Goal: Information Seeking & Learning: Learn about a topic

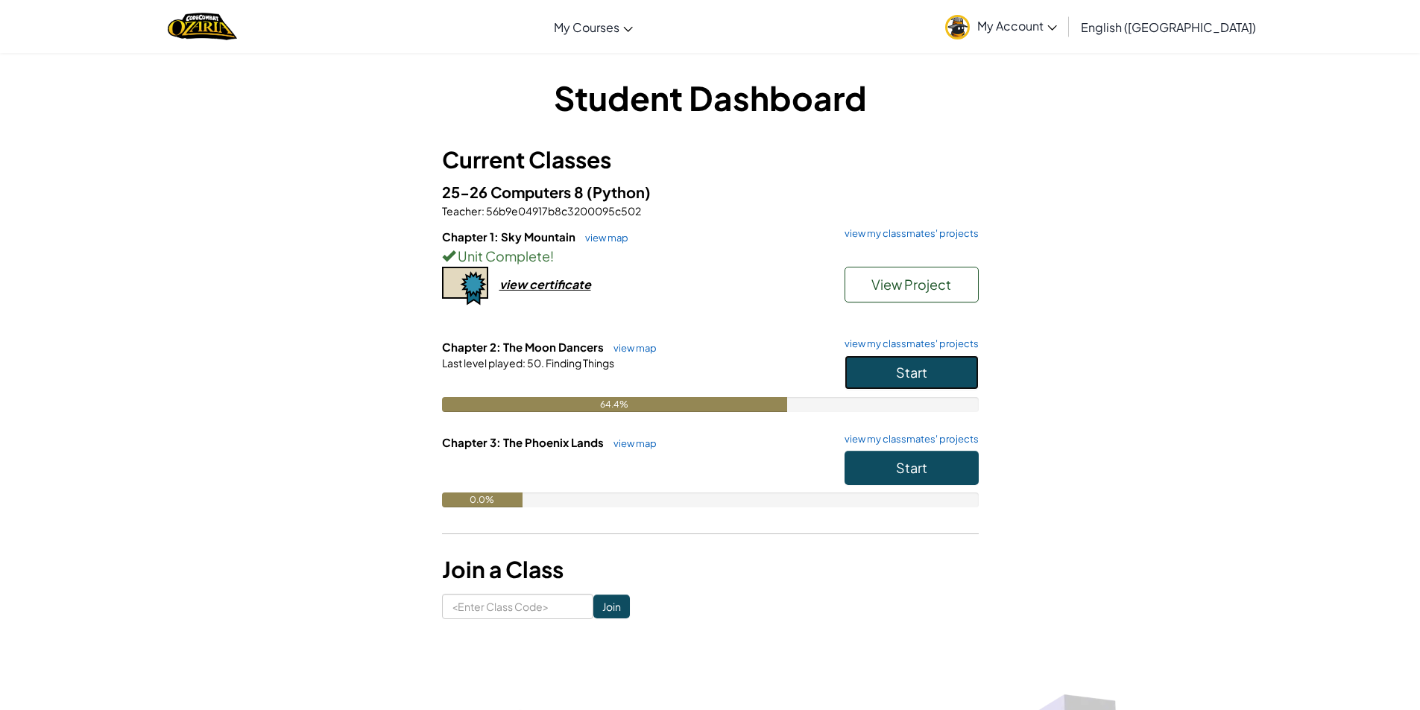
click at [970, 365] on button "Start" at bounding box center [912, 373] width 134 height 34
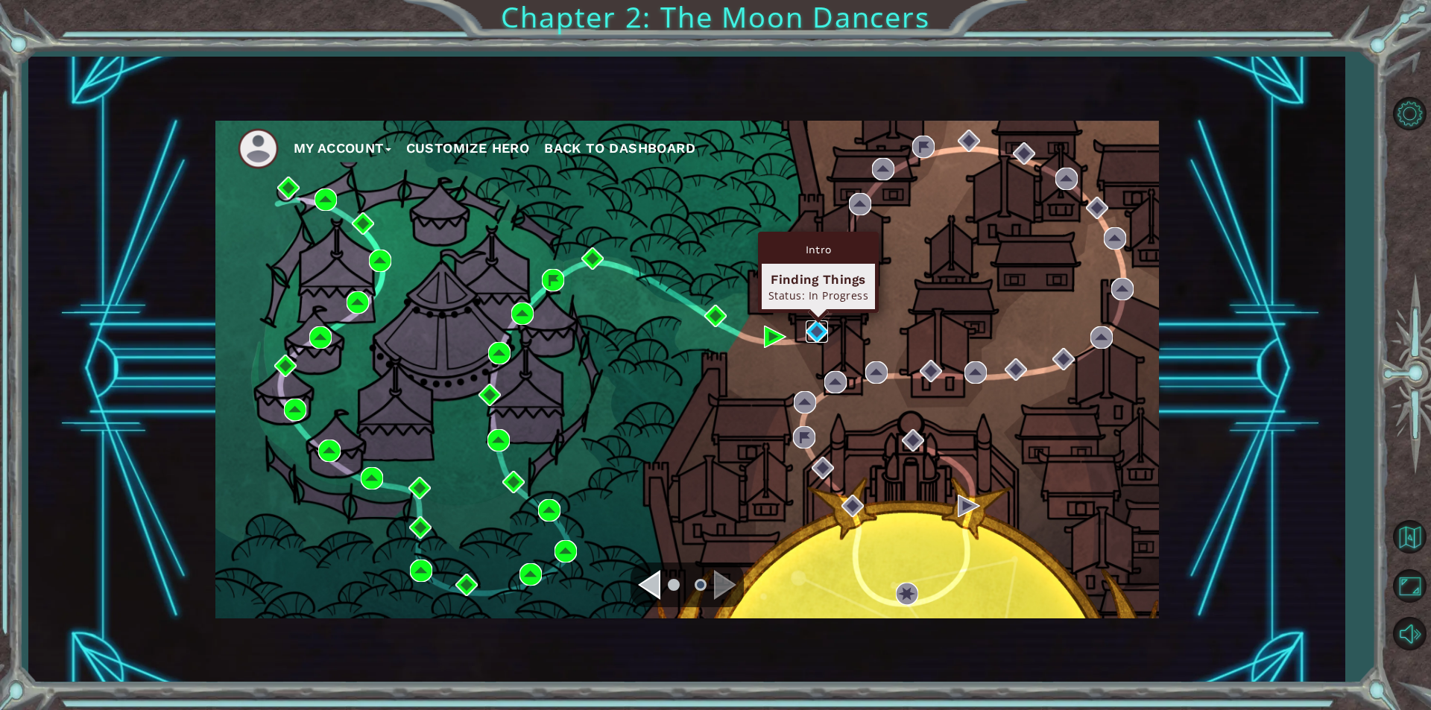
click at [809, 324] on img at bounding box center [817, 332] width 22 height 22
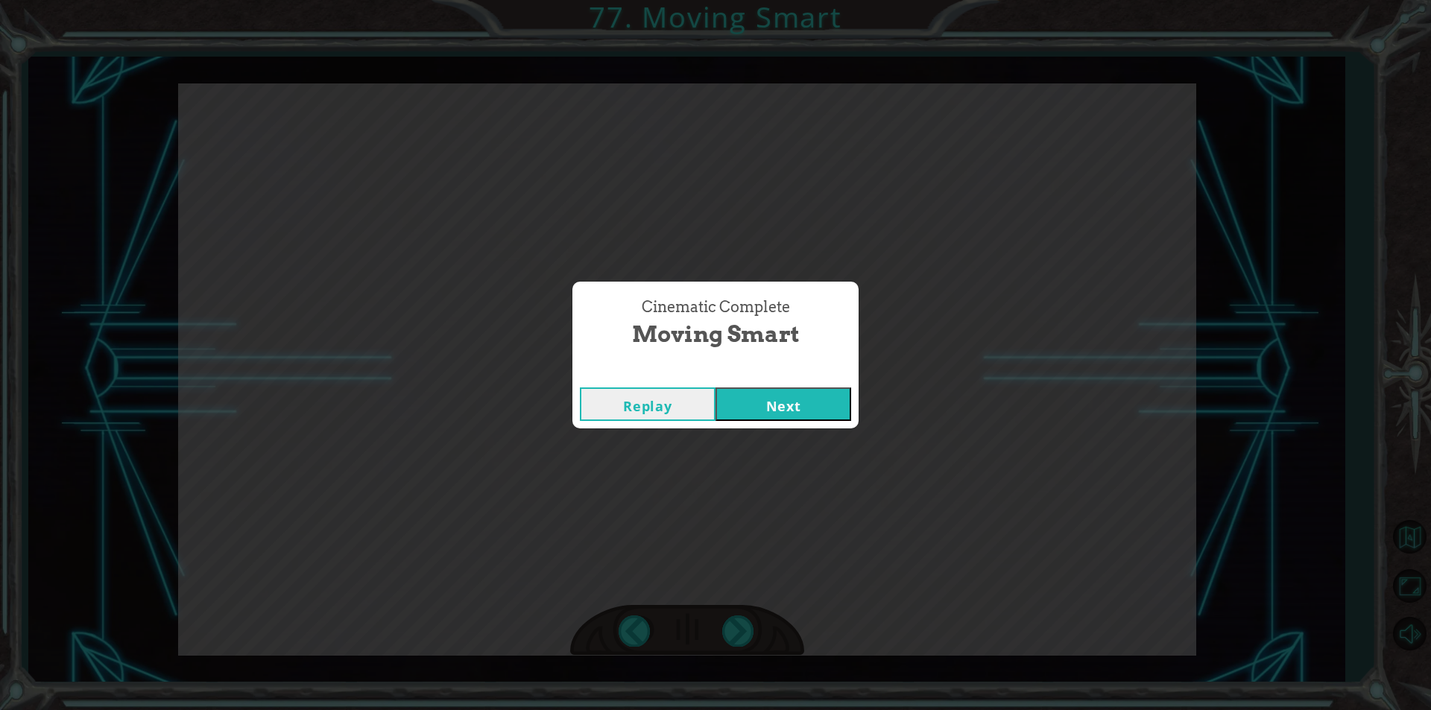
click at [763, 400] on button "Next" at bounding box center [784, 405] width 136 height 34
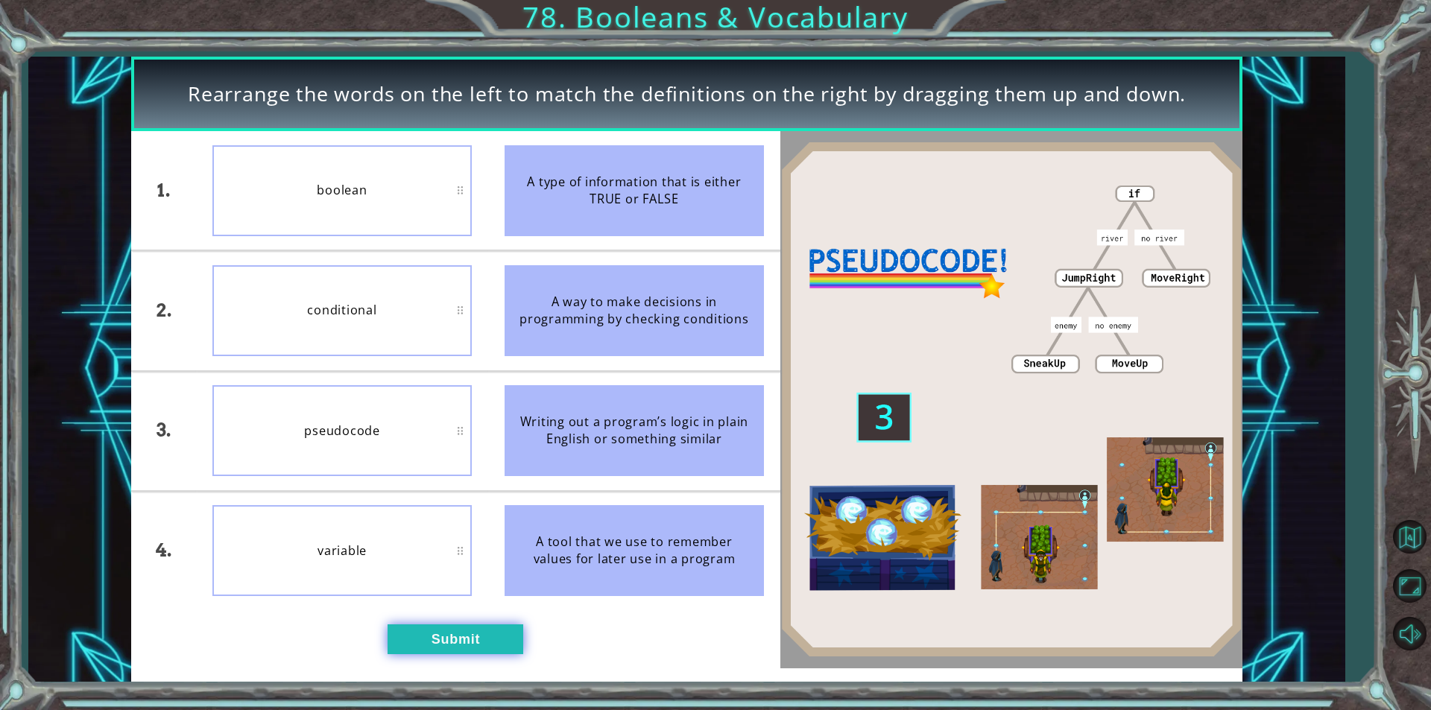
click at [477, 645] on button "Submit" at bounding box center [456, 640] width 136 height 30
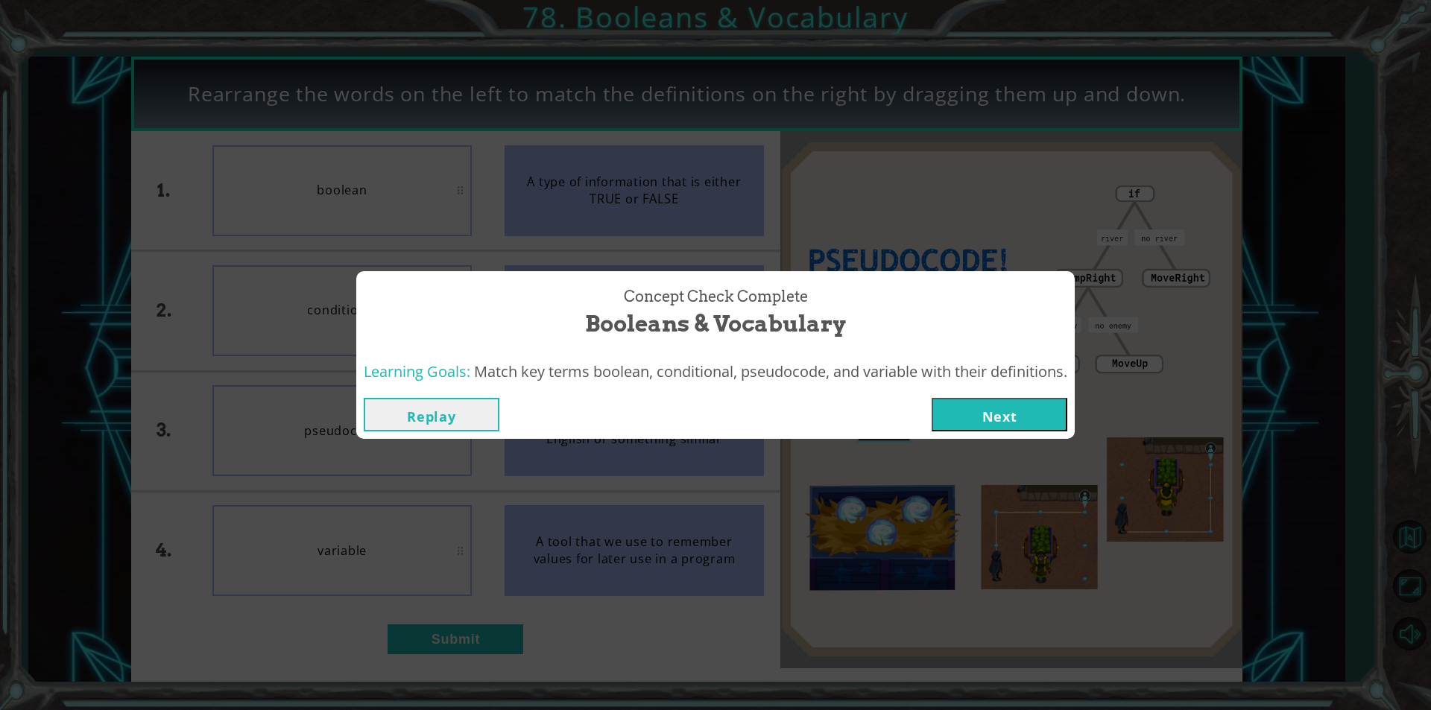
click at [995, 406] on button "Next" at bounding box center [1000, 415] width 136 height 34
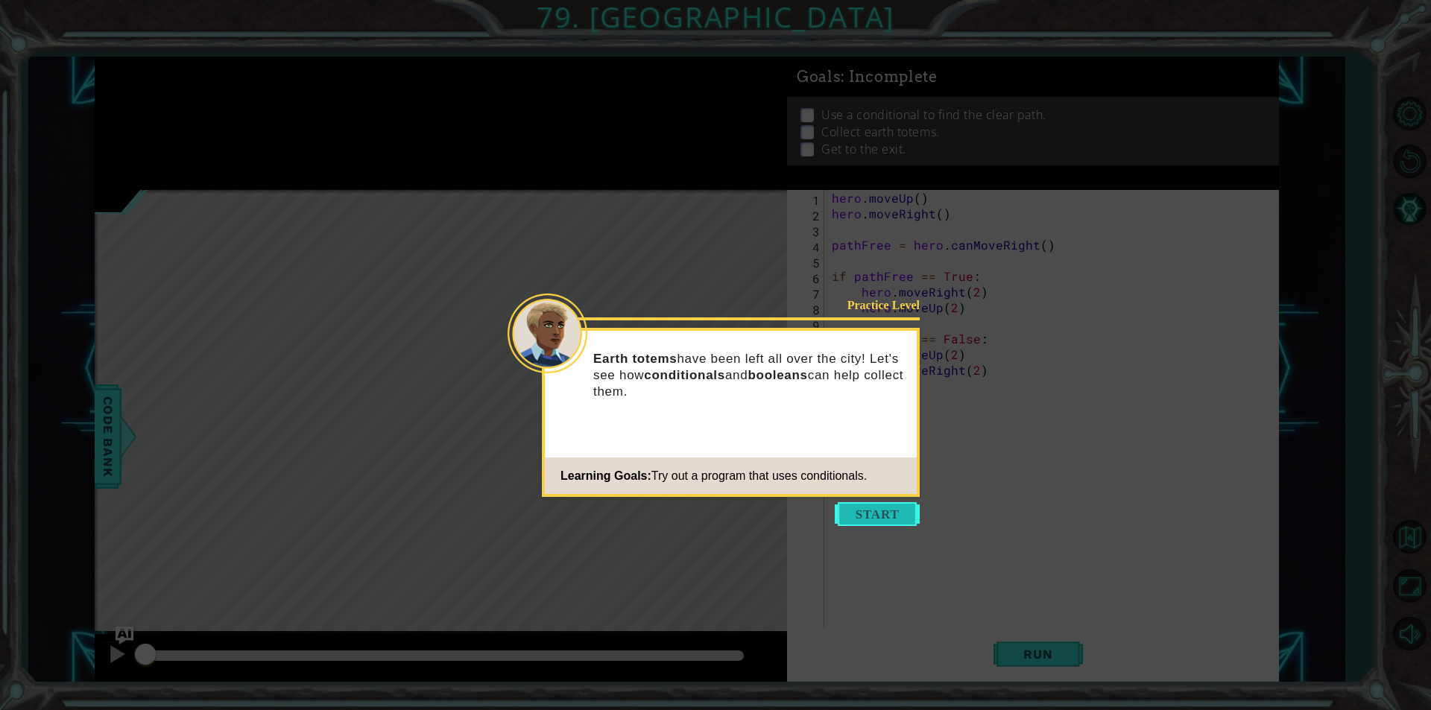
click at [906, 507] on button "Start" at bounding box center [877, 514] width 85 height 24
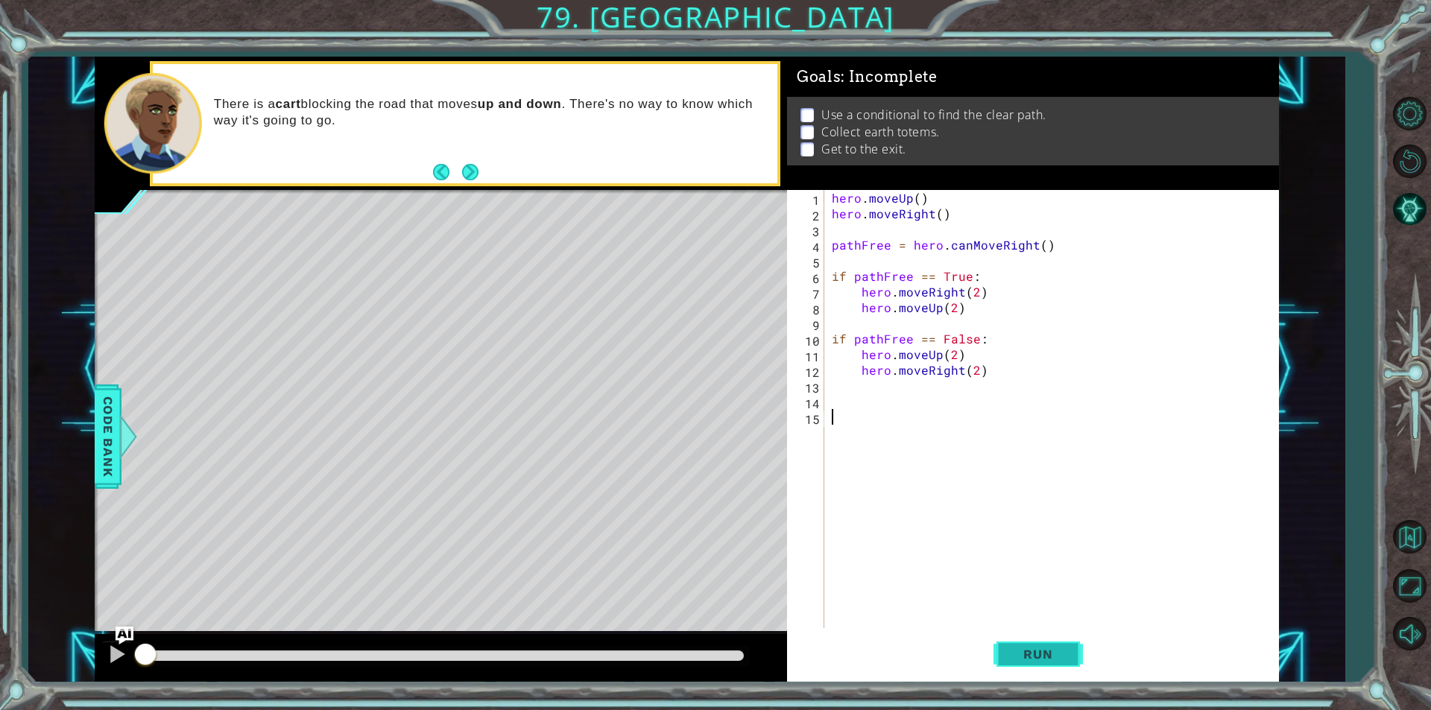
click at [1055, 657] on span "Run" at bounding box center [1037, 654] width 59 height 15
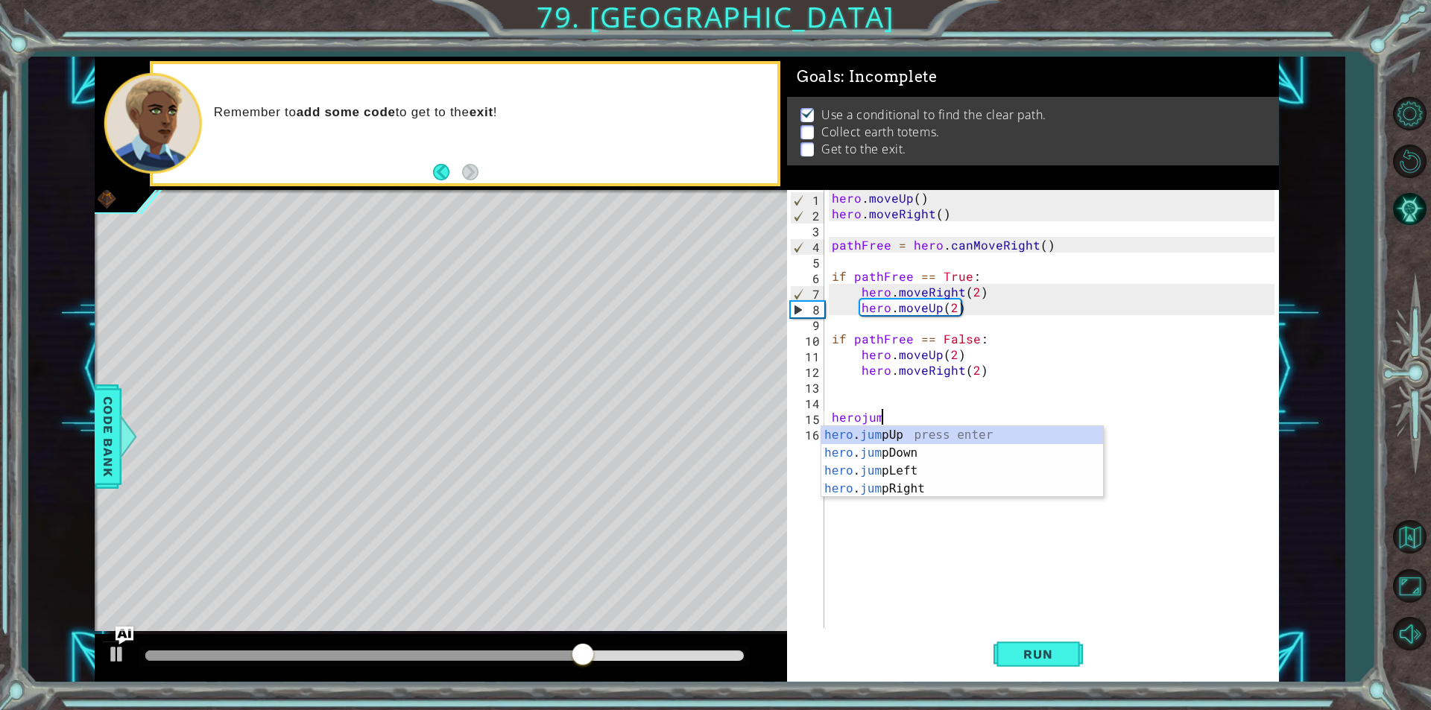
scroll to position [0, 2]
click at [1009, 641] on button "Run" at bounding box center [1038, 654] width 89 height 49
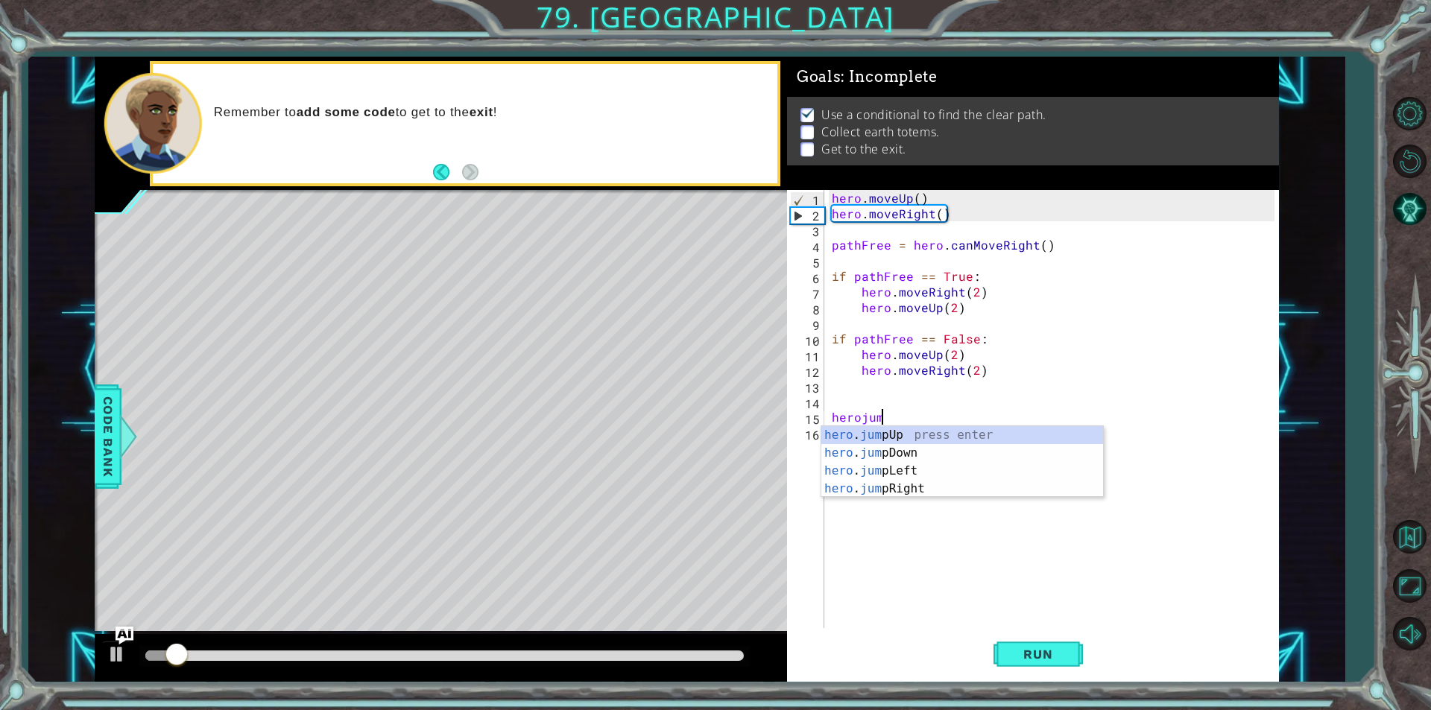
type textarea "herojump"
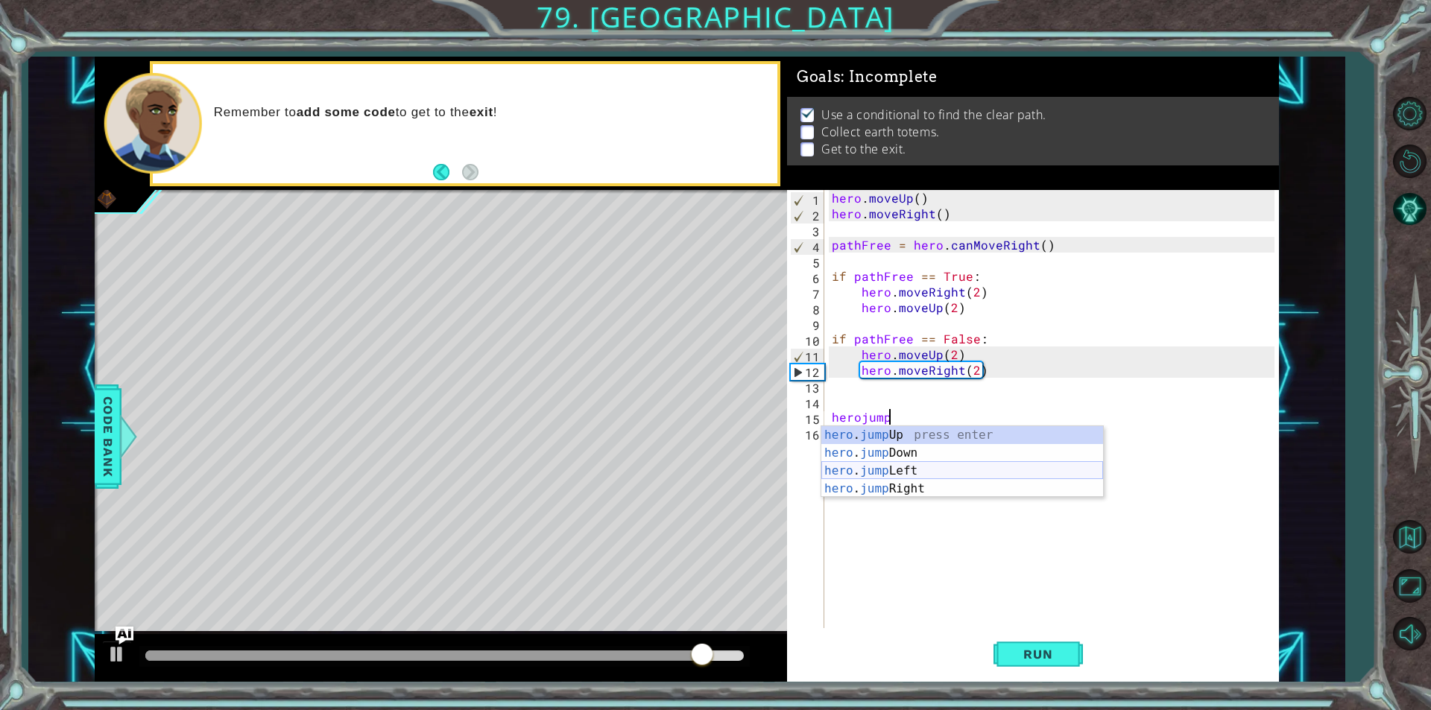
click at [944, 479] on div "hero . jump Up press enter hero . jump Down press enter hero . jump Left press …" at bounding box center [962, 479] width 282 height 107
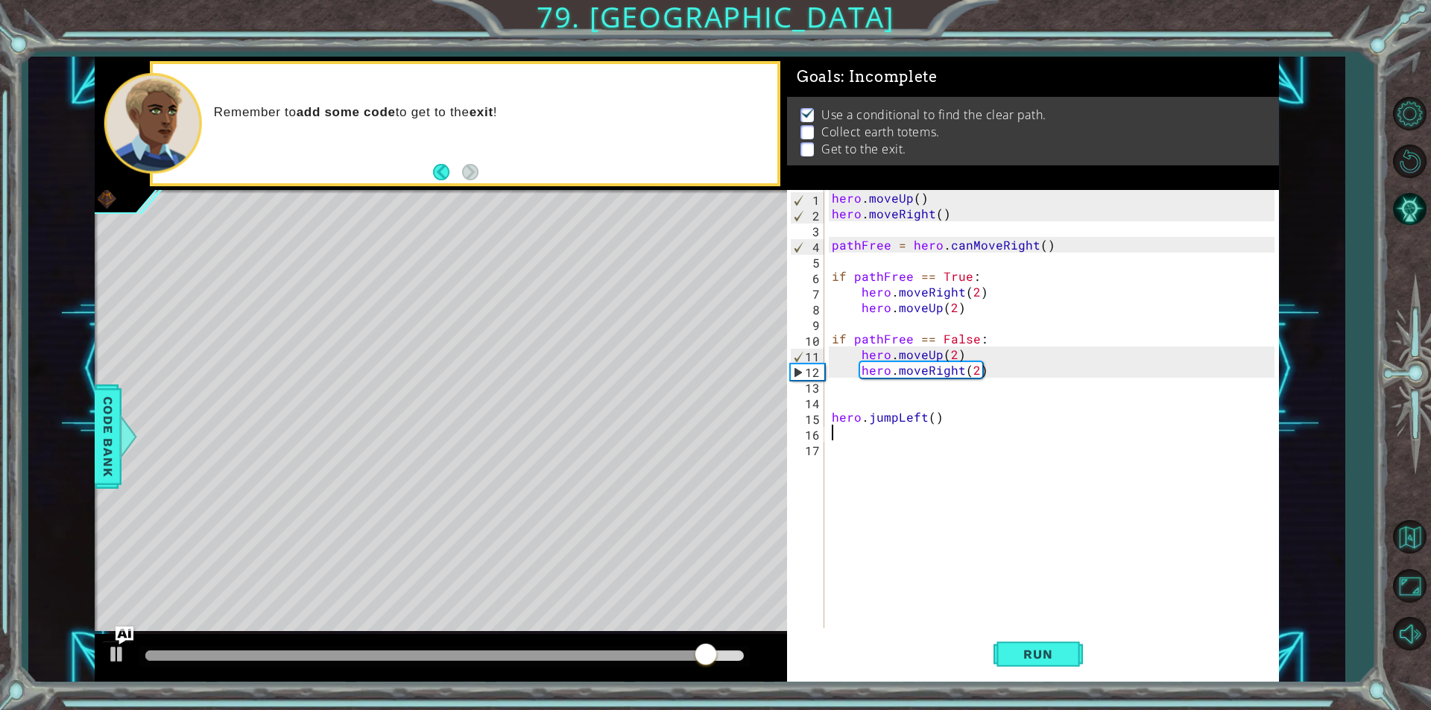
scroll to position [0, 0]
click at [1013, 651] on span "Run" at bounding box center [1037, 654] width 59 height 15
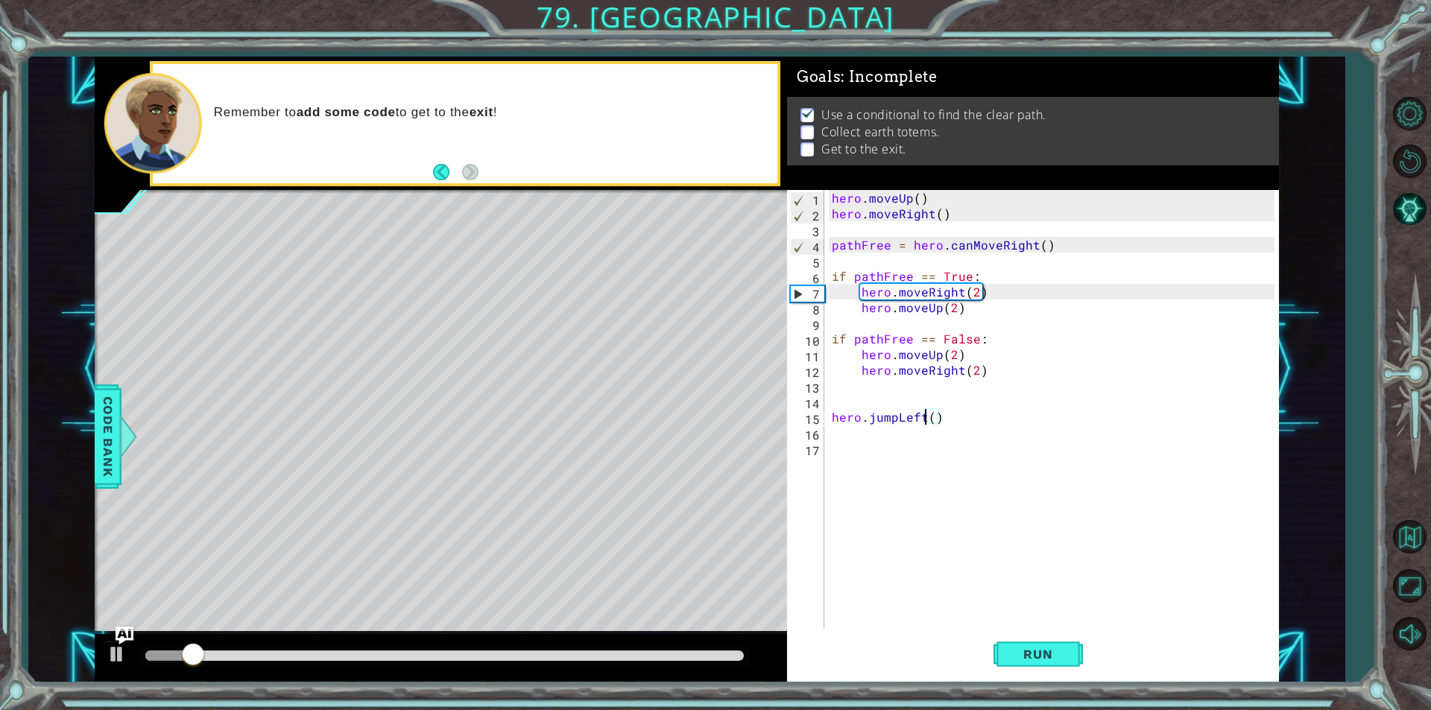
click at [921, 412] on div "hero . moveUp ( ) hero . moveRight ( ) pathFree = hero . canMoveRight ( ) if pa…" at bounding box center [1055, 425] width 453 height 470
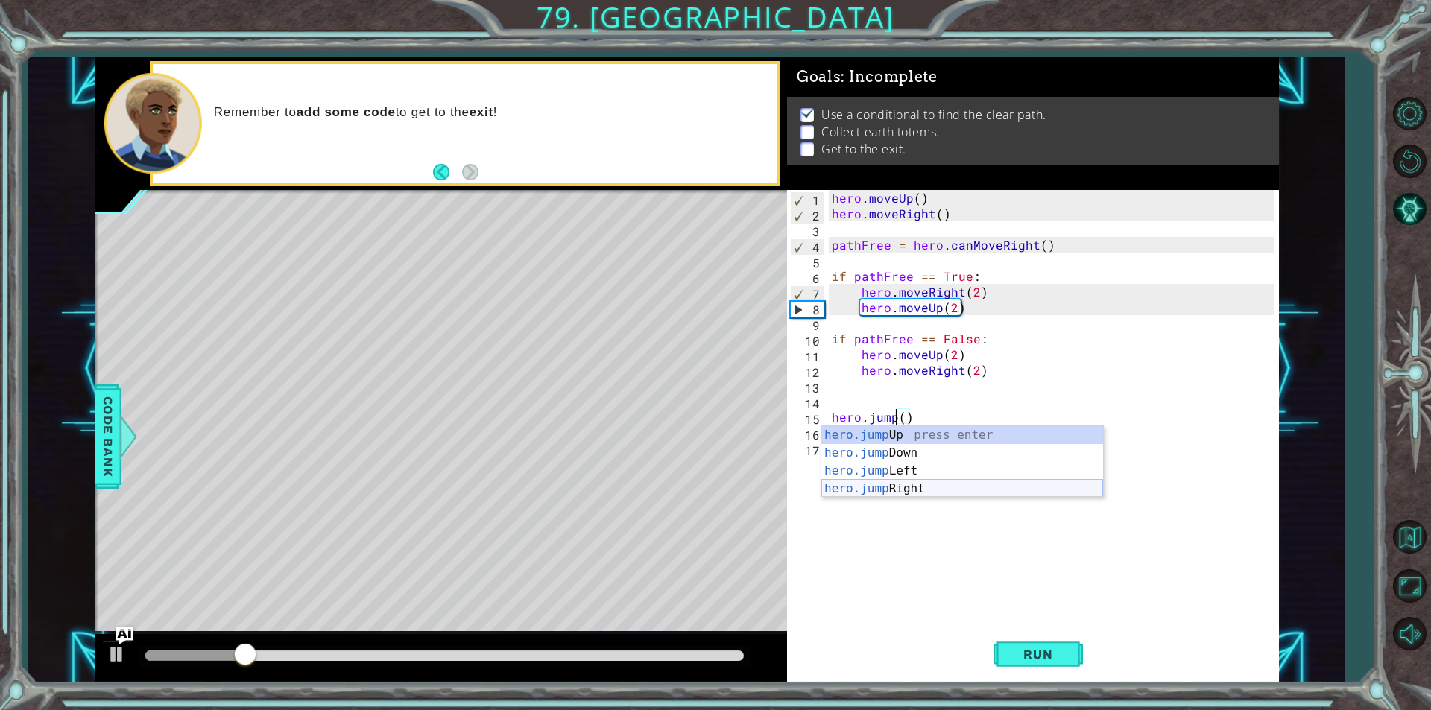
click at [941, 488] on div "hero.jump Up press enter hero.jump Down press enter hero.jump Left press enter …" at bounding box center [962, 479] width 282 height 107
type textarea "hero.jumpRight"
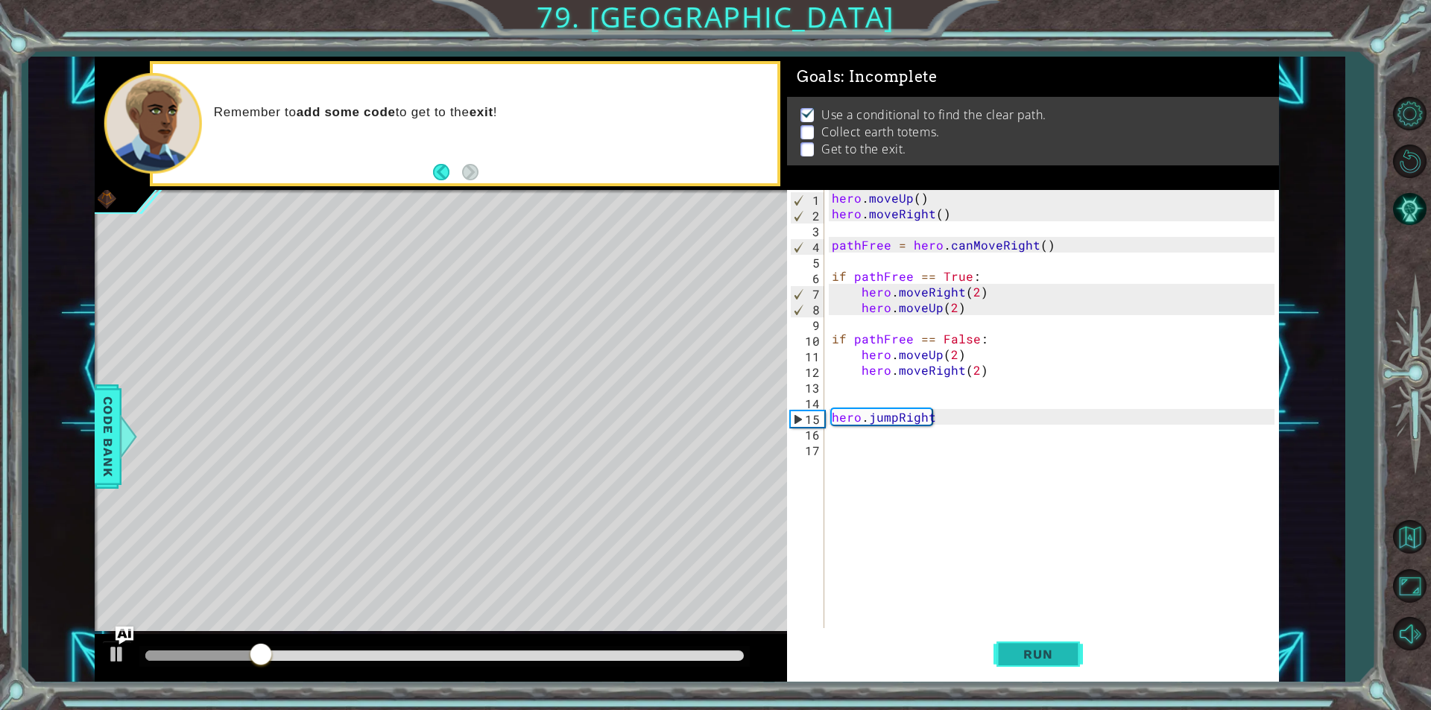
click at [1044, 661] on span "Run" at bounding box center [1037, 654] width 59 height 15
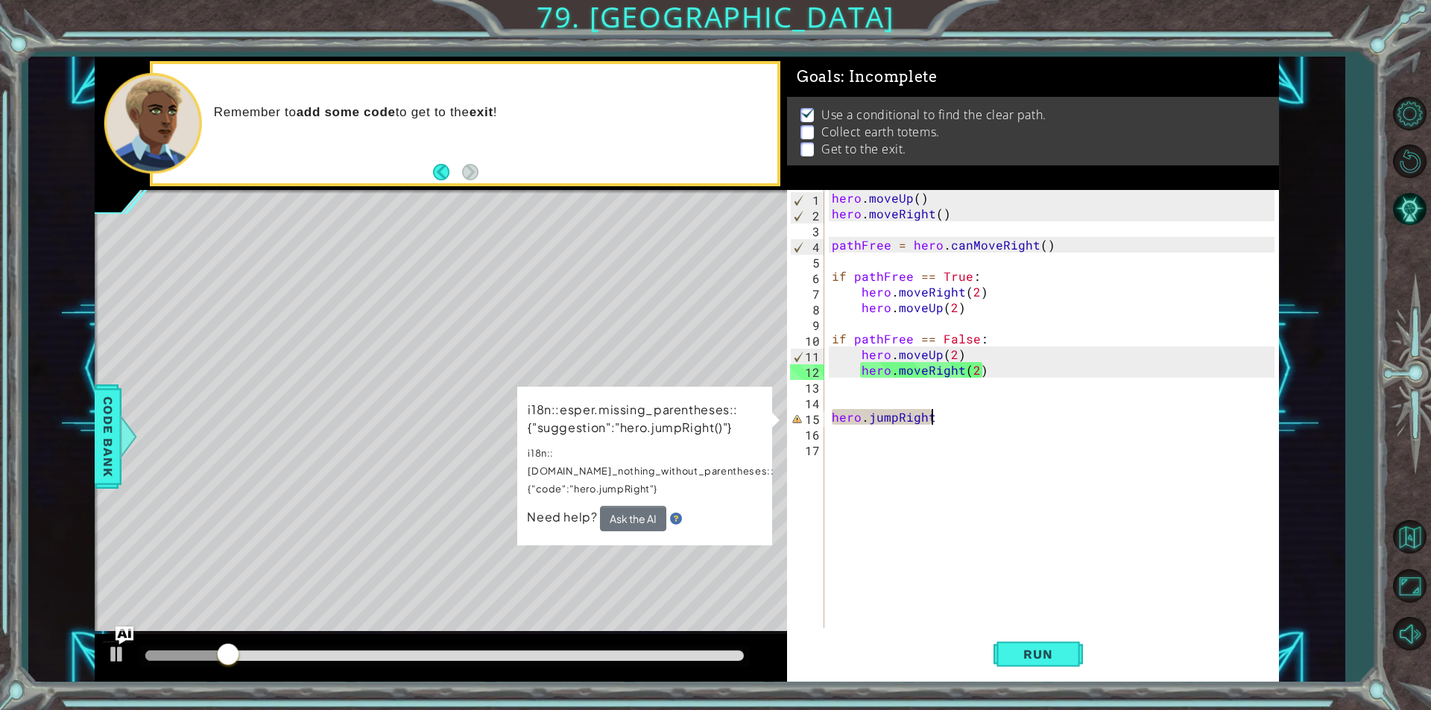
click at [945, 415] on div "hero . moveUp ( ) hero . moveRight ( ) pathFree = hero . canMoveRight ( ) if pa…" at bounding box center [1055, 425] width 453 height 470
click at [911, 417] on div "hero . moveUp ( ) hero . moveRight ( ) pathFree = hero . canMoveRight ( ) if pa…" at bounding box center [1055, 425] width 453 height 470
click at [925, 423] on div "hero . moveUp ( ) hero . moveRight ( ) pathFree = hero . canMoveRight ( ) if pa…" at bounding box center [1055, 425] width 453 height 470
click at [931, 426] on div "hero . moveUp ( ) hero . moveRight ( ) pathFree = hero . canMoveRight ( ) if pa…" at bounding box center [1055, 425] width 453 height 470
click at [922, 420] on div "hero . moveUp ( ) hero . moveRight ( ) pathFree = hero . canMoveRight ( ) if pa…" at bounding box center [1055, 425] width 453 height 470
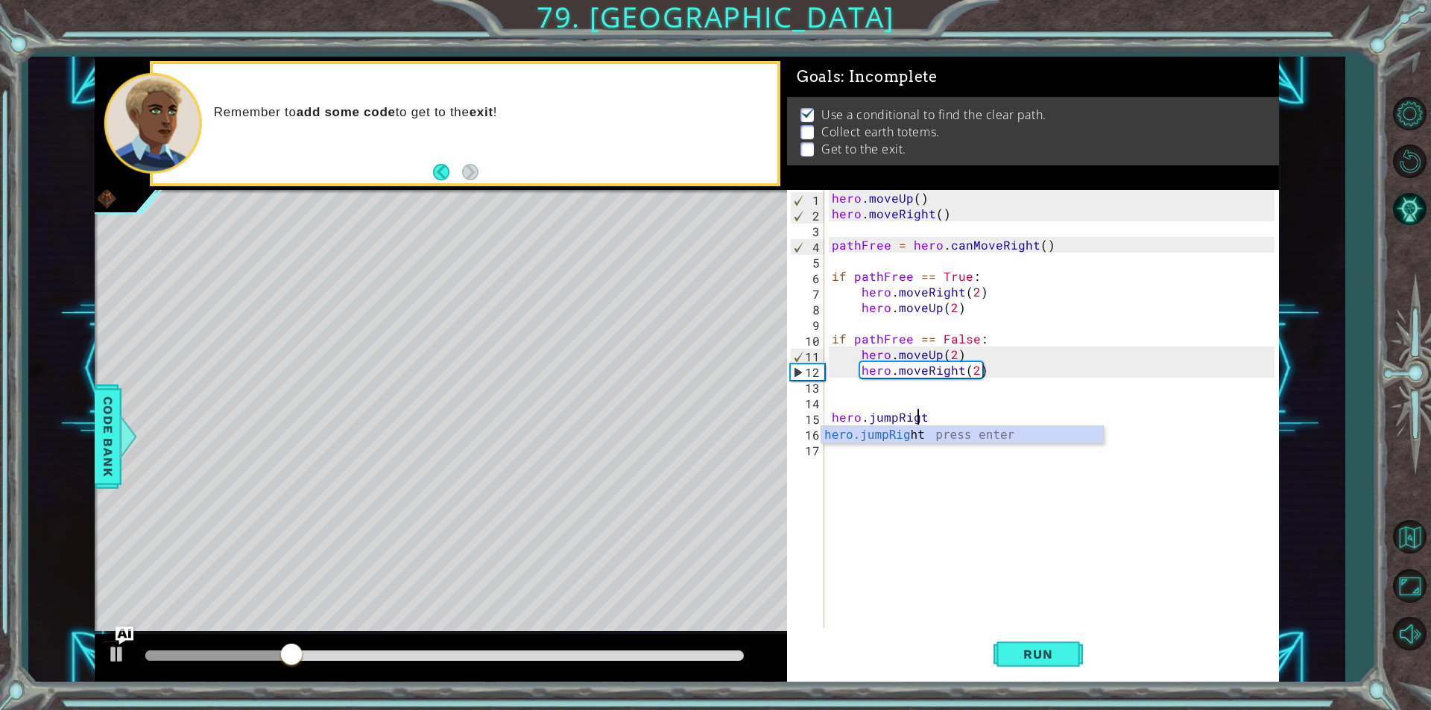
scroll to position [0, 5]
click at [963, 436] on div "hero.jumpRig ht press enter" at bounding box center [962, 453] width 282 height 54
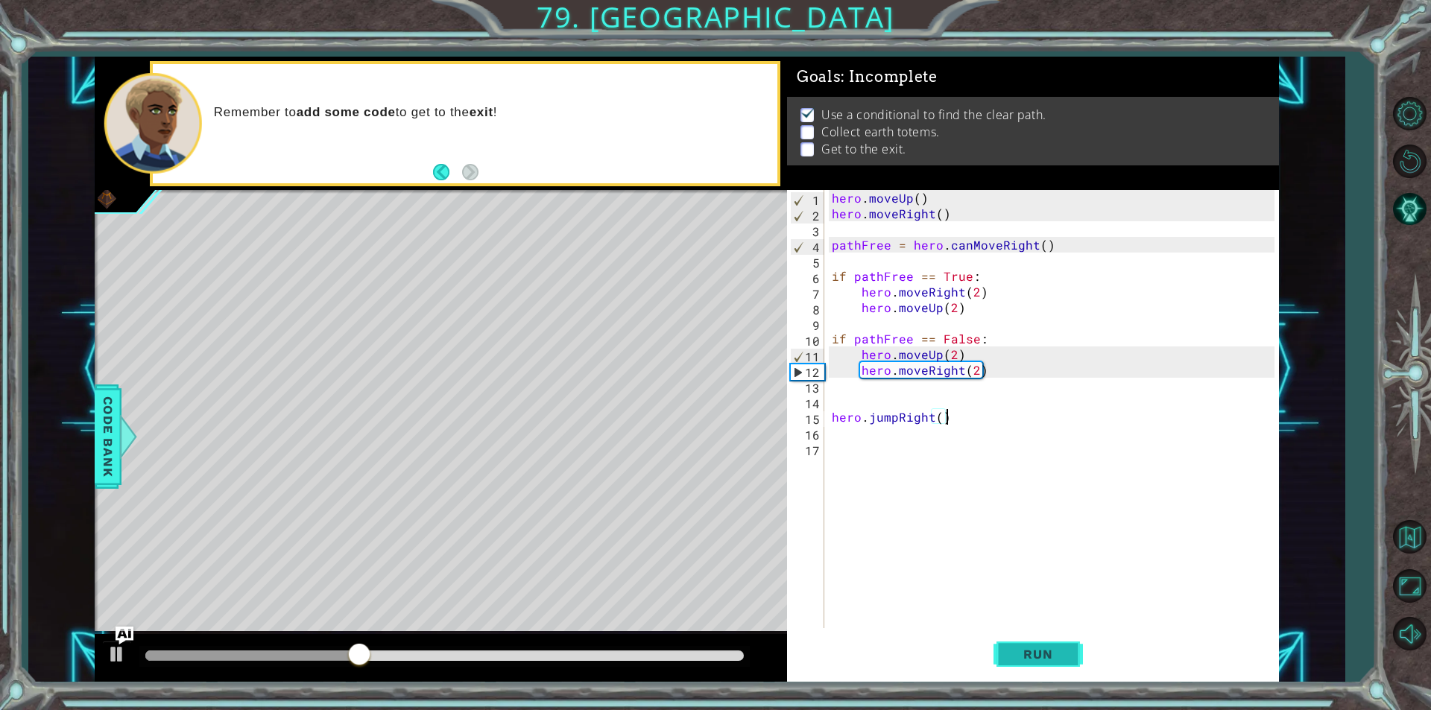
type textarea "hero.jumpRight()"
click at [1022, 642] on button "Run" at bounding box center [1038, 654] width 89 height 49
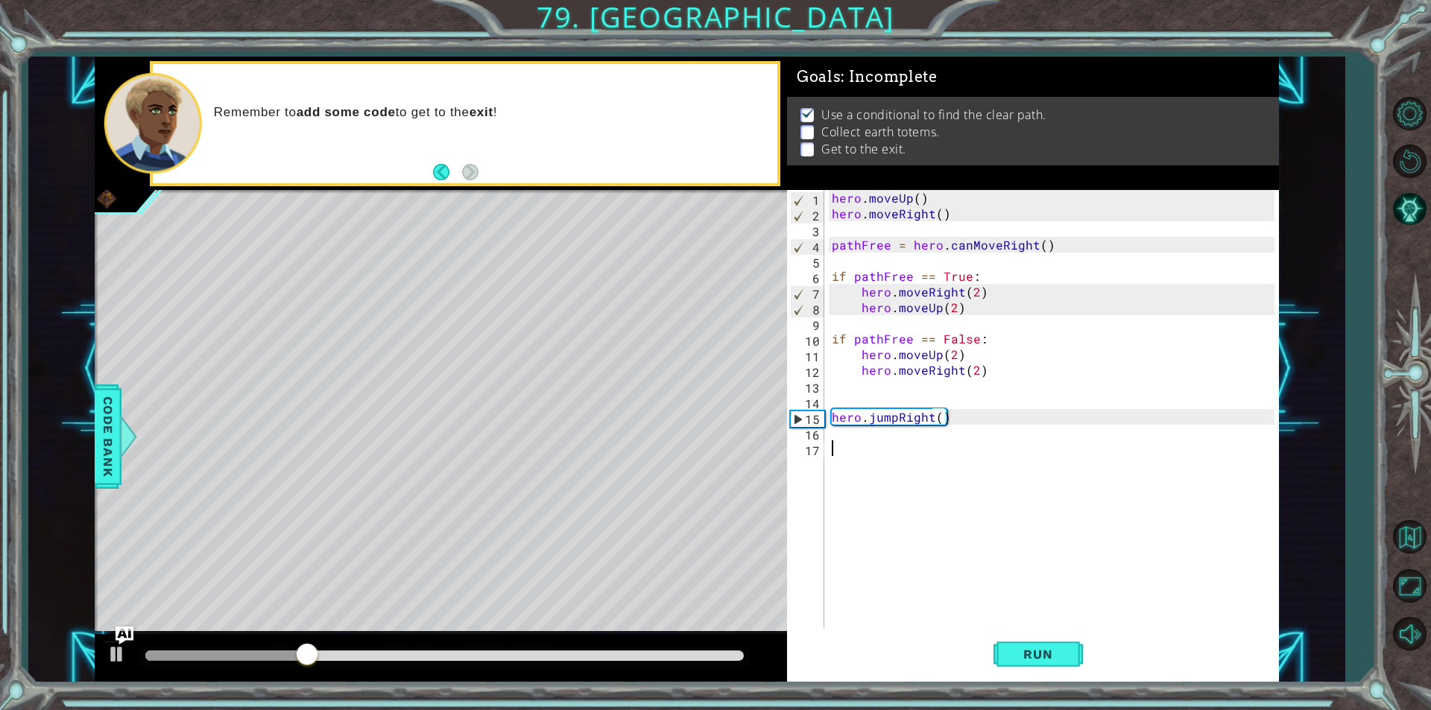
click at [921, 449] on div "hero . moveUp ( ) hero . moveRight ( ) pathFree = hero . canMoveRight ( ) if pa…" at bounding box center [1055, 425] width 453 height 470
click at [918, 445] on div "hero . moveUp ( ) hero . moveRight ( ) pathFree = hero . canMoveRight ( ) if pa…" at bounding box center [1055, 425] width 453 height 470
click at [915, 438] on div "hero . moveUp ( ) hero . moveRight ( ) pathFree = hero . canMoveRight ( ) if pa…" at bounding box center [1055, 425] width 453 height 470
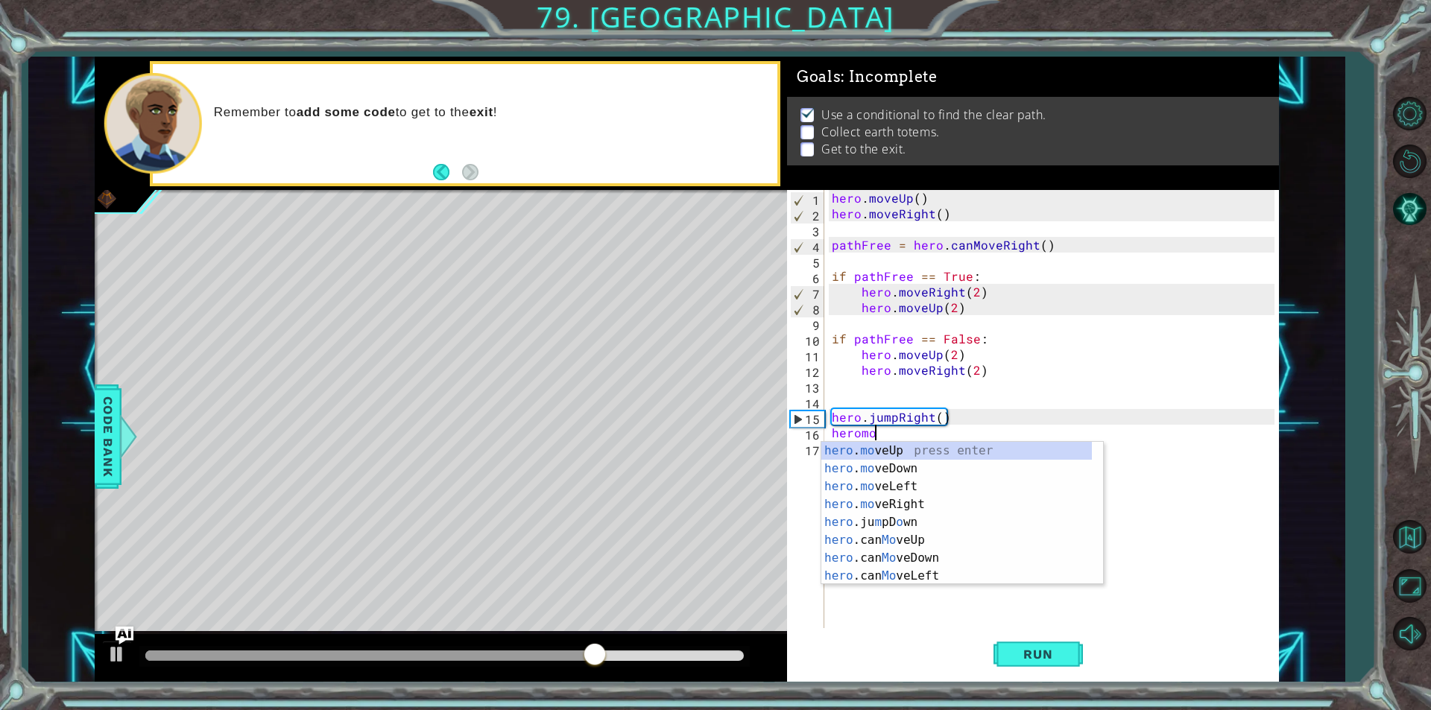
scroll to position [0, 2]
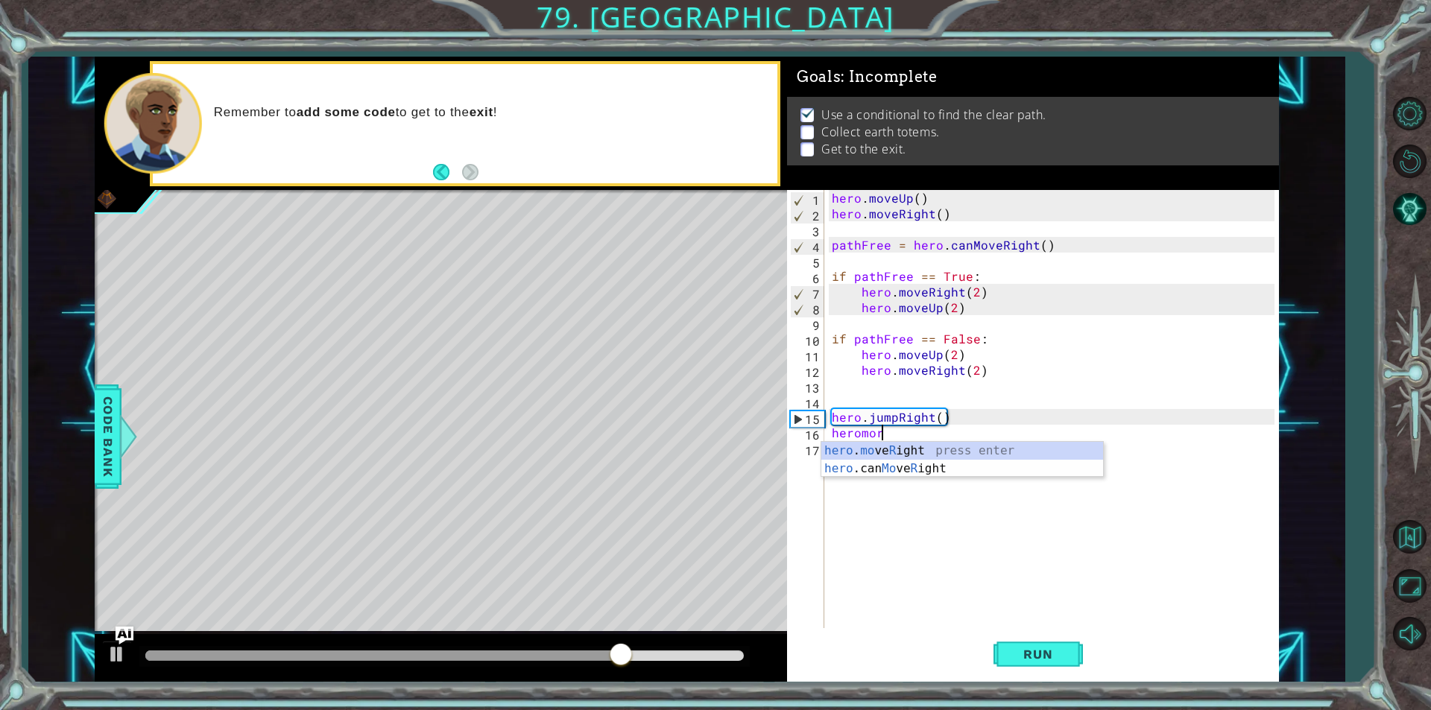
click at [915, 476] on body "1 ההההההההההההההההההההההההההההההההההההההההההההההההההההההההההההההההההההההההההההה…" at bounding box center [715, 355] width 1431 height 710
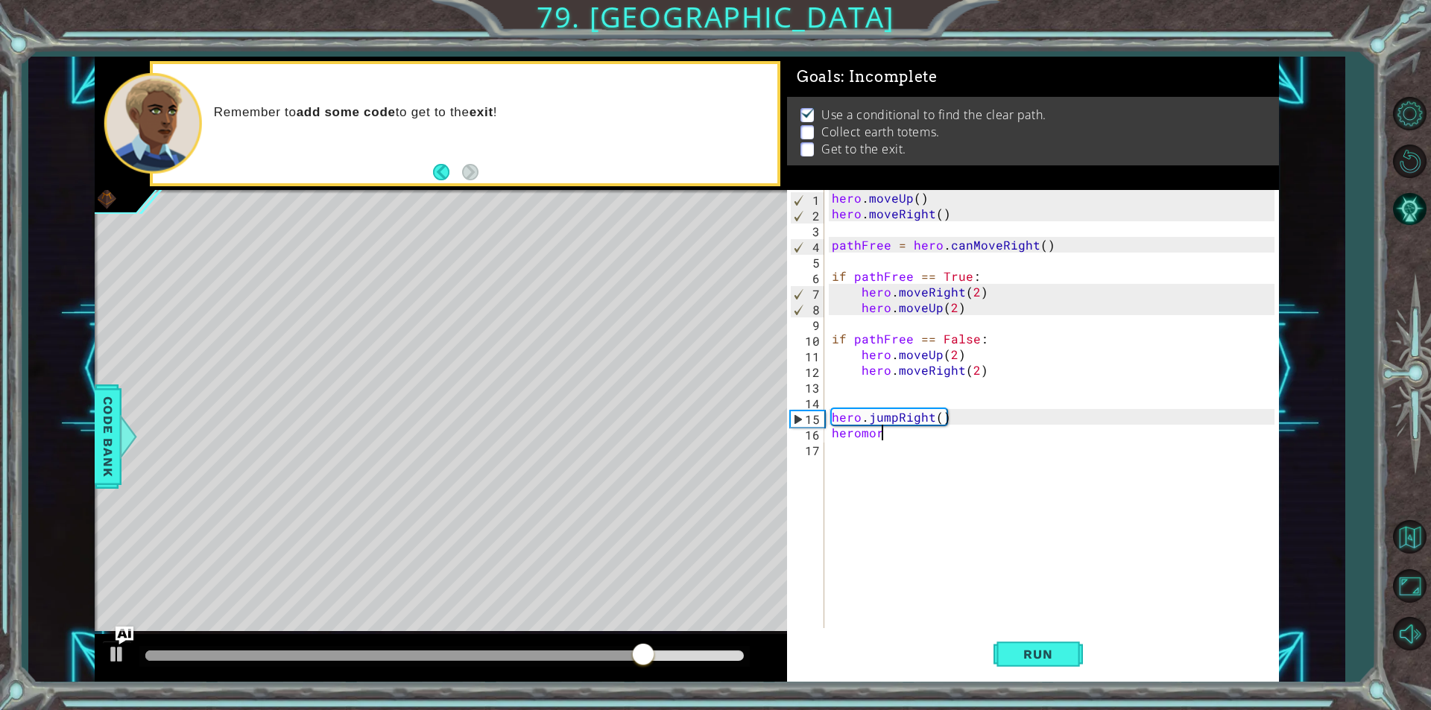
click at [902, 437] on div "hero . moveUp ( ) hero . moveRight ( ) pathFree = hero . canMoveRight ( ) if pa…" at bounding box center [1055, 425] width 453 height 470
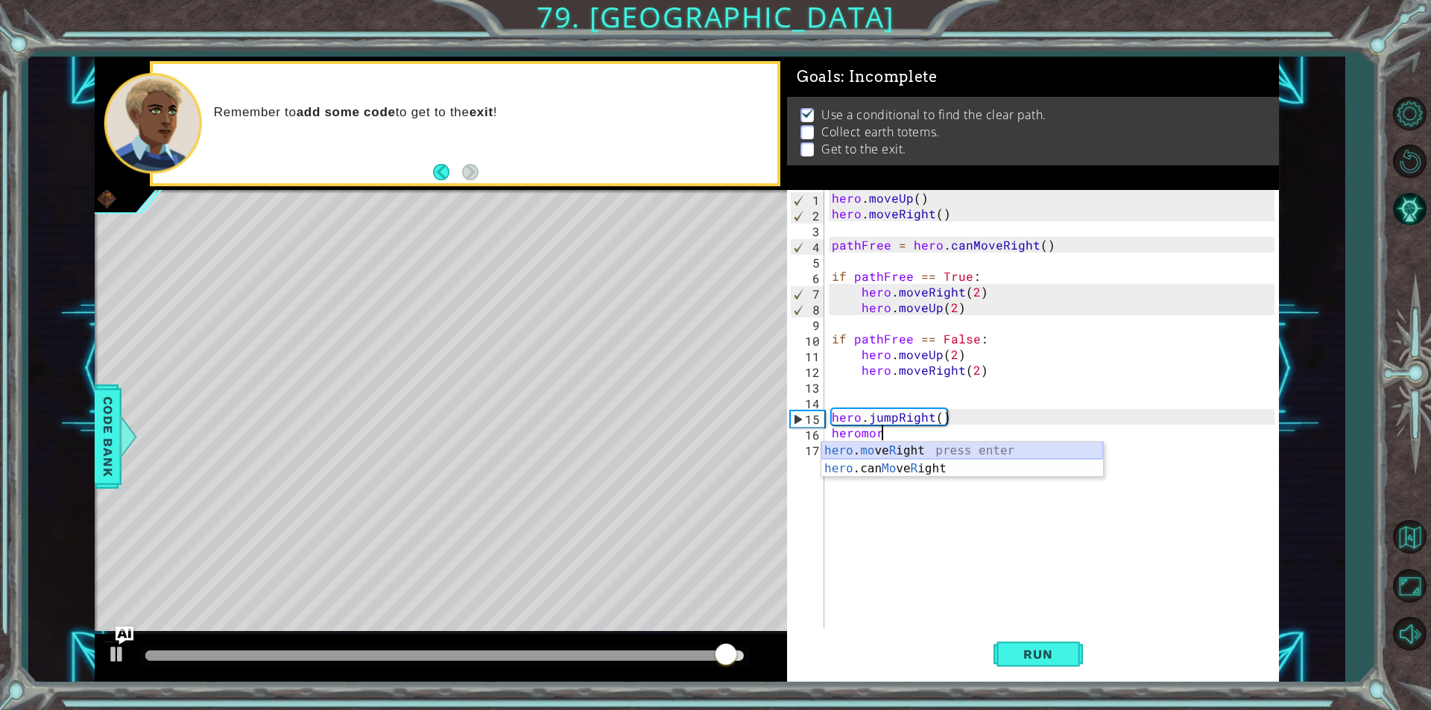
click at [914, 445] on div "hero . mo ve R ight press enter hero .can Mo ve R ight press enter" at bounding box center [962, 478] width 282 height 72
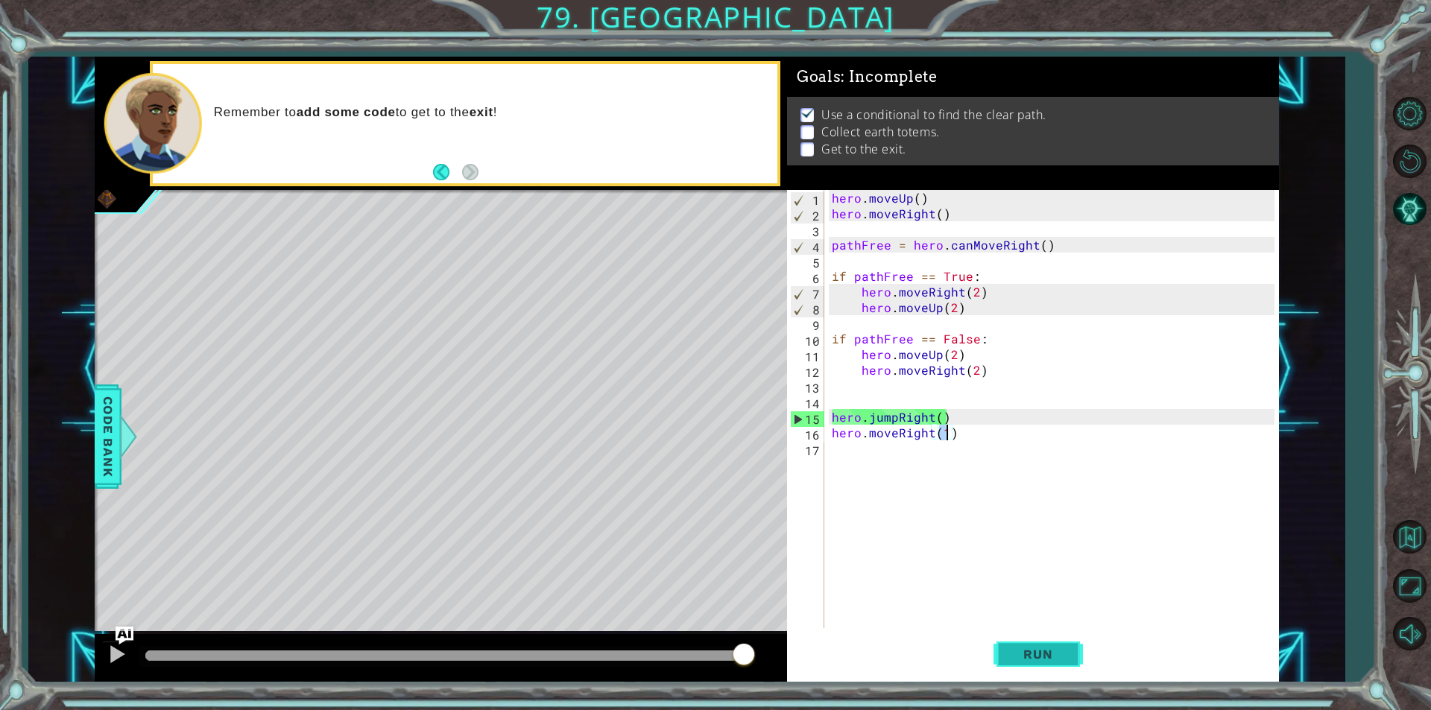
type textarea "hero.moveRight(1)"
click at [1059, 656] on span "Run" at bounding box center [1037, 654] width 59 height 15
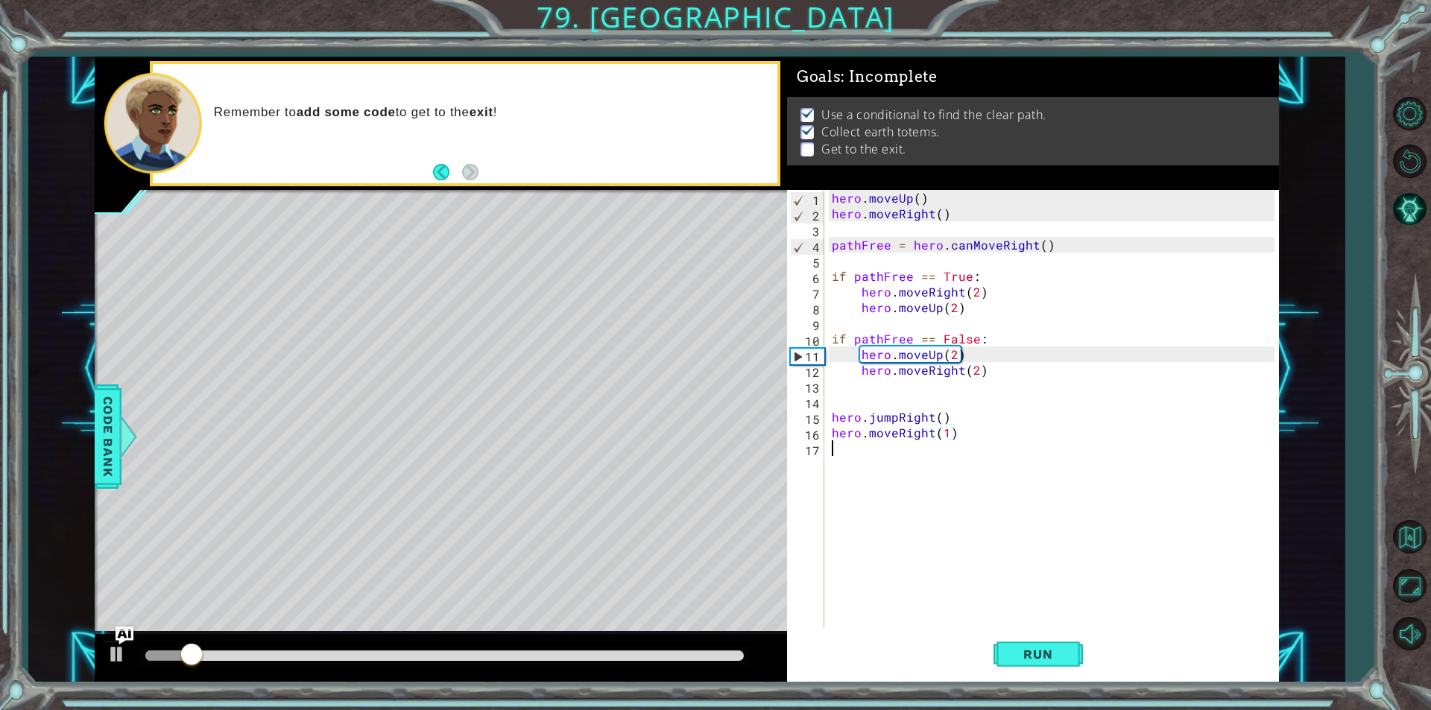
click at [921, 473] on div "hero . moveUp ( ) hero . moveRight ( ) pathFree = hero . canMoveRight ( ) if pa…" at bounding box center [1055, 425] width 453 height 470
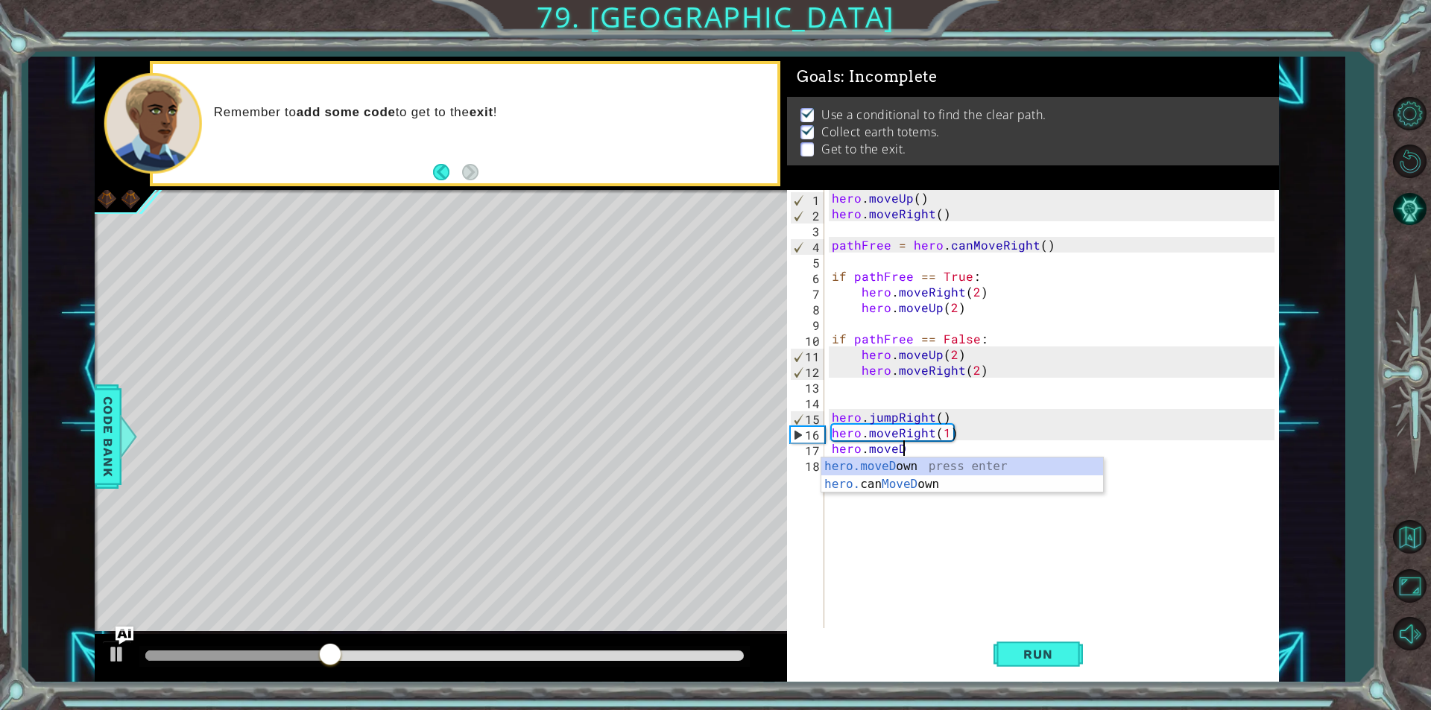
scroll to position [0, 4]
click at [934, 458] on div "hero.moveDo wn press enter hero. can MoveDo wn press enter" at bounding box center [962, 494] width 282 height 72
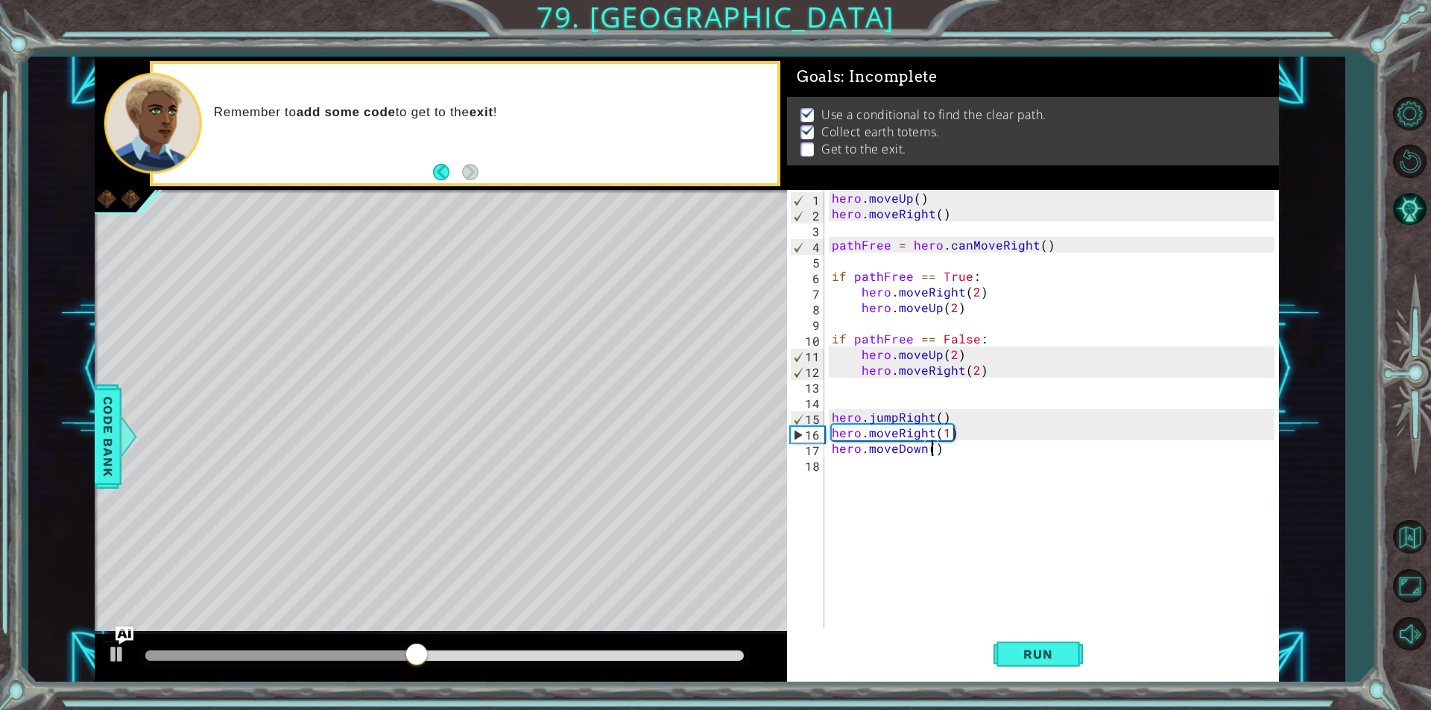
scroll to position [0, 6]
click at [988, 436] on div "hero . moveUp ( ) hero . moveRight ( ) pathFree = hero . canMoveRight ( ) if pa…" at bounding box center [1055, 425] width 453 height 470
type textarea "hero.moveRight(1)"
click at [985, 435] on div "hero . moveUp ( ) hero . moveRight ( ) pathFree = hero . canMoveRight ( ) if pa…" at bounding box center [1055, 425] width 453 height 470
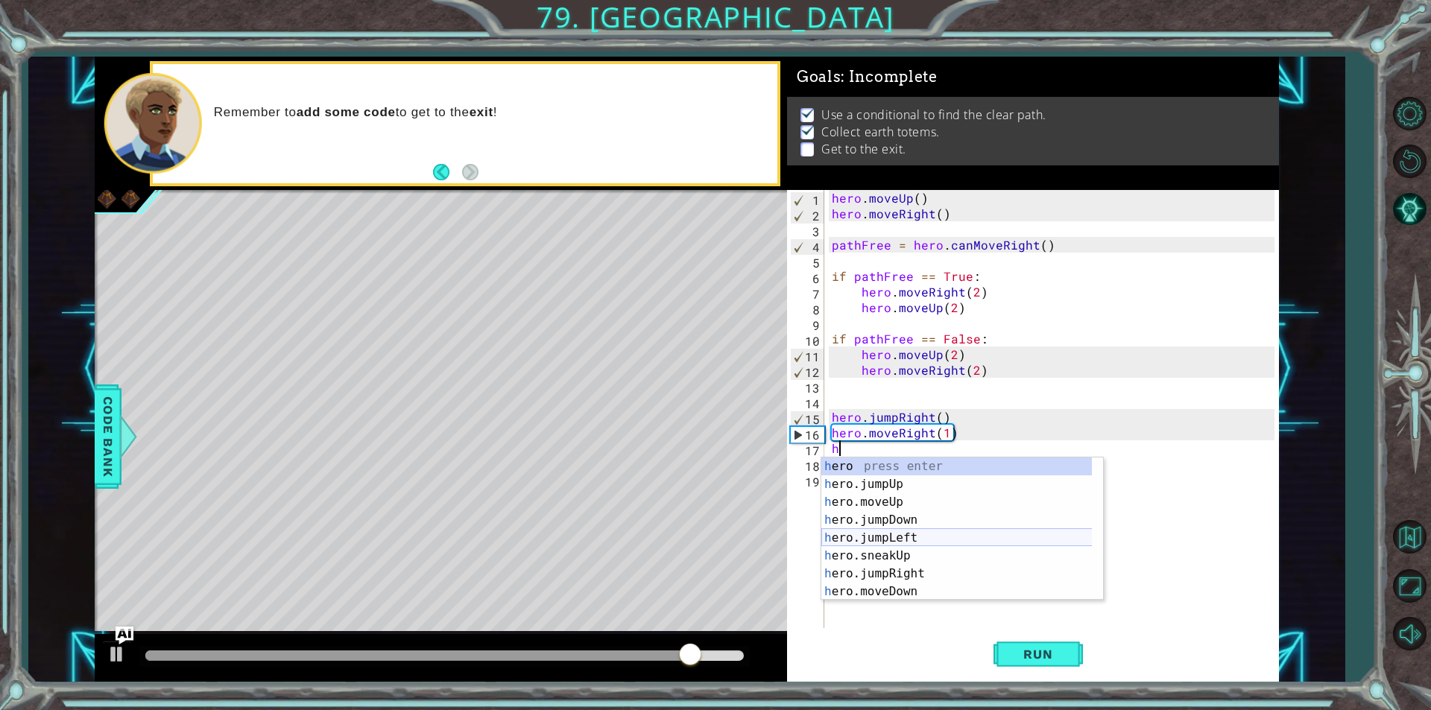
type textarea "hd"
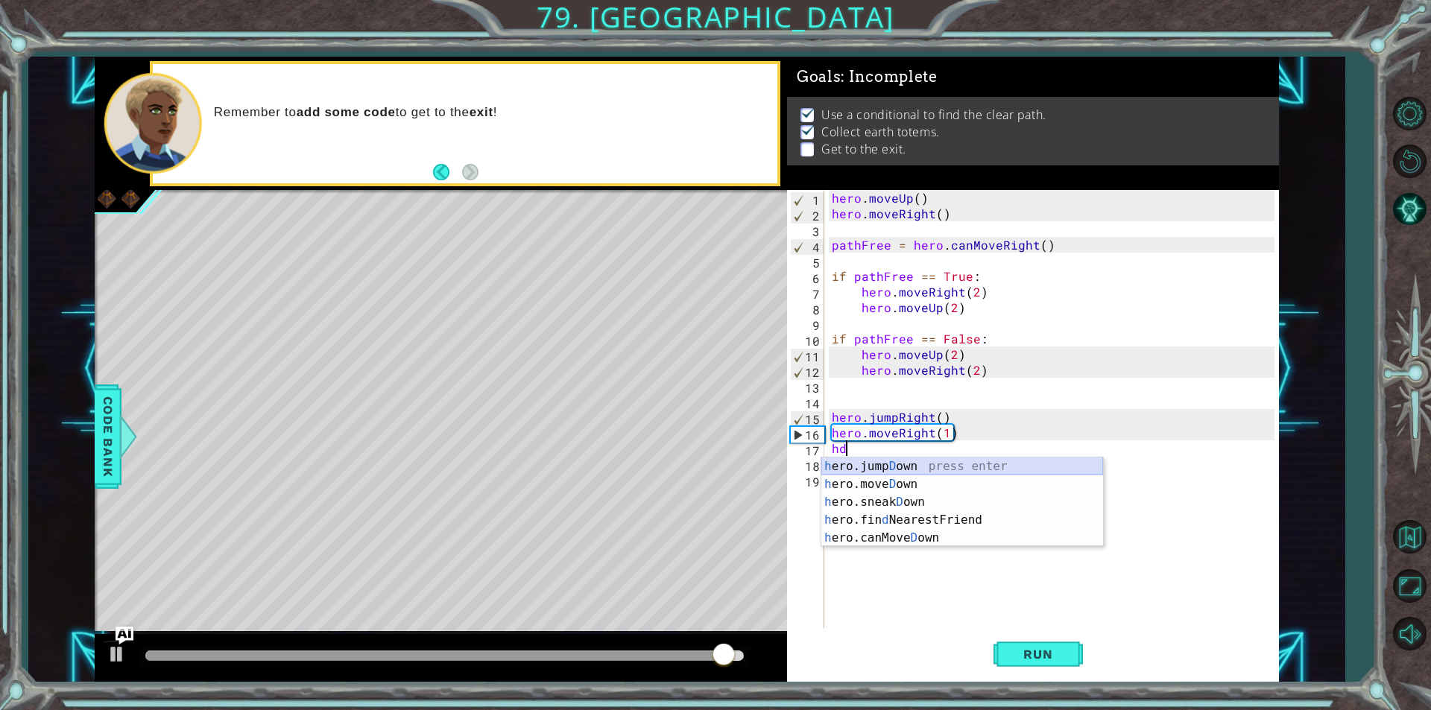
click at [874, 460] on div "h ero.jump D own press enter h ero.[PERSON_NAME] own press enter h ero.sneak D …" at bounding box center [962, 520] width 282 height 125
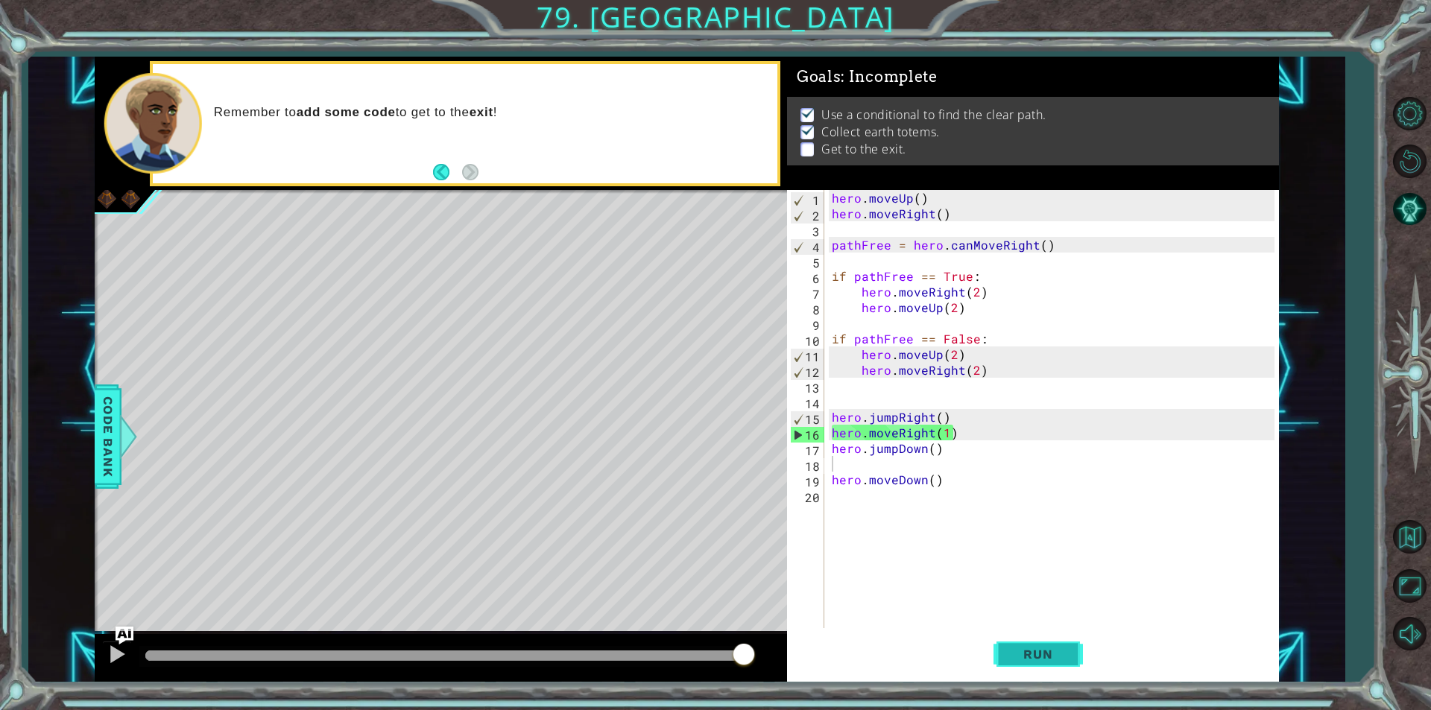
click at [1018, 643] on button "Run" at bounding box center [1038, 654] width 89 height 49
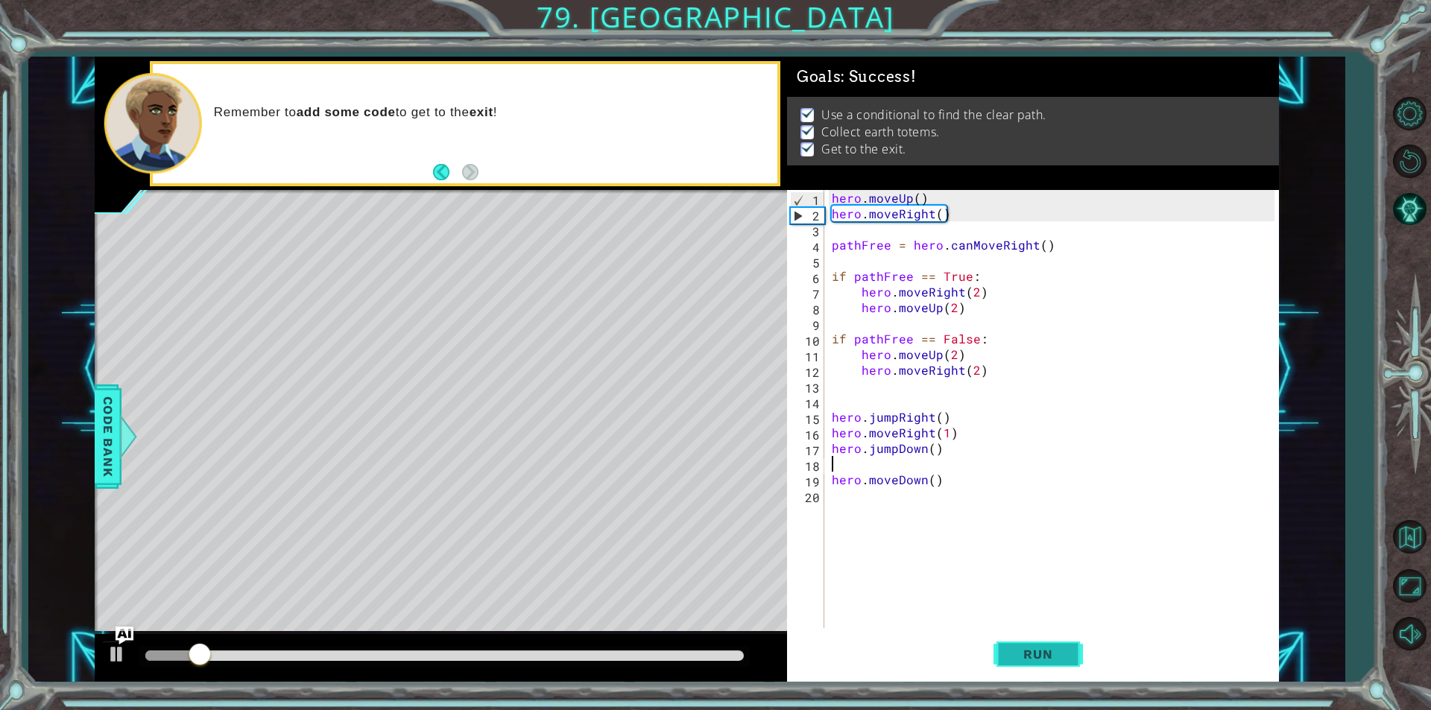
type textarea "hero.jumpDown()"
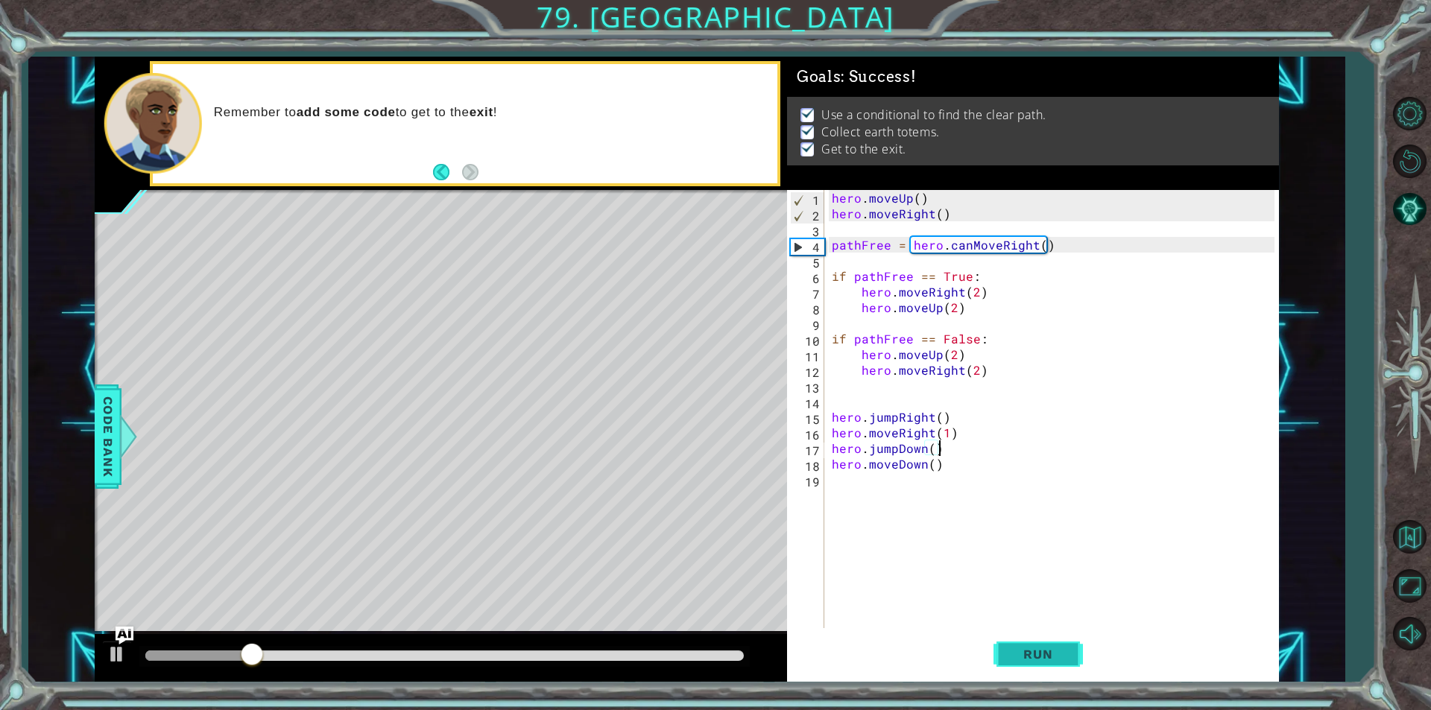
click at [1012, 644] on button "Run" at bounding box center [1038, 654] width 89 height 49
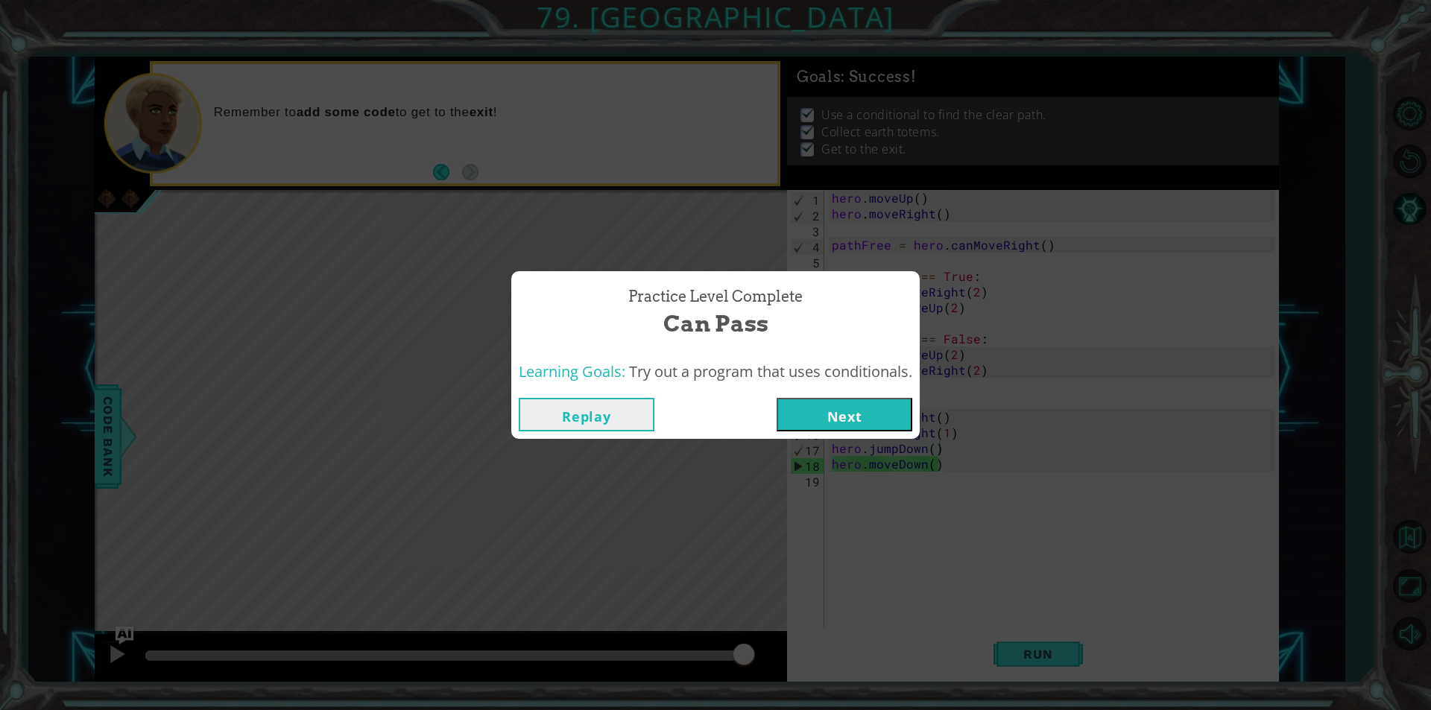
click at [825, 398] on button "Next" at bounding box center [845, 415] width 136 height 34
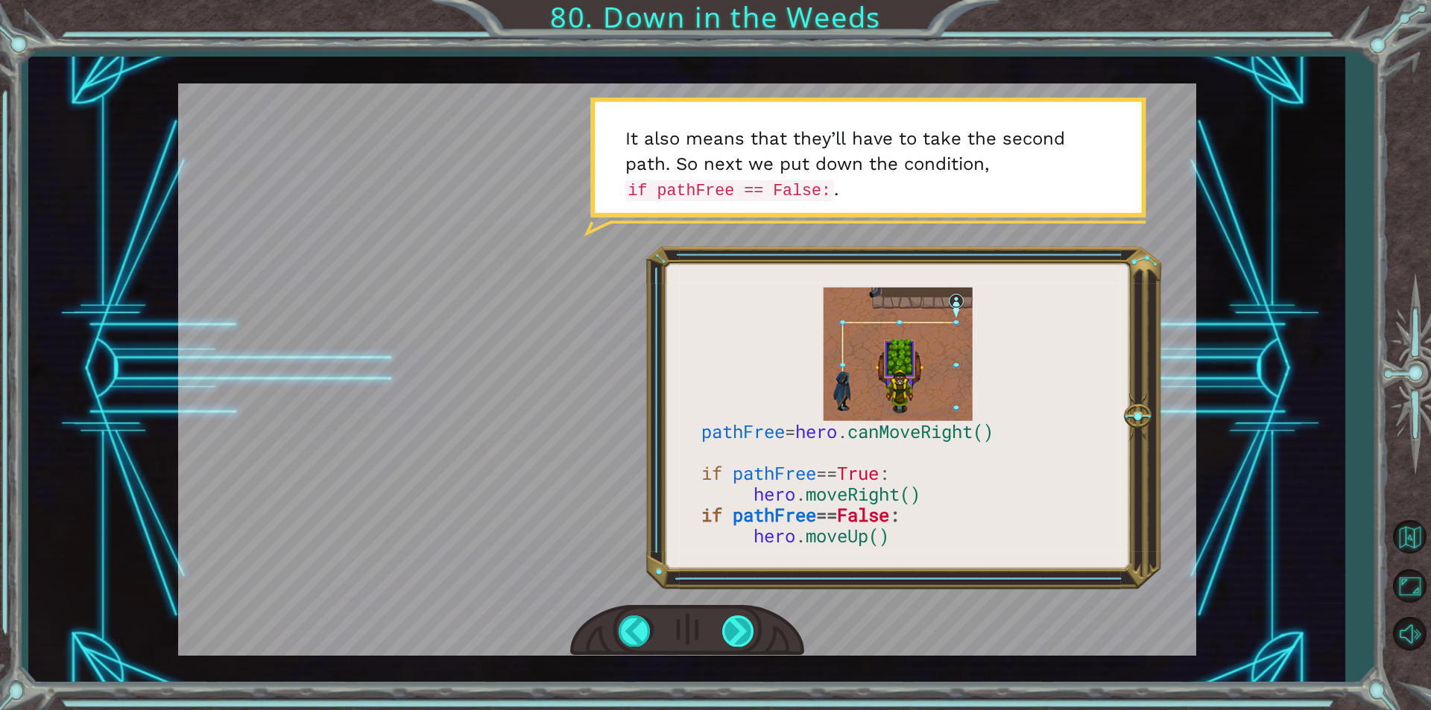
click at [737, 616] on div at bounding box center [739, 631] width 34 height 31
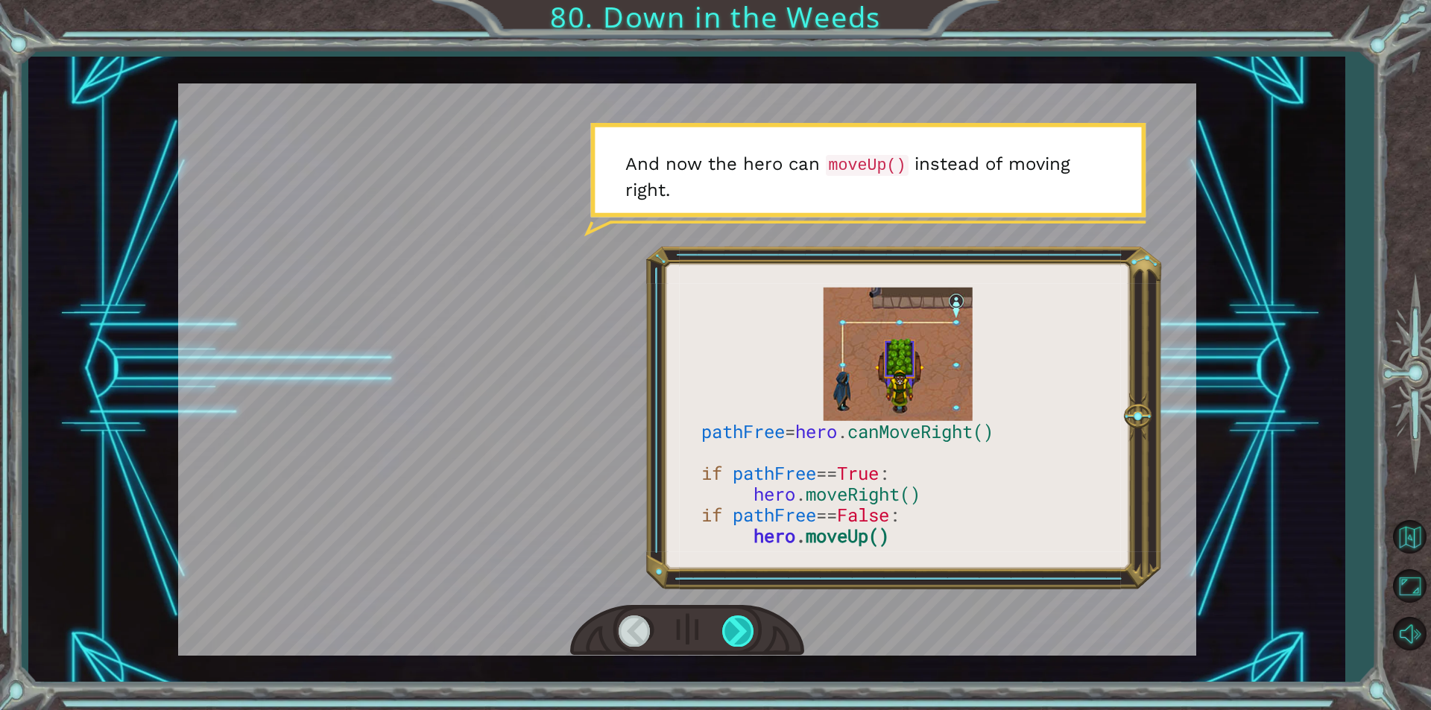
click at [737, 616] on div at bounding box center [739, 631] width 34 height 31
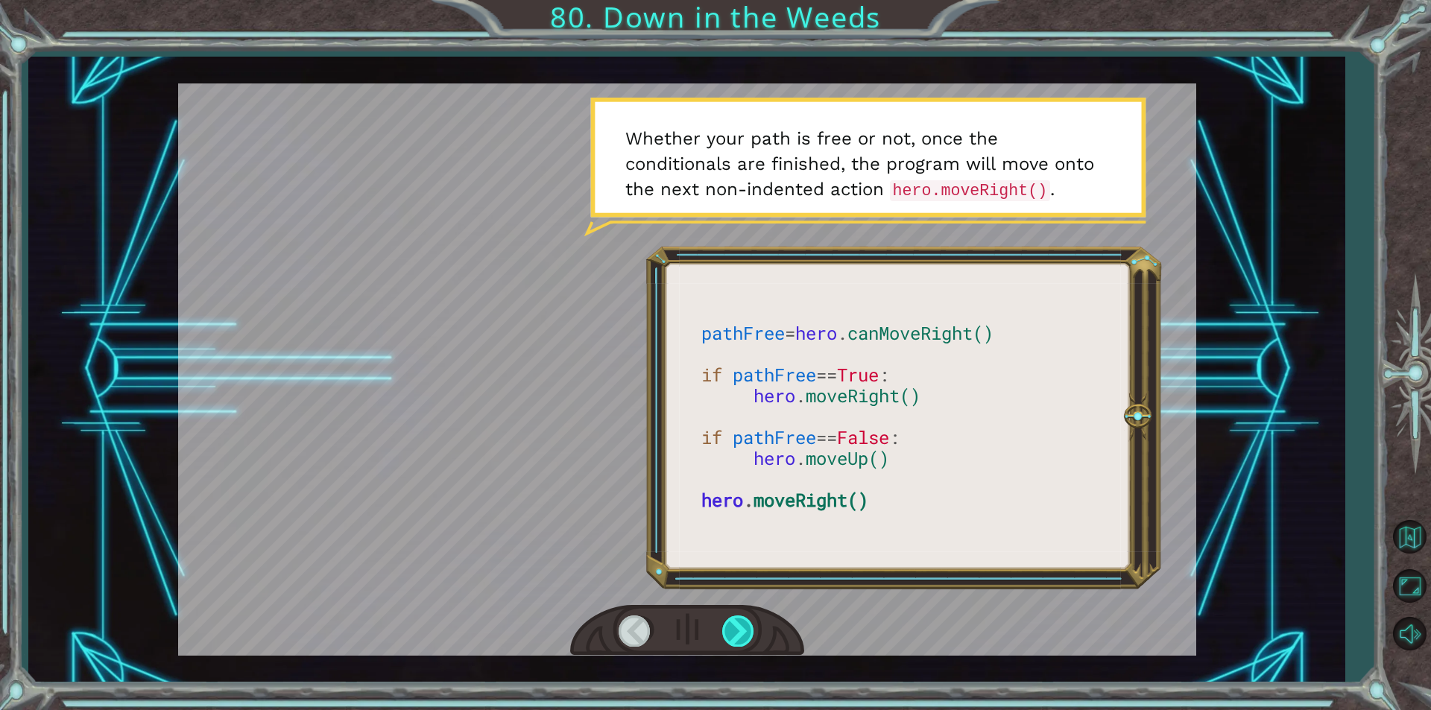
click at [737, 616] on div at bounding box center [739, 631] width 34 height 31
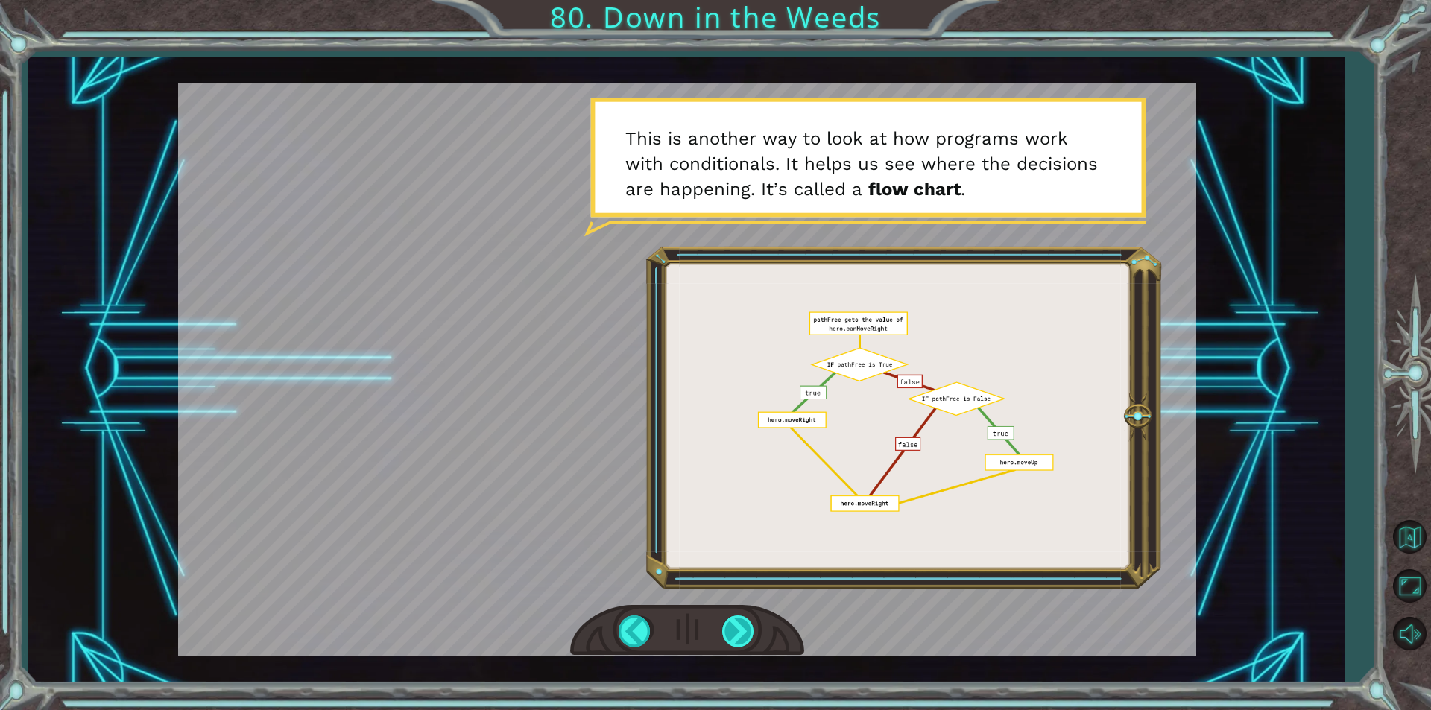
click at [737, 616] on div at bounding box center [739, 631] width 34 height 31
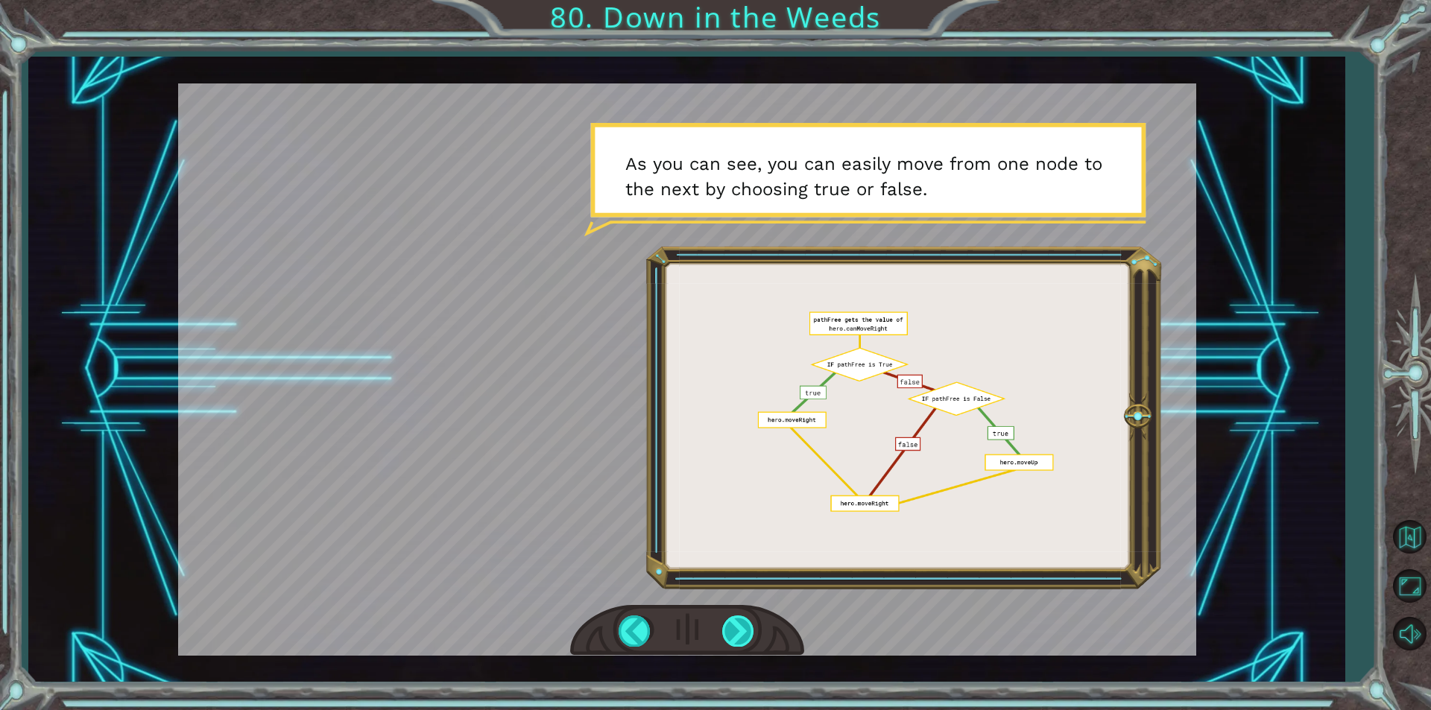
click at [737, 616] on div at bounding box center [739, 631] width 34 height 31
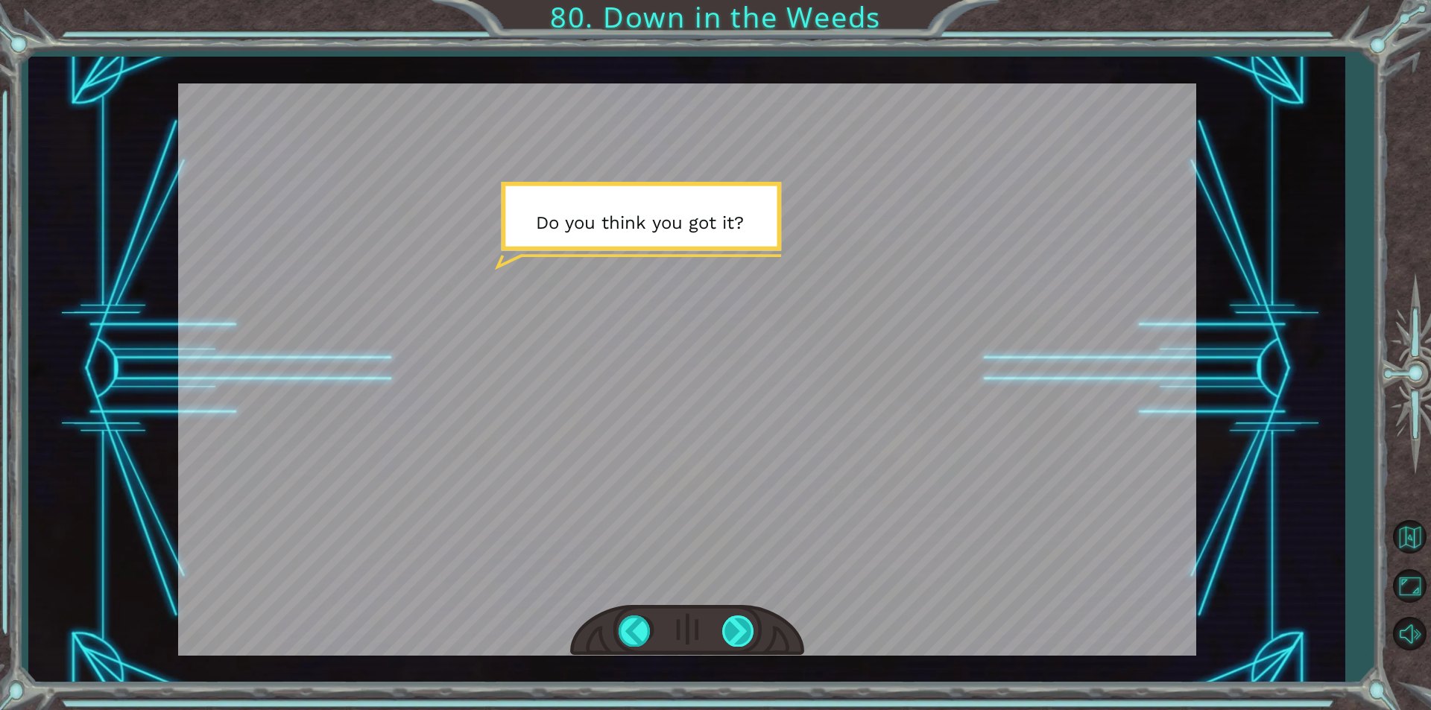
click at [737, 616] on div at bounding box center [739, 631] width 34 height 31
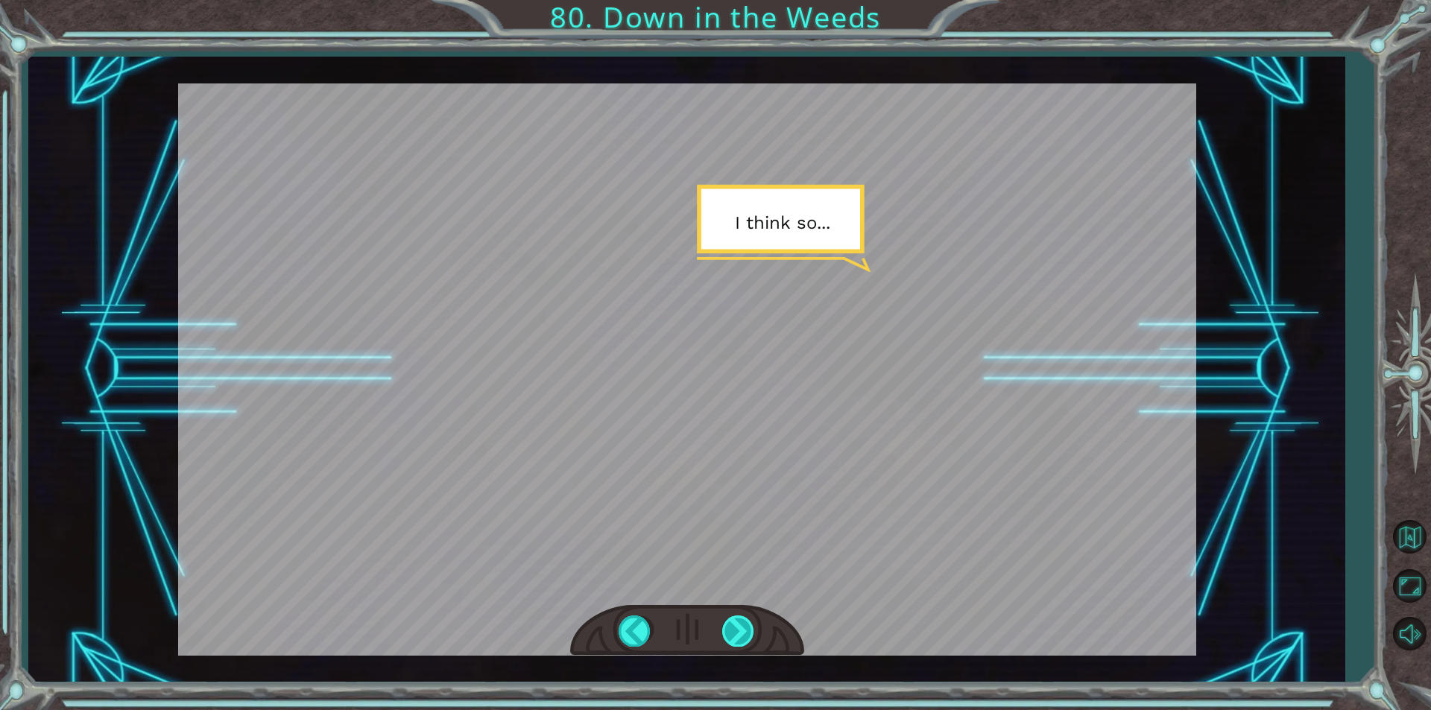
click at [737, 616] on div at bounding box center [739, 631] width 34 height 31
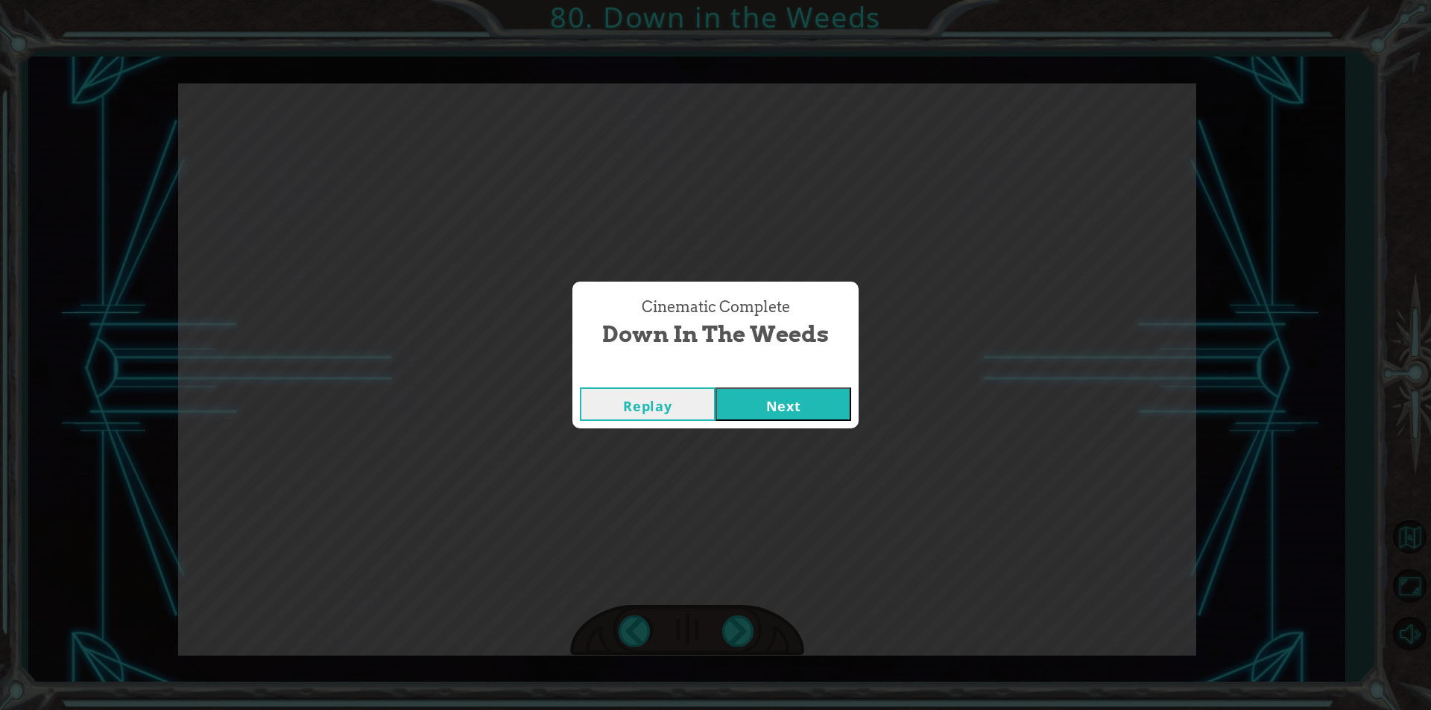
click at [812, 376] on div "Cinematic Complete" at bounding box center [715, 372] width 286 height 15
click at [812, 390] on button "Next" at bounding box center [784, 405] width 136 height 34
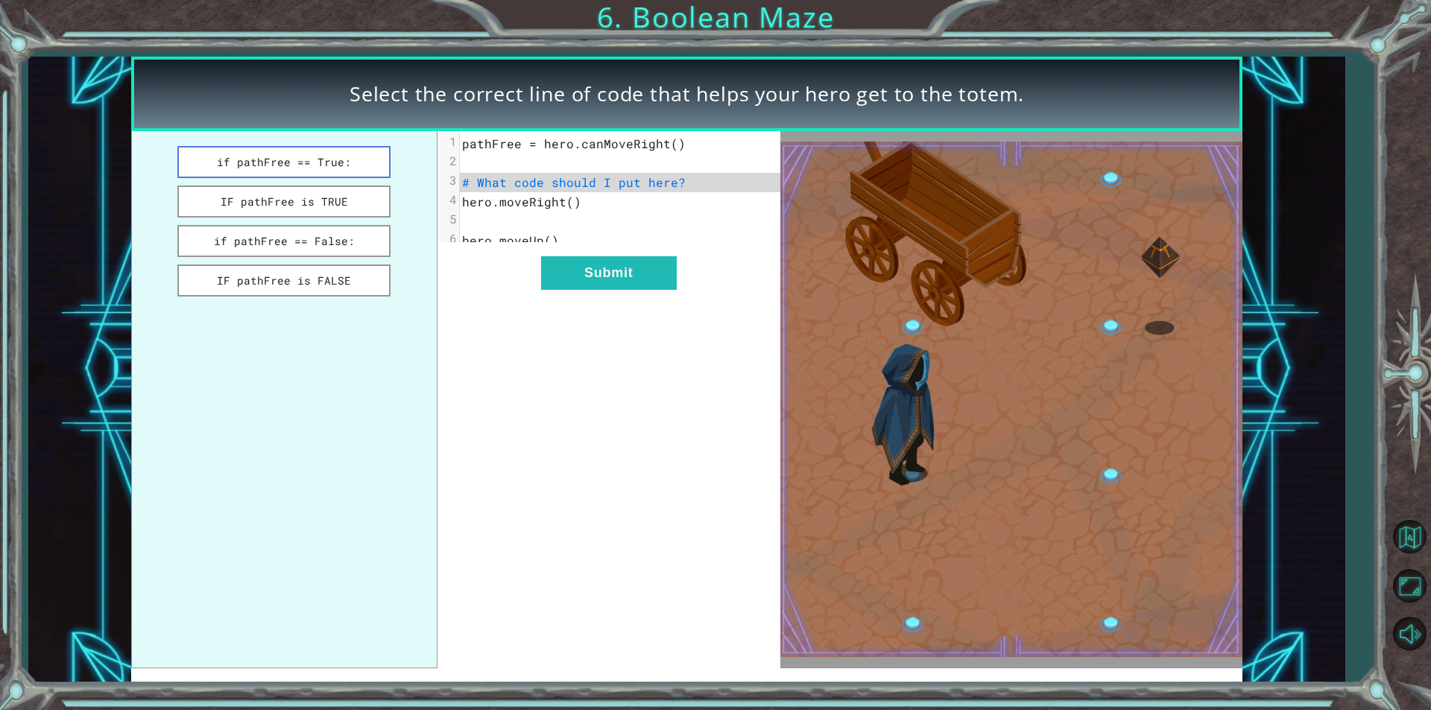
click at [296, 159] on button "if pathFree == True:" at bounding box center [283, 162] width 213 height 32
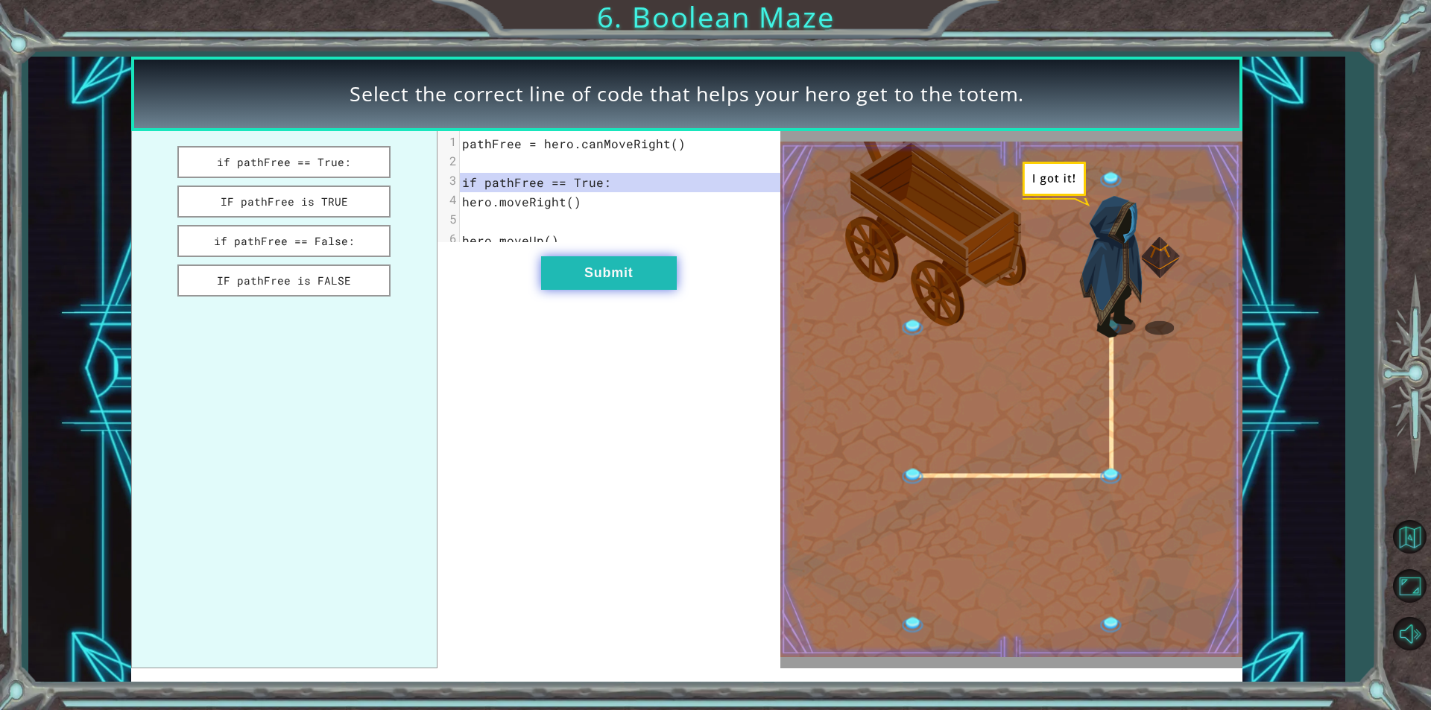
click at [608, 285] on button "Submit" at bounding box center [609, 273] width 136 height 34
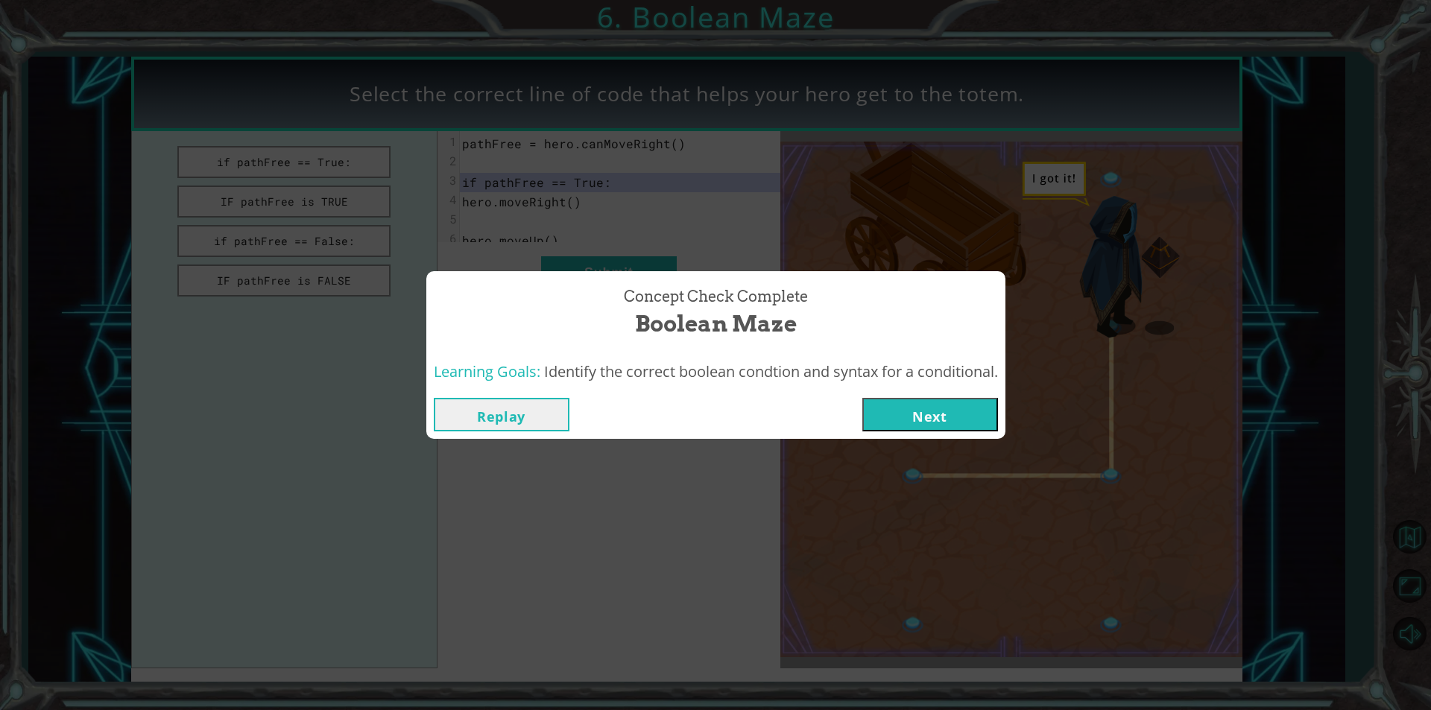
click at [956, 409] on button "Next" at bounding box center [930, 415] width 136 height 34
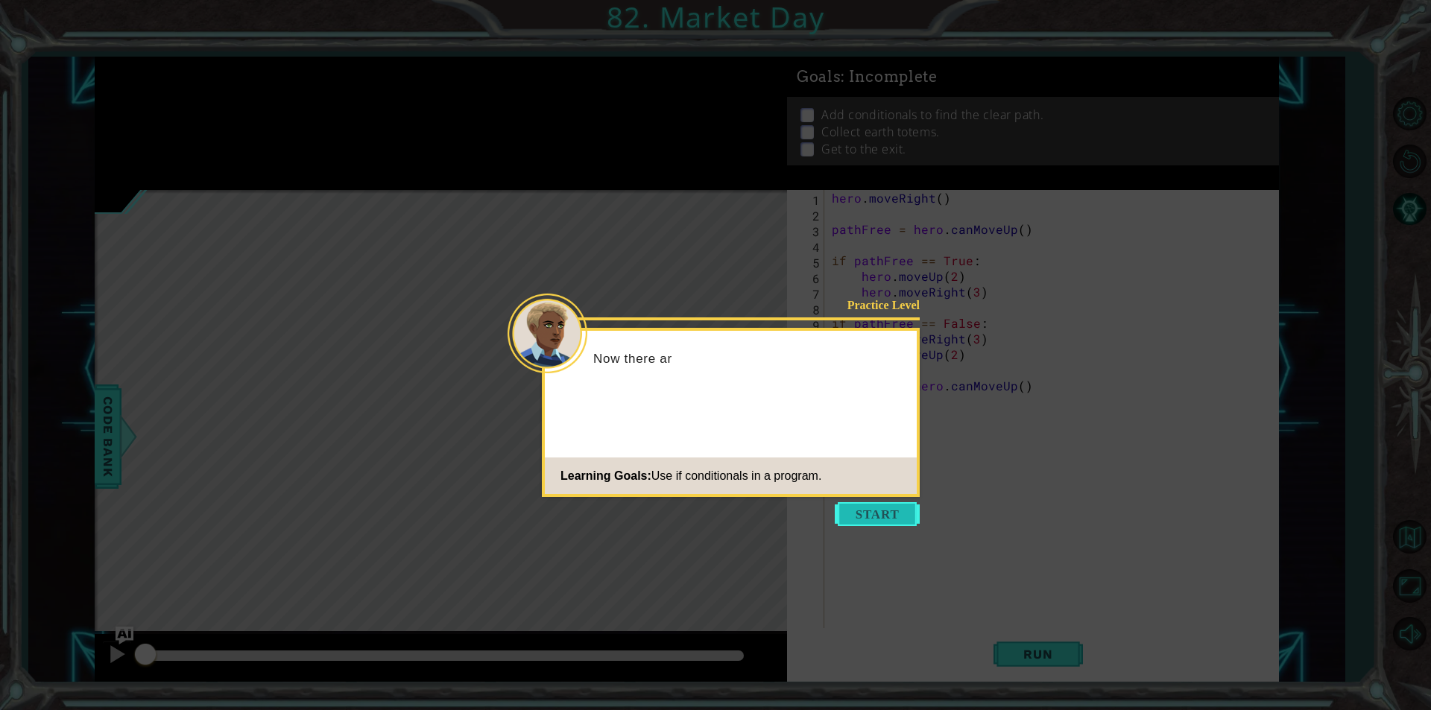
click at [868, 516] on button "Start" at bounding box center [877, 514] width 85 height 24
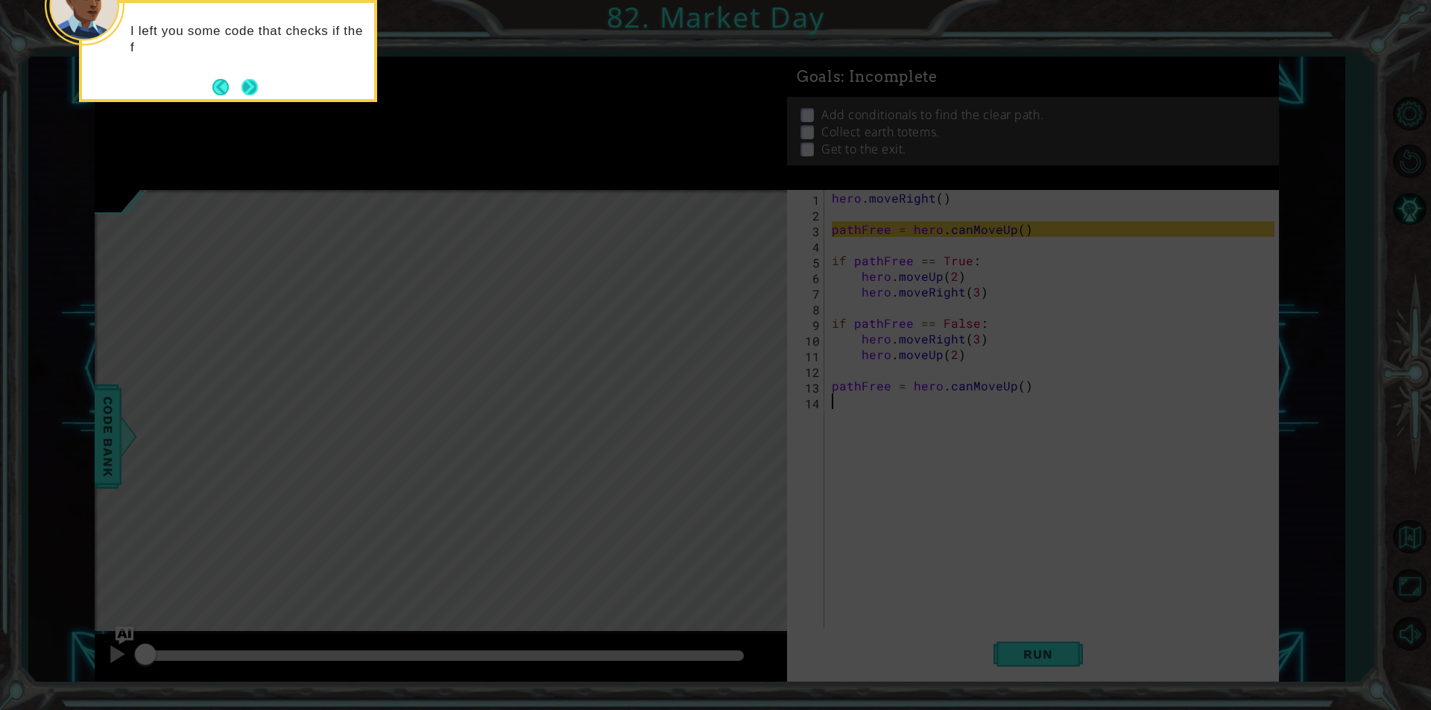
click at [245, 81] on button "Next" at bounding box center [249, 87] width 16 height 16
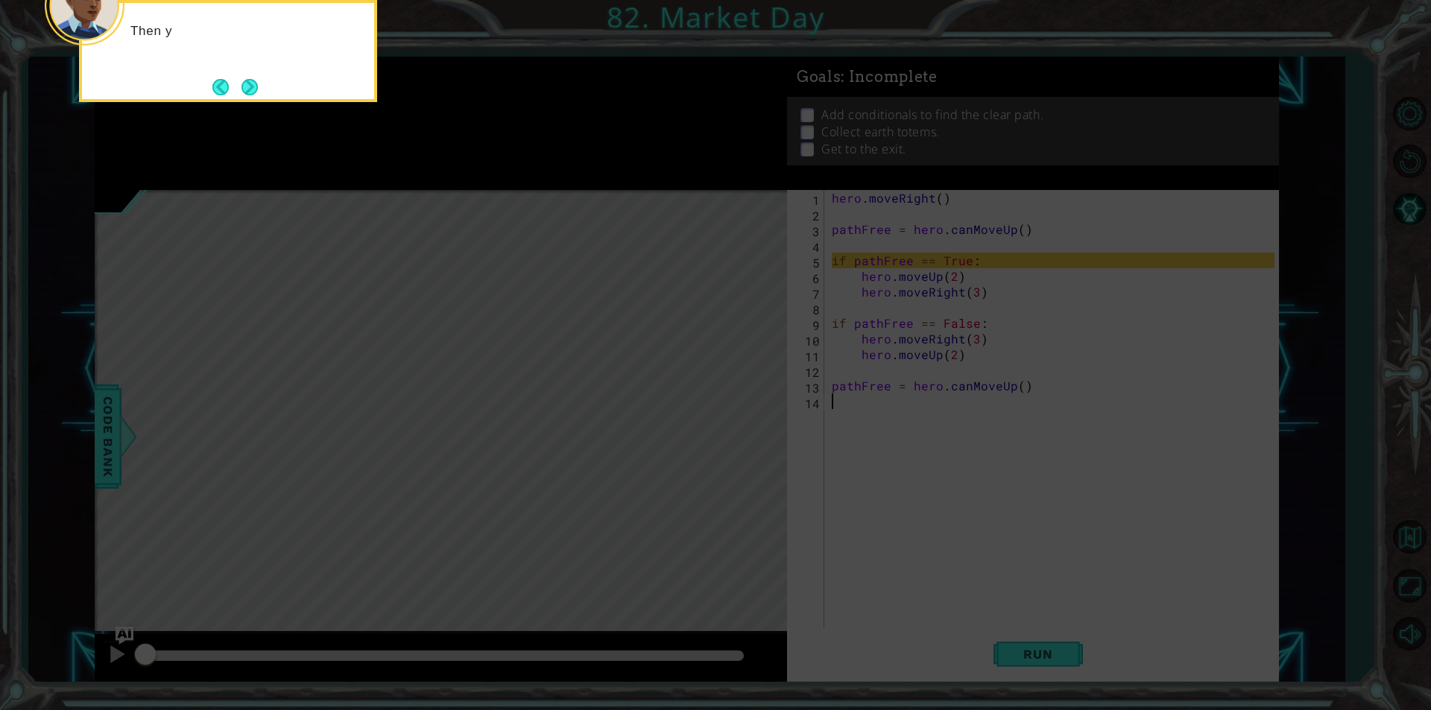
click at [245, 81] on button "Next" at bounding box center [249, 87] width 16 height 16
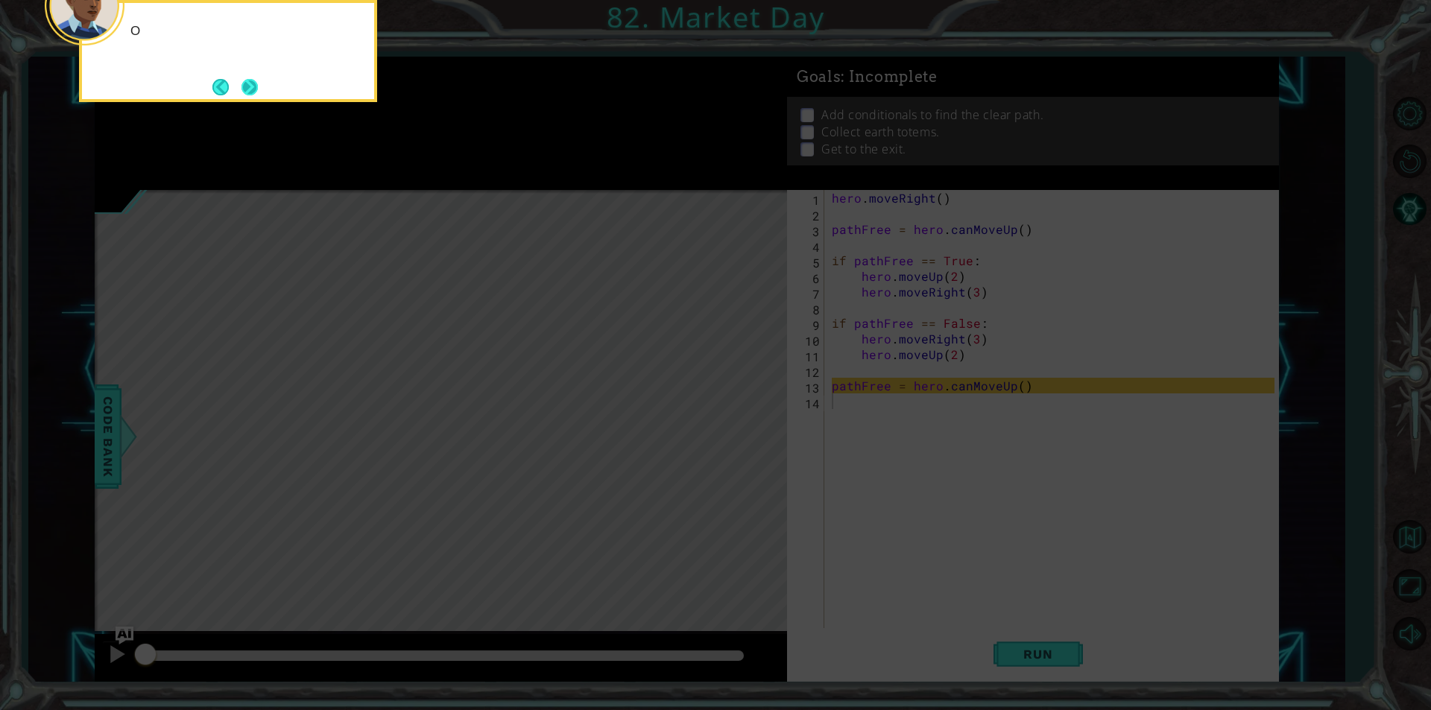
click at [248, 83] on button "Next" at bounding box center [249, 87] width 16 height 16
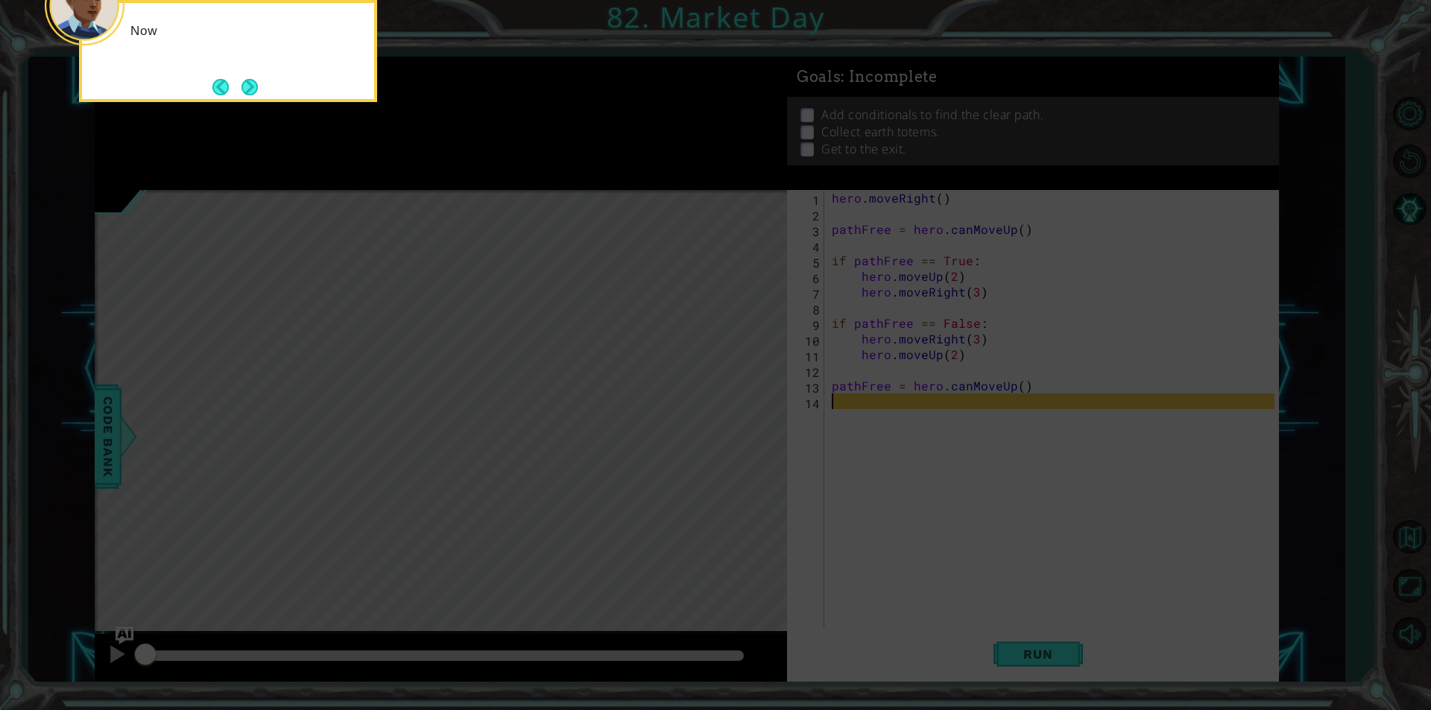
click at [248, 83] on button "Next" at bounding box center [249, 87] width 16 height 16
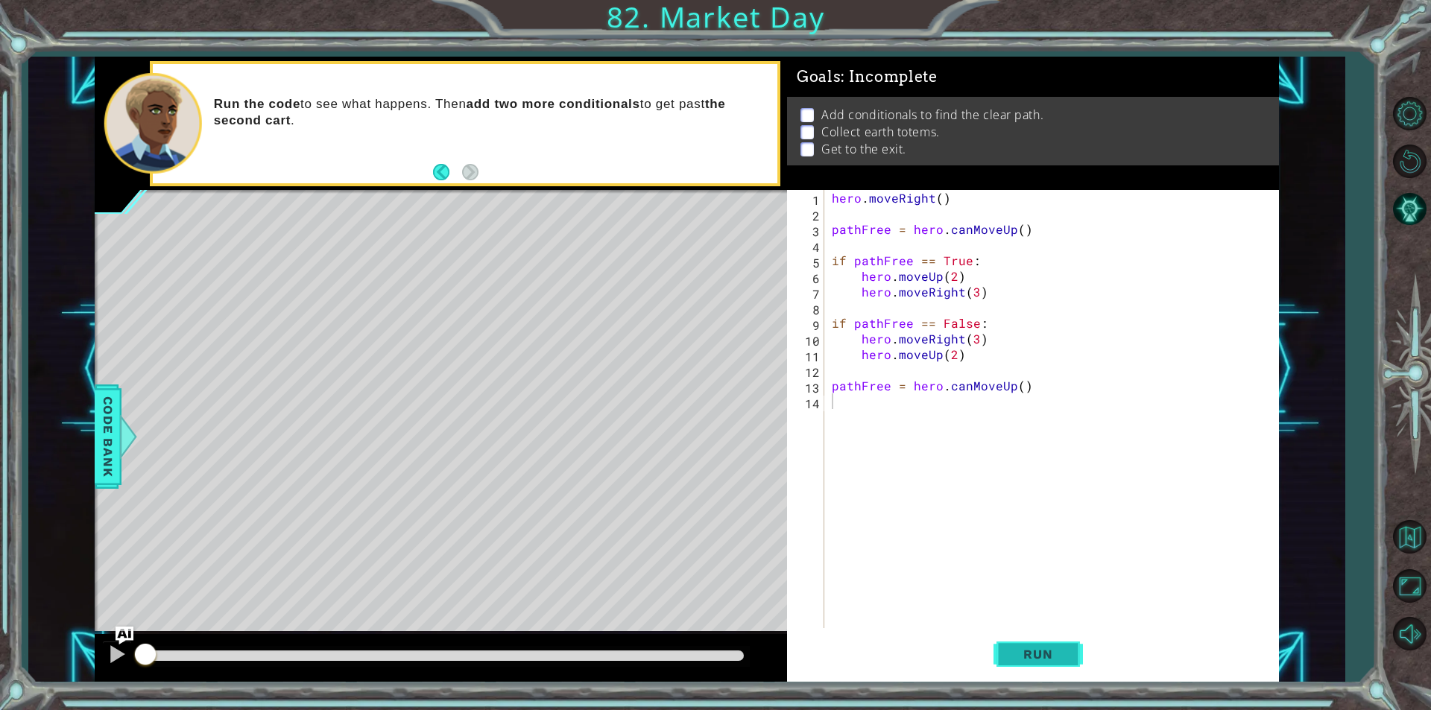
click at [1047, 651] on span "Run" at bounding box center [1037, 654] width 59 height 15
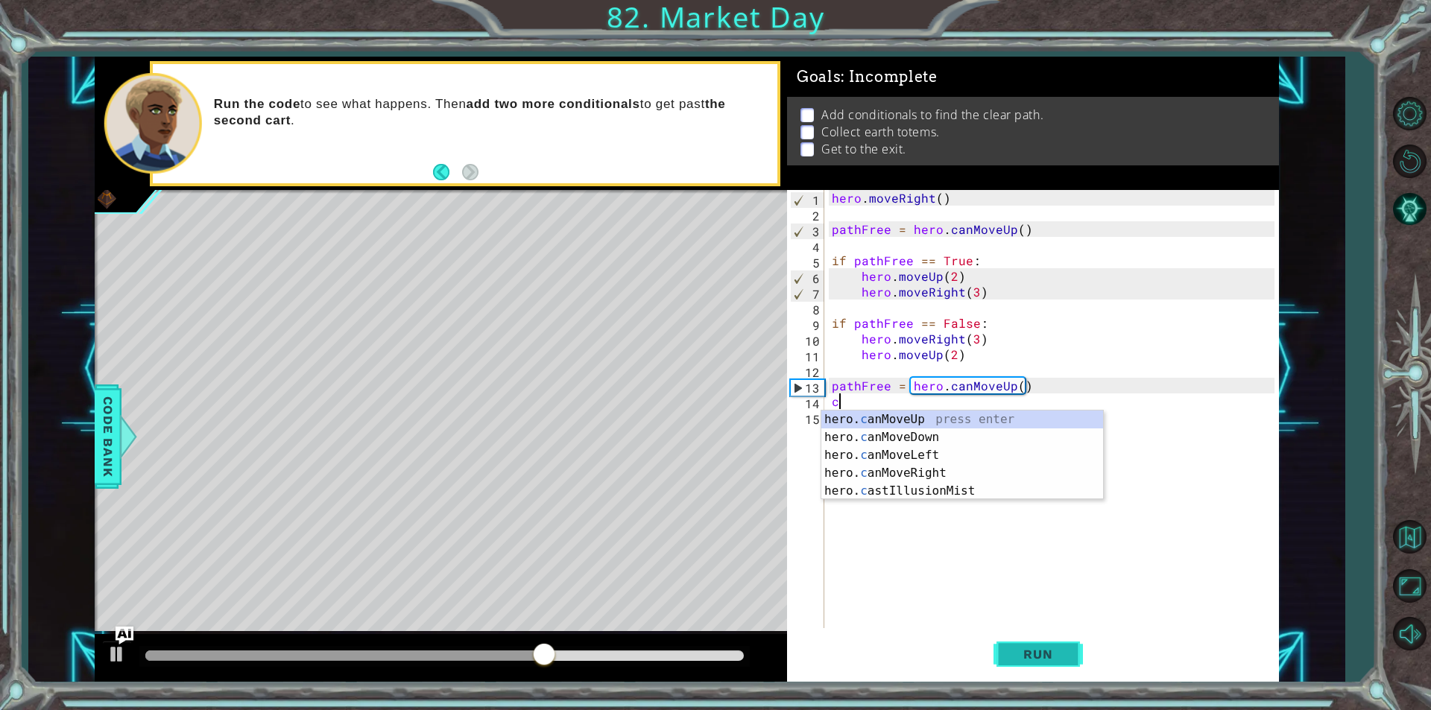
type textarea "ca"
click at [945, 414] on div "hero. ca nMoveUp press enter hero. ca nMoveDown press enter hero. ca nMoveLeft …" at bounding box center [962, 473] width 282 height 125
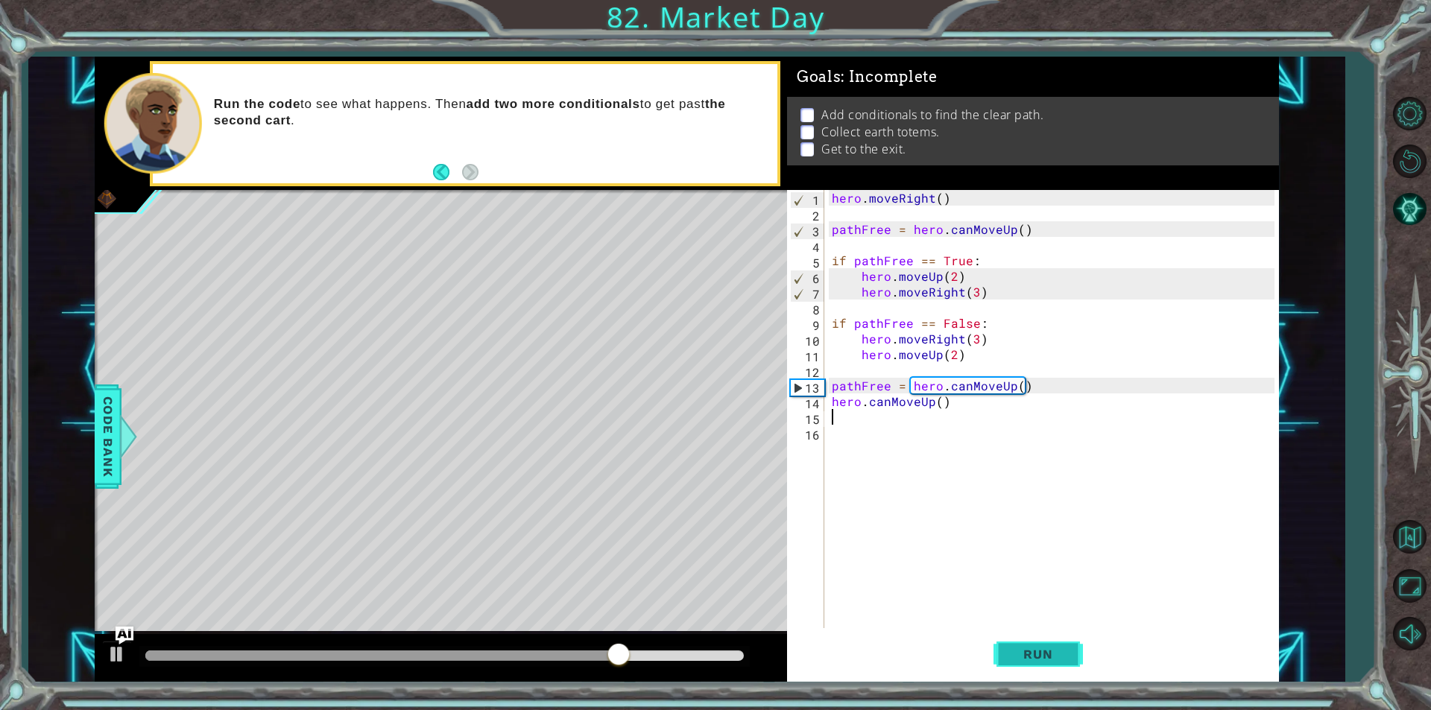
click at [1045, 642] on button "Run" at bounding box center [1038, 654] width 89 height 49
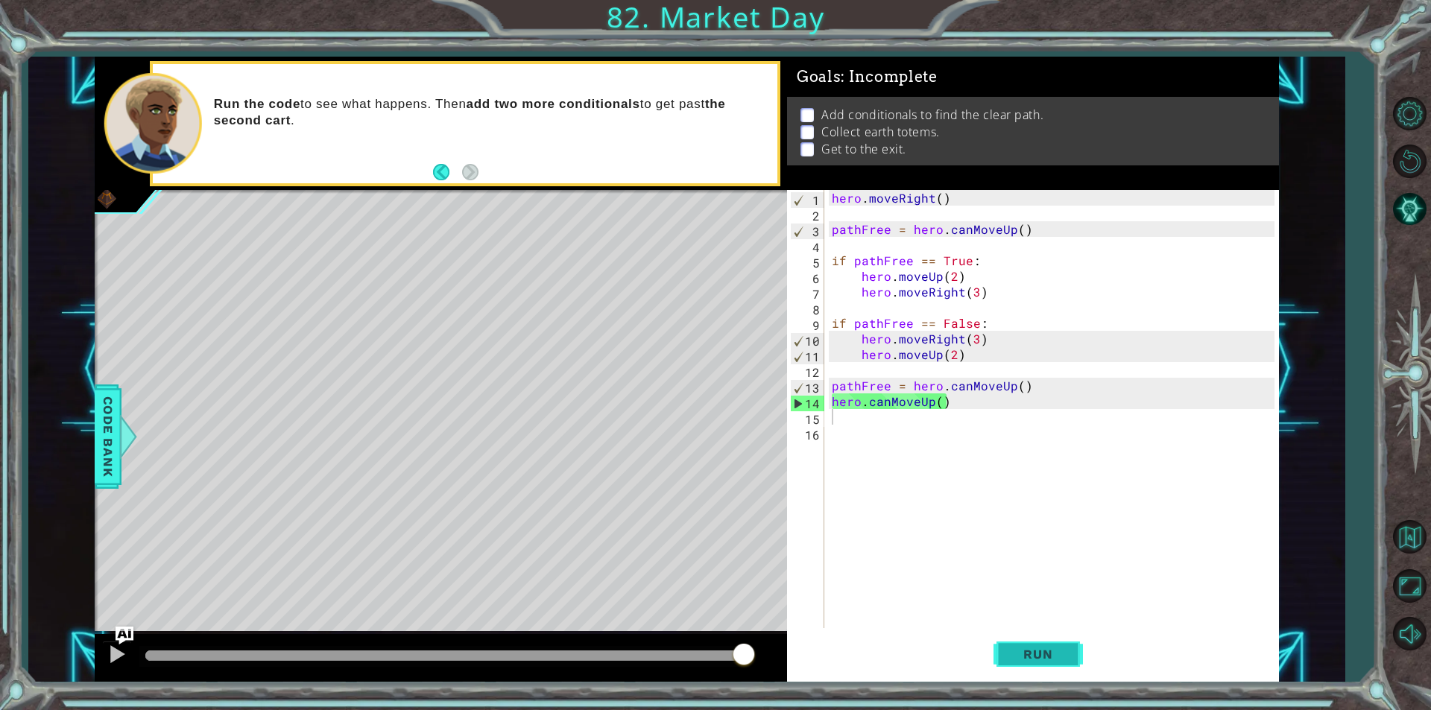
click at [1008, 661] on span "Run" at bounding box center [1037, 654] width 59 height 15
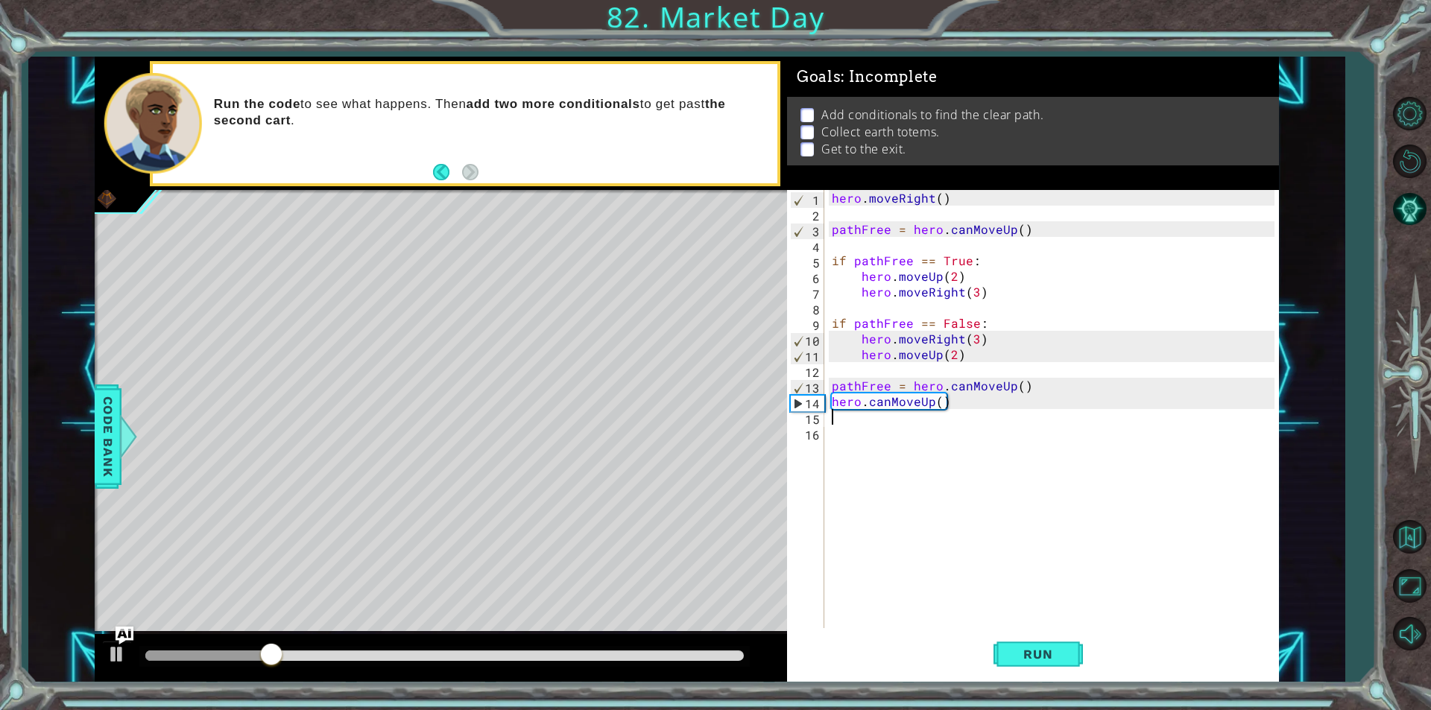
click at [871, 425] on div "hero . moveRight ( ) pathFree = hero . canMoveUp ( ) if pathFree == True : hero…" at bounding box center [1055, 425] width 453 height 470
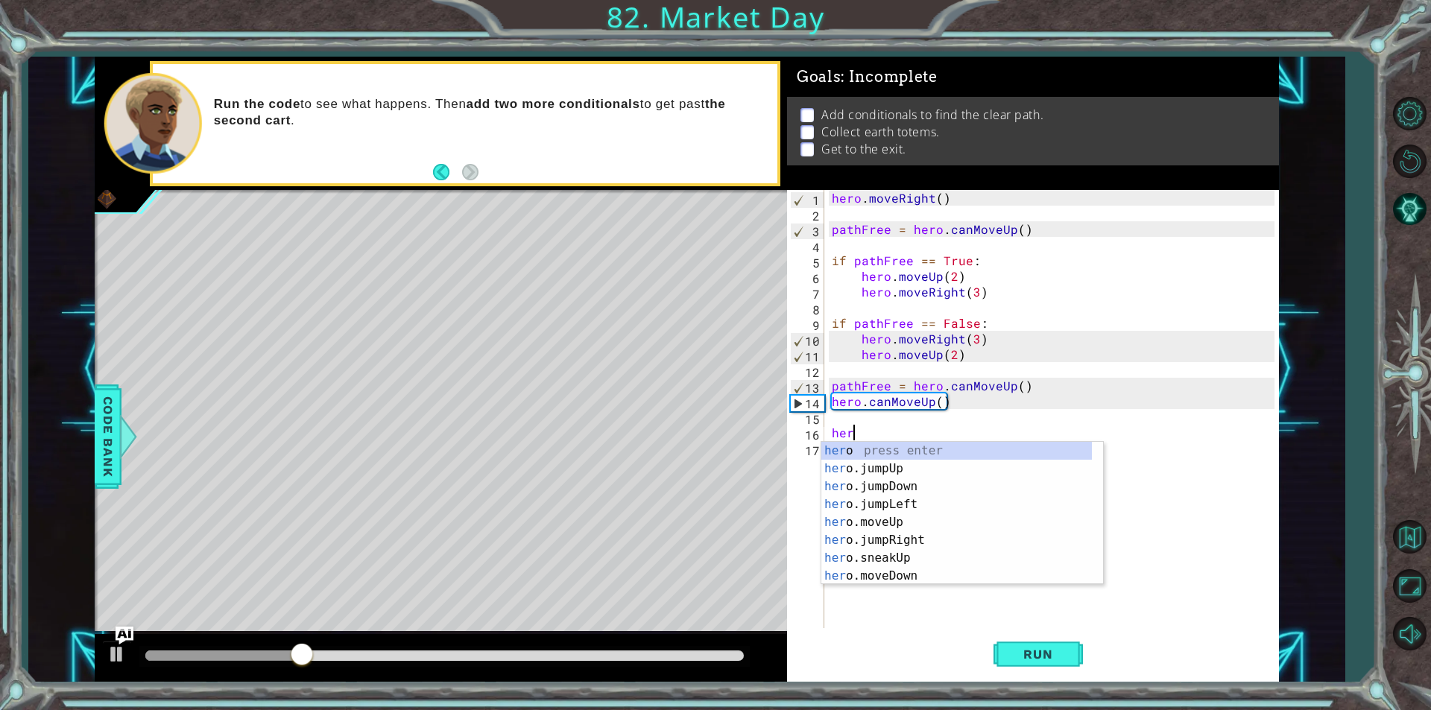
type textarea "hero"
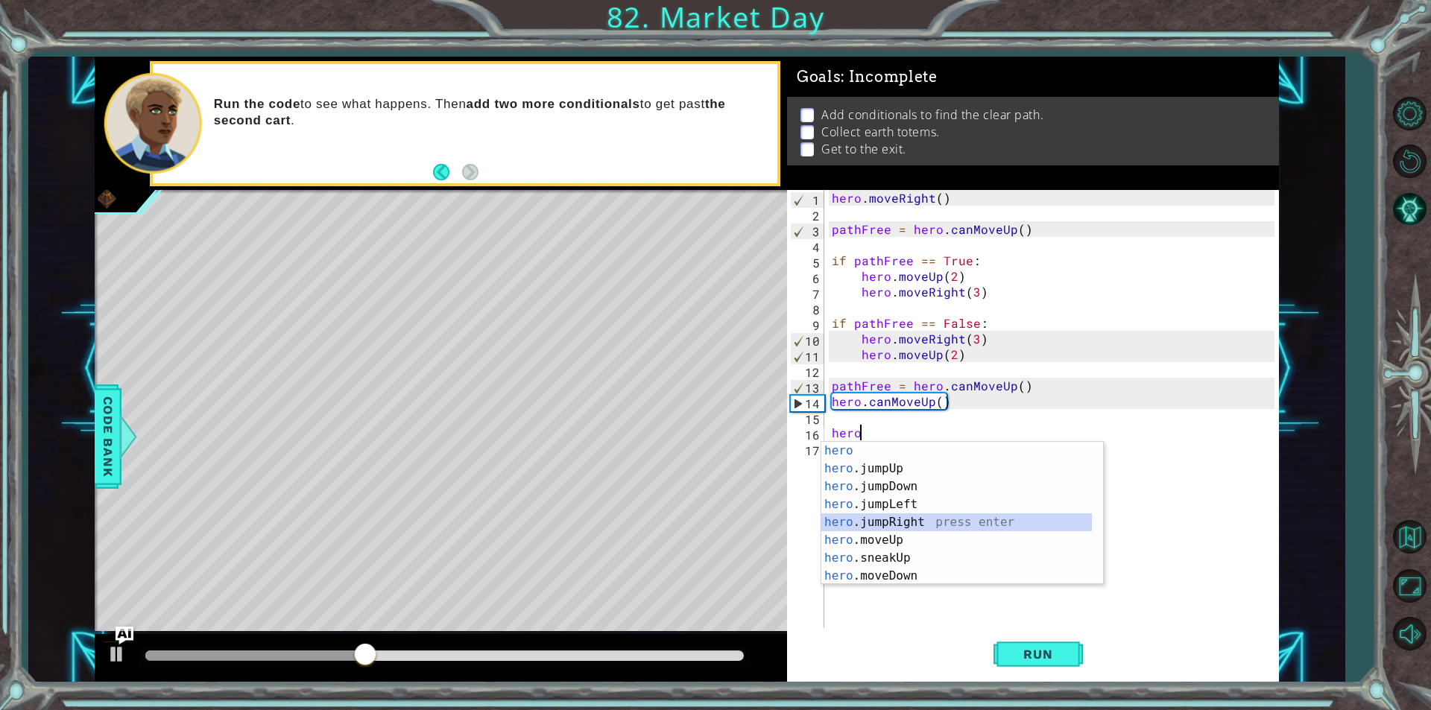
click at [932, 516] on div "hero press enter hero .jumpUp press enter hero .jumpDown press enter hero .jump…" at bounding box center [956, 531] width 271 height 179
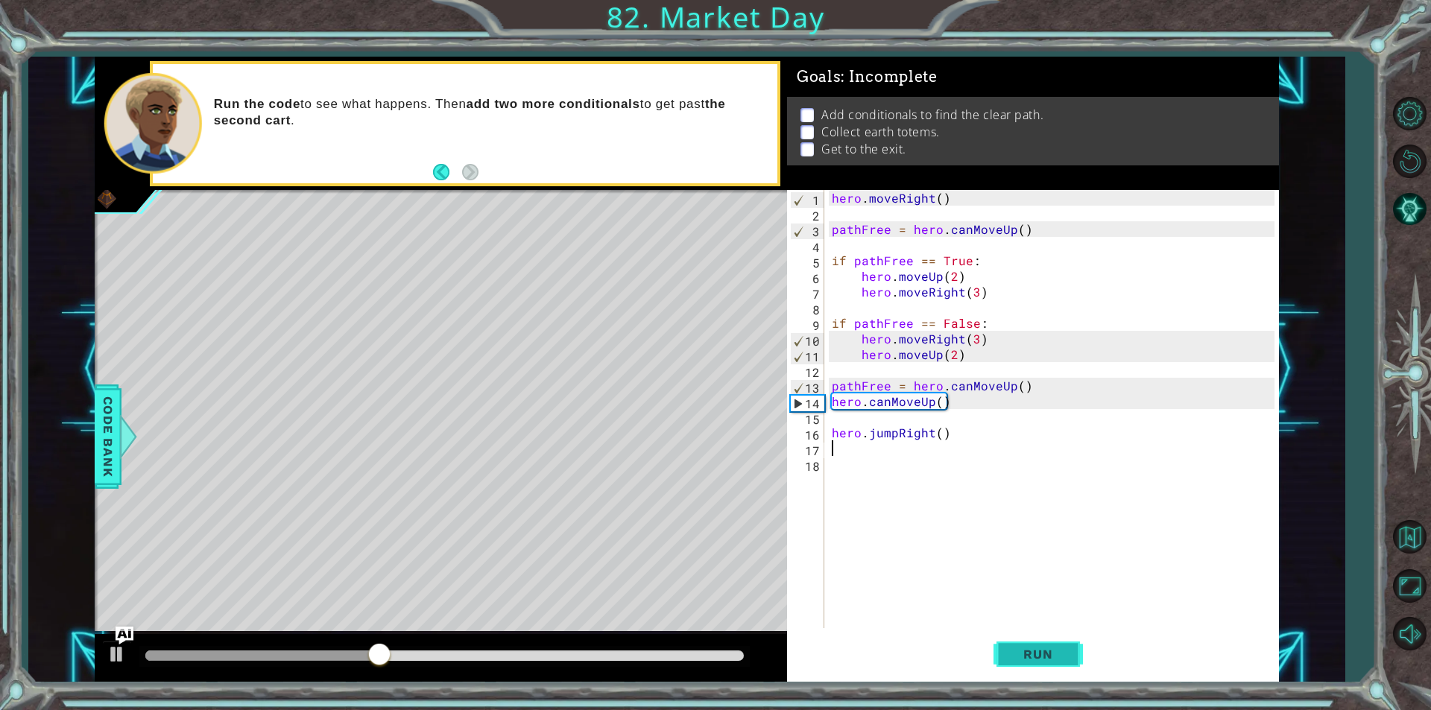
click at [1022, 659] on span "Run" at bounding box center [1037, 654] width 59 height 15
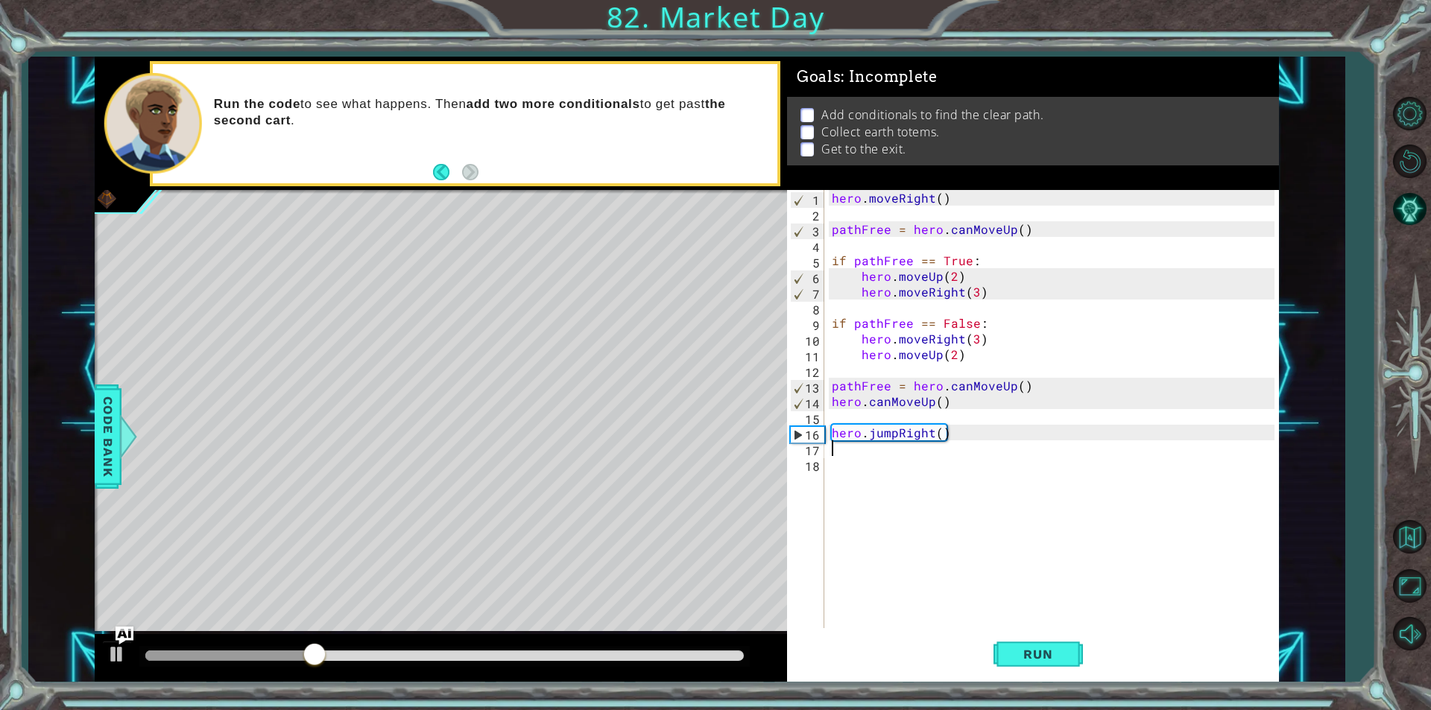
click at [944, 450] on div "hero . moveRight ( ) pathFree = hero . canMoveUp ( ) if pathFree == True : hero…" at bounding box center [1055, 425] width 453 height 470
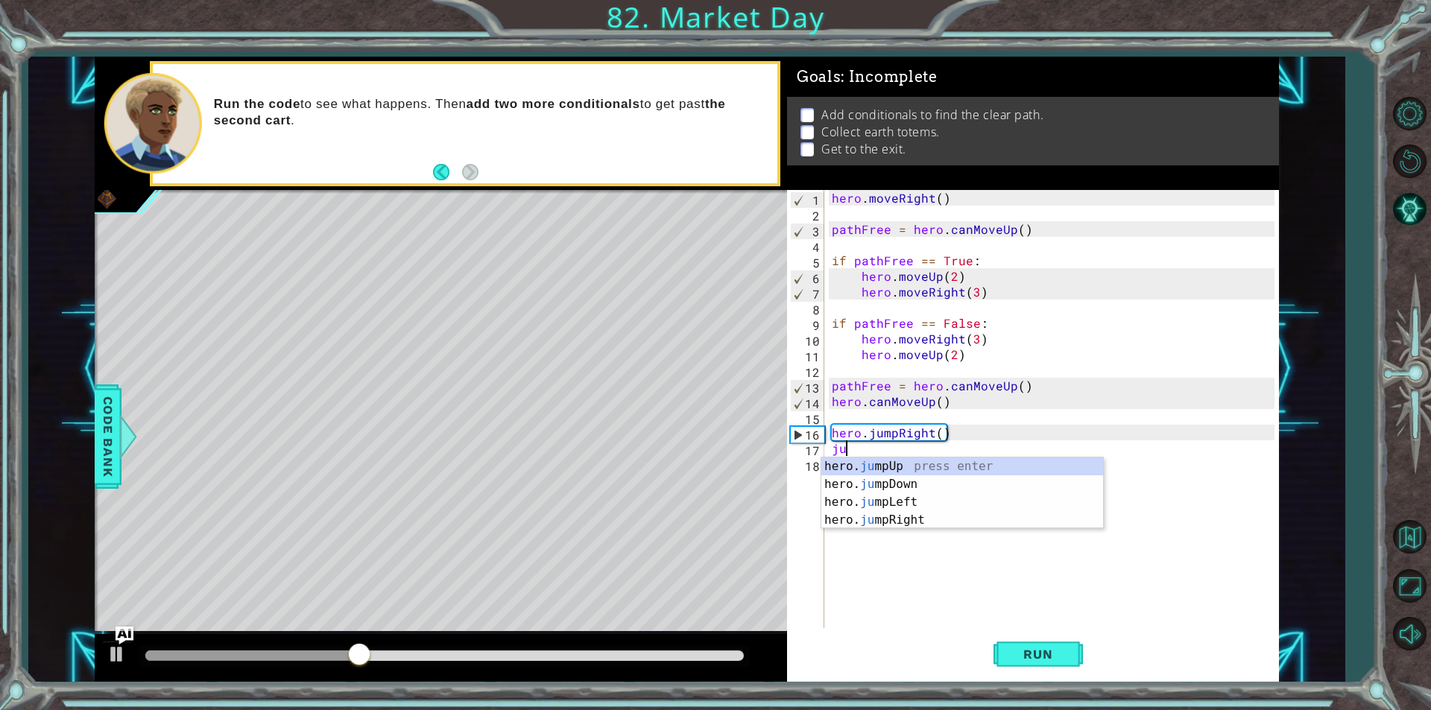
type textarea "jum"
click at [914, 464] on div "hero. jum pUp press enter hero. jum pDown press enter hero. jum pLeft press ent…" at bounding box center [962, 511] width 282 height 107
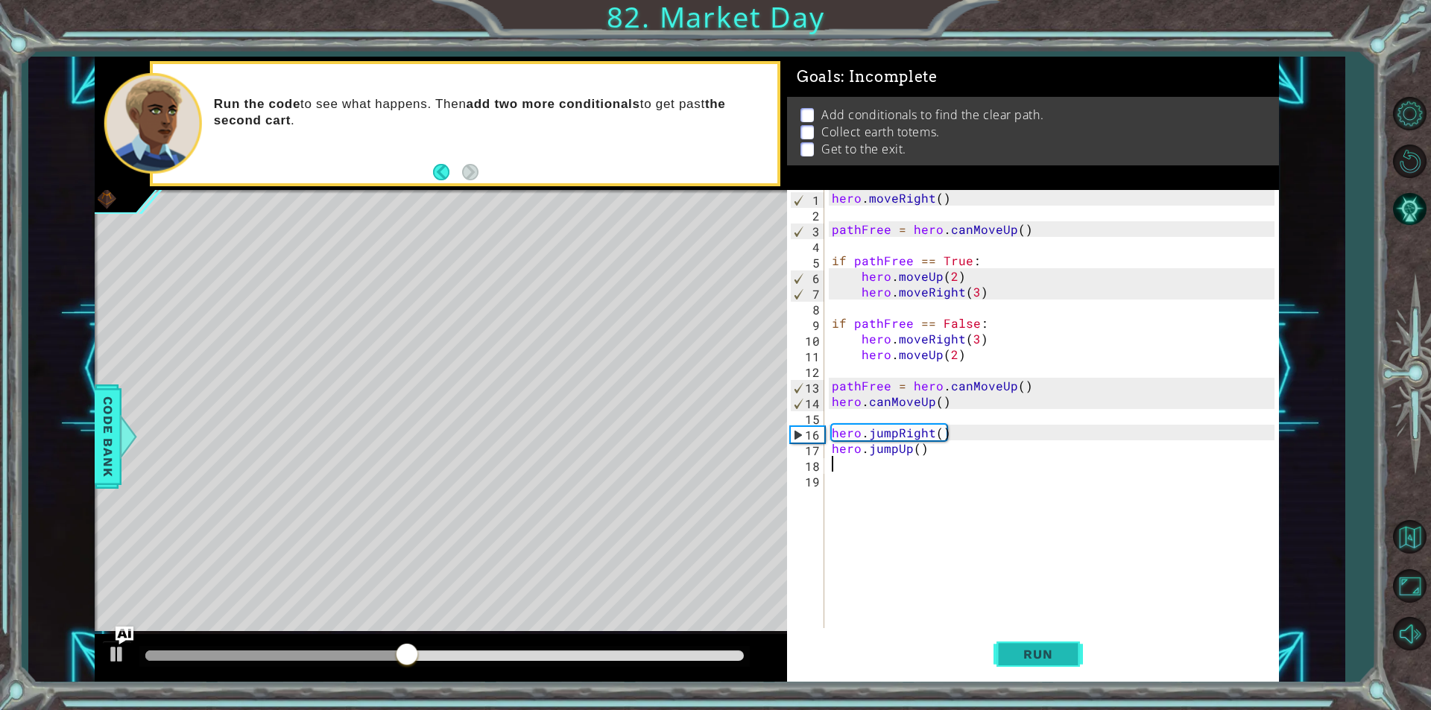
click at [1021, 641] on button "Run" at bounding box center [1038, 654] width 89 height 49
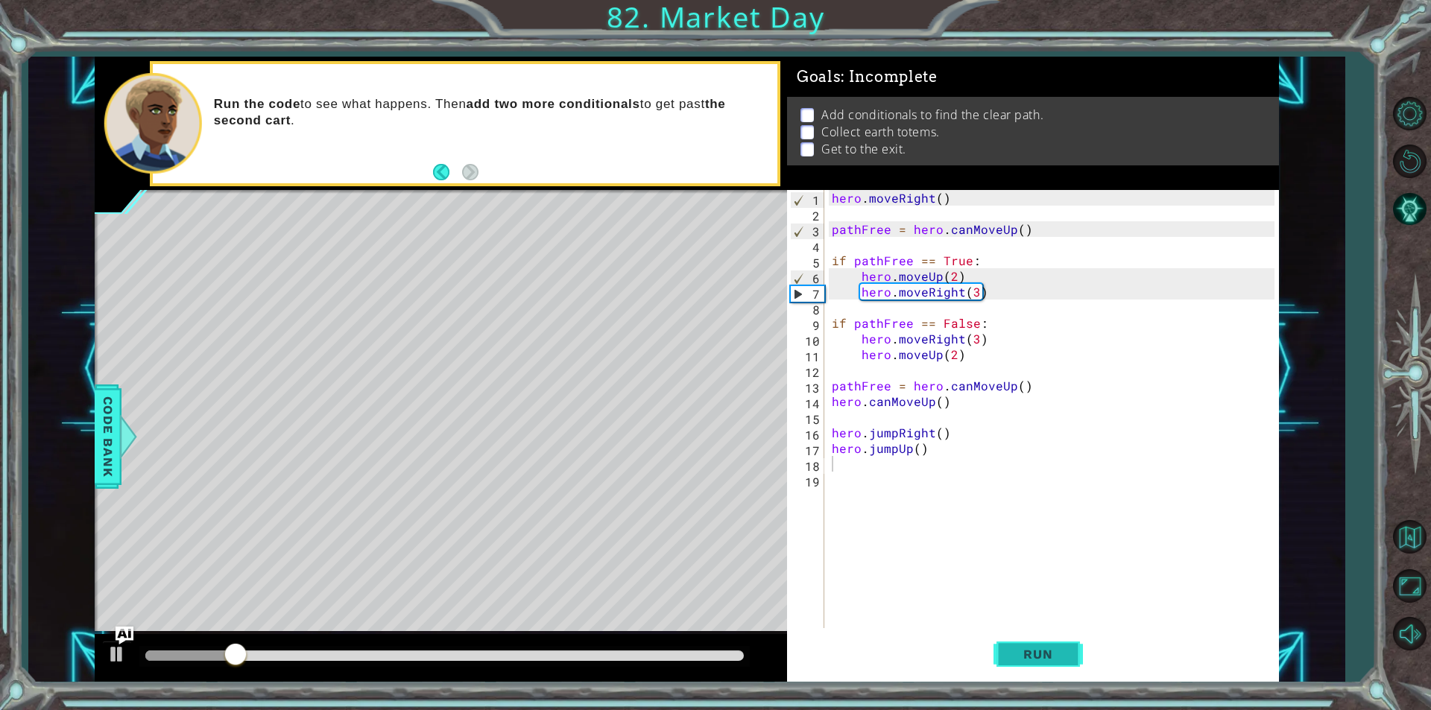
click at [1040, 648] on span "Run" at bounding box center [1037, 654] width 59 height 15
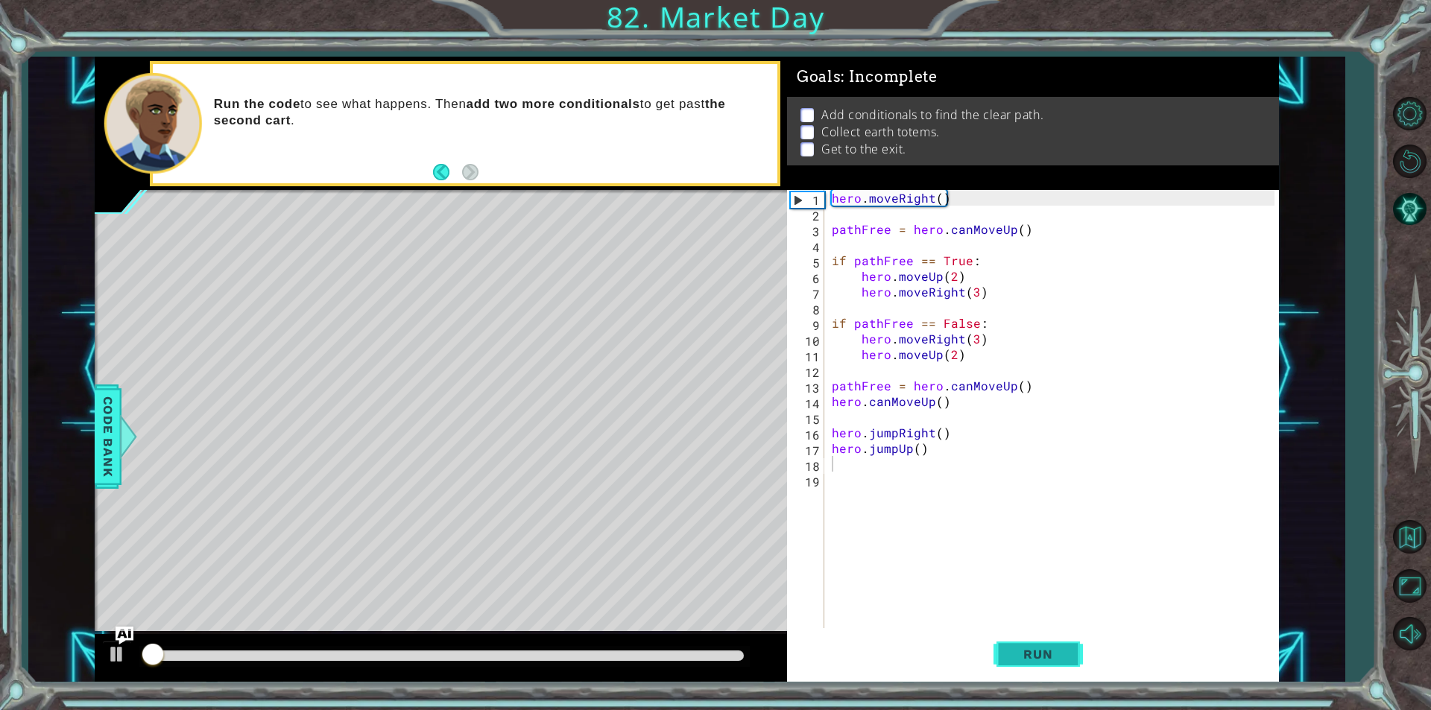
click at [1040, 648] on span "Run" at bounding box center [1037, 654] width 59 height 15
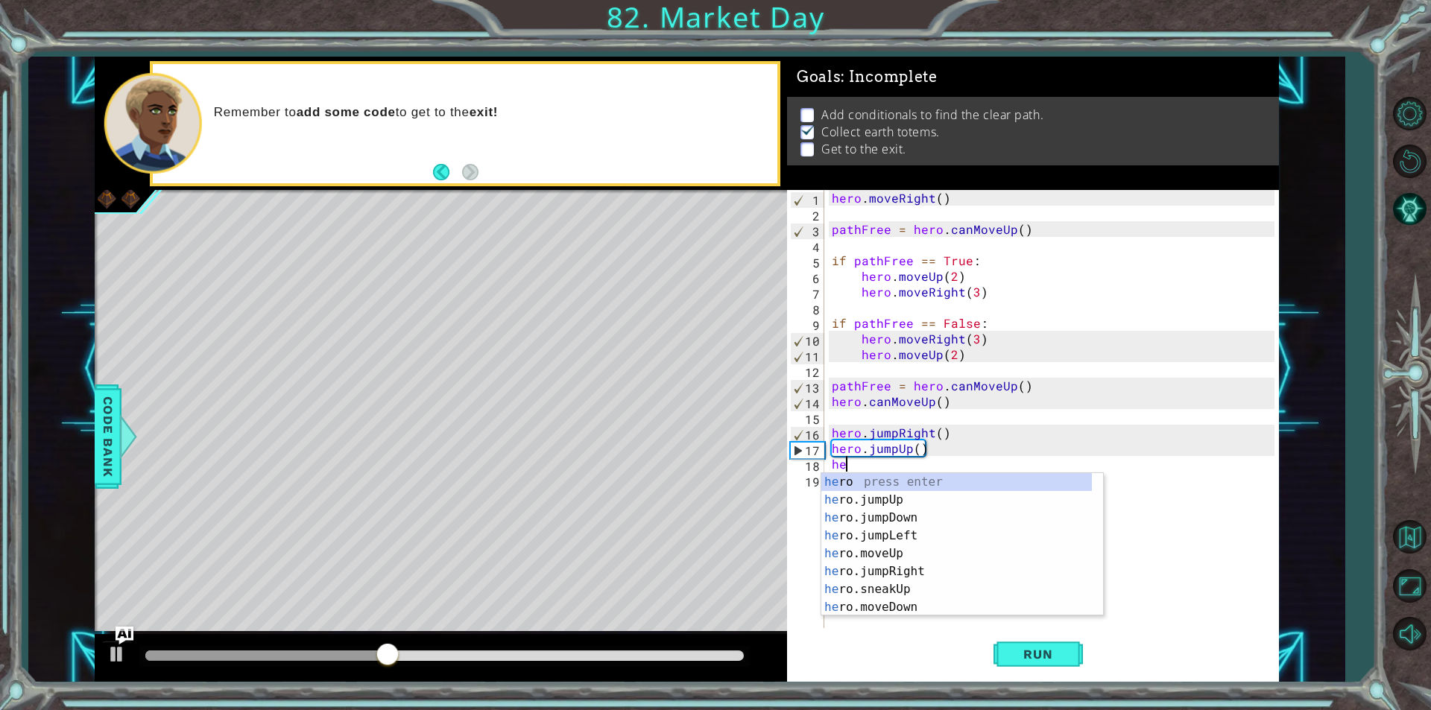
type textarea "her"
click at [897, 568] on div "her o press enter her o.jumpUp press enter her o.jumpDown press enter her o.jum…" at bounding box center [956, 562] width 271 height 179
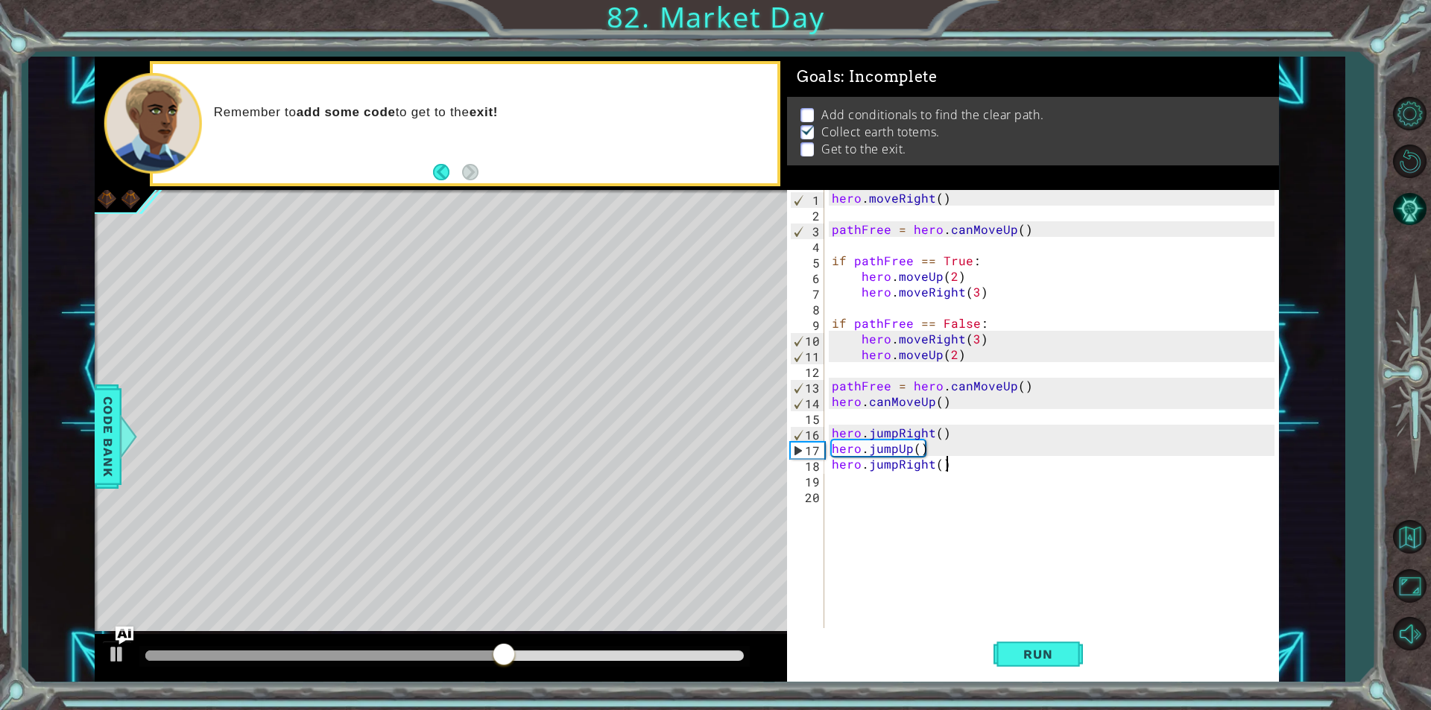
click at [962, 463] on div "hero . moveRight ( ) pathFree = hero . canMoveUp ( ) if pathFree == True : hero…" at bounding box center [1055, 425] width 453 height 470
click at [897, 467] on div "hero . moveRight ( ) pathFree = hero . canMoveUp ( ) if pathFree == True : hero…" at bounding box center [1055, 425] width 453 height 470
click at [979, 469] on div "hero . moveRight ( ) pathFree = hero . canMoveUp ( ) if pathFree == True : hero…" at bounding box center [1055, 425] width 453 height 470
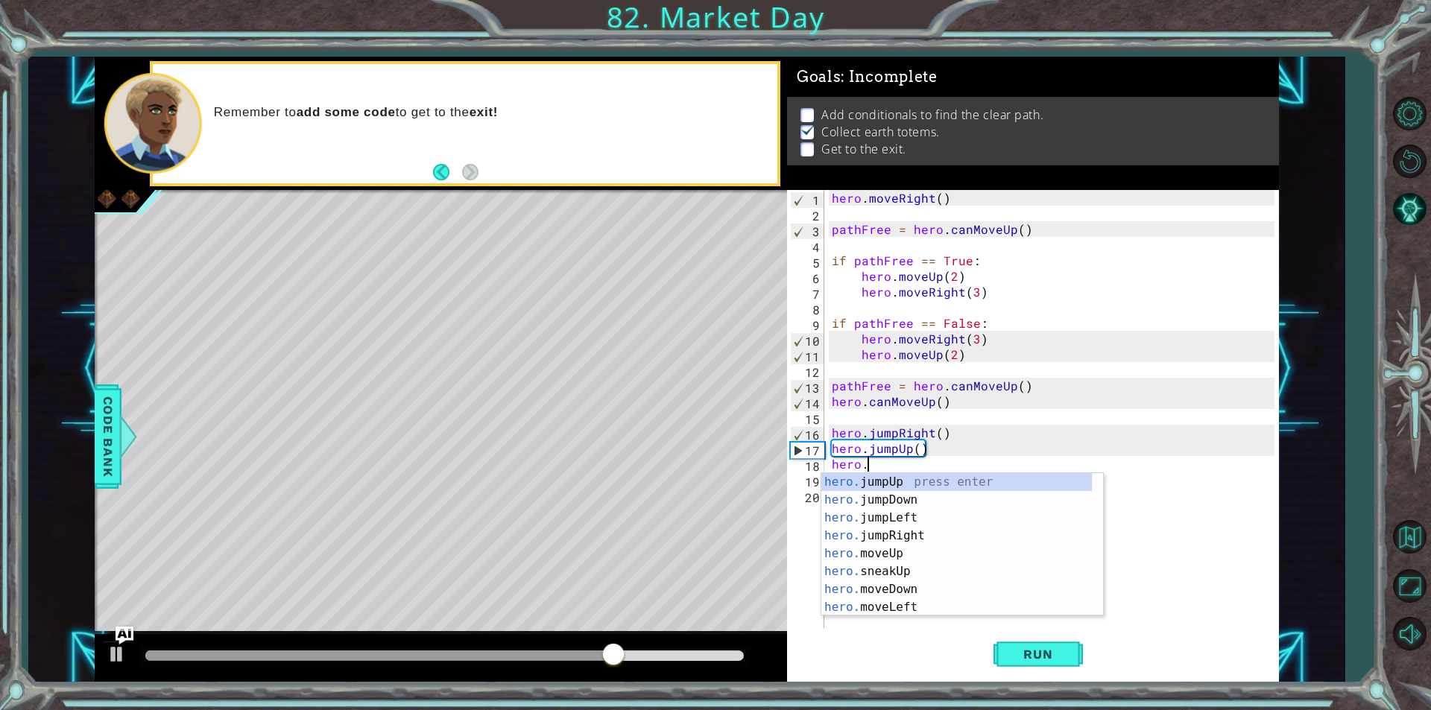
scroll to position [0, 1]
click at [917, 535] on div "hero.m oveUp press enter hero.m oveDown press enter hero.m oveLeft press enter …" at bounding box center [956, 562] width 271 height 179
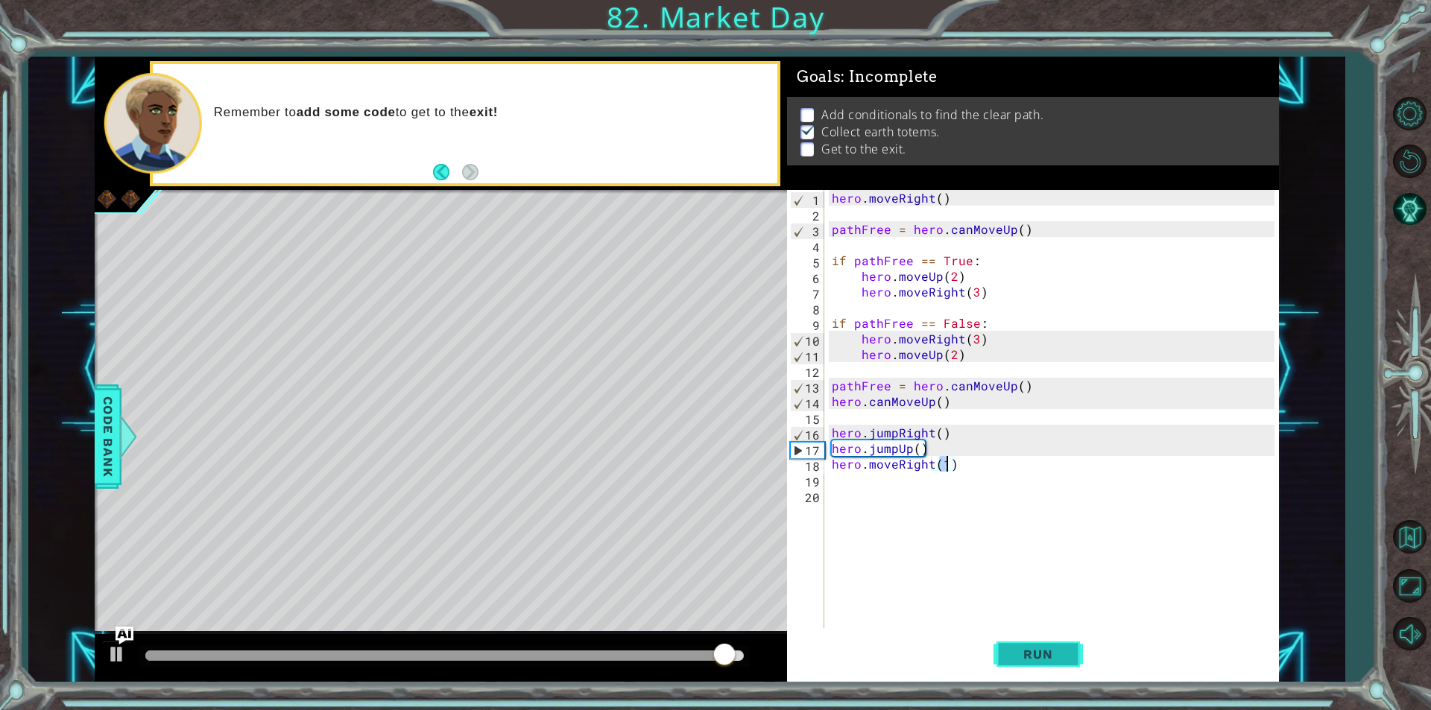
type textarea "hero.moveRight(1)"
click at [1041, 644] on button "Run" at bounding box center [1038, 654] width 89 height 49
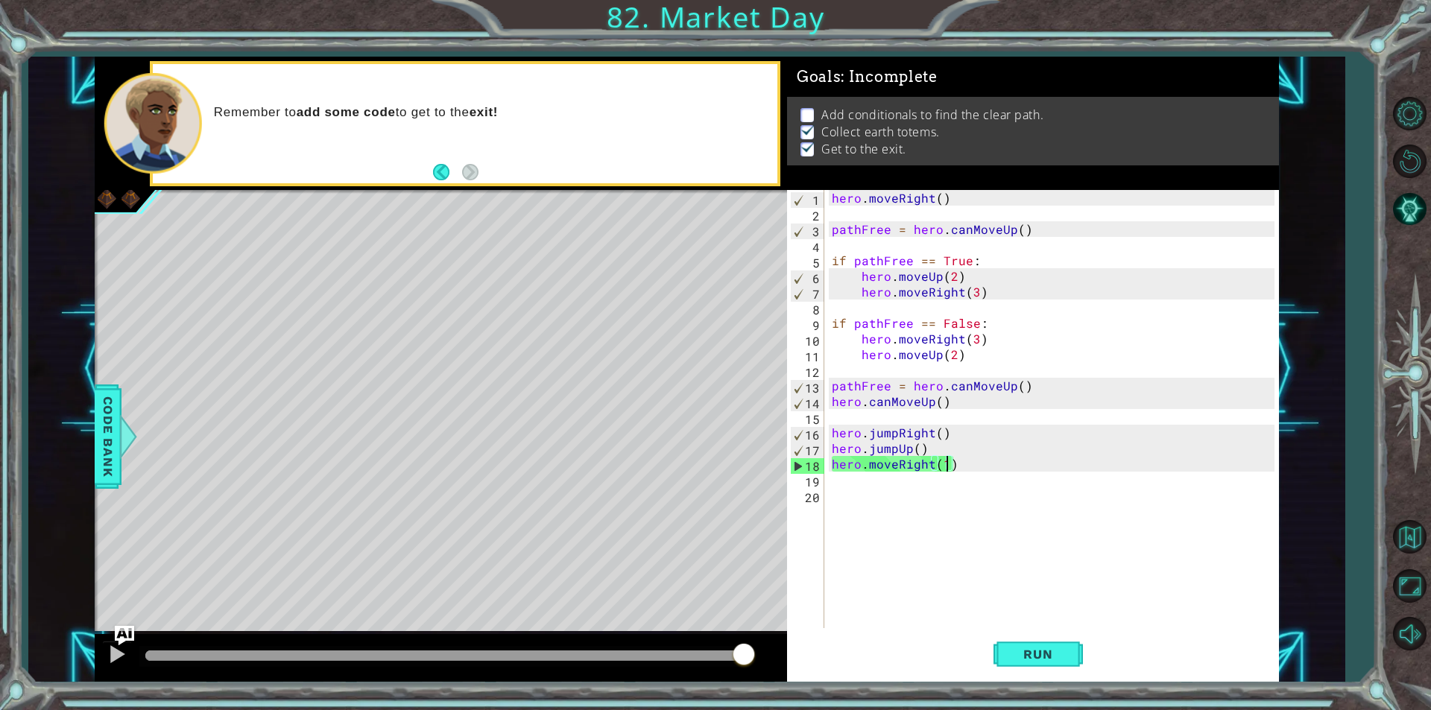
click at [117, 635] on img "Ask AI" at bounding box center [124, 635] width 19 height 19
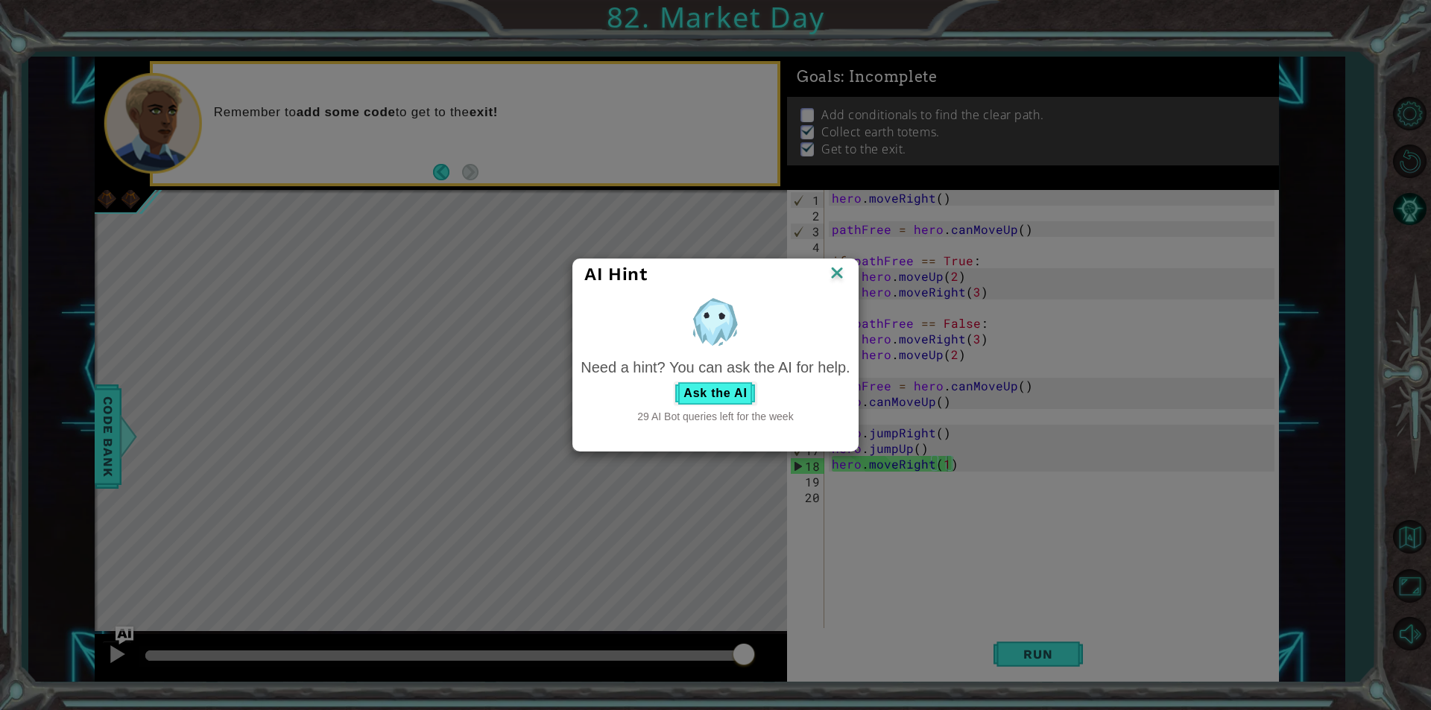
click at [724, 379] on div "Need a hint? You can ask the AI for help. Ask the AI 29 AI Bot queries left for…" at bounding box center [715, 391] width 269 height 68
click at [722, 389] on button "Ask the AI" at bounding box center [715, 394] width 83 height 24
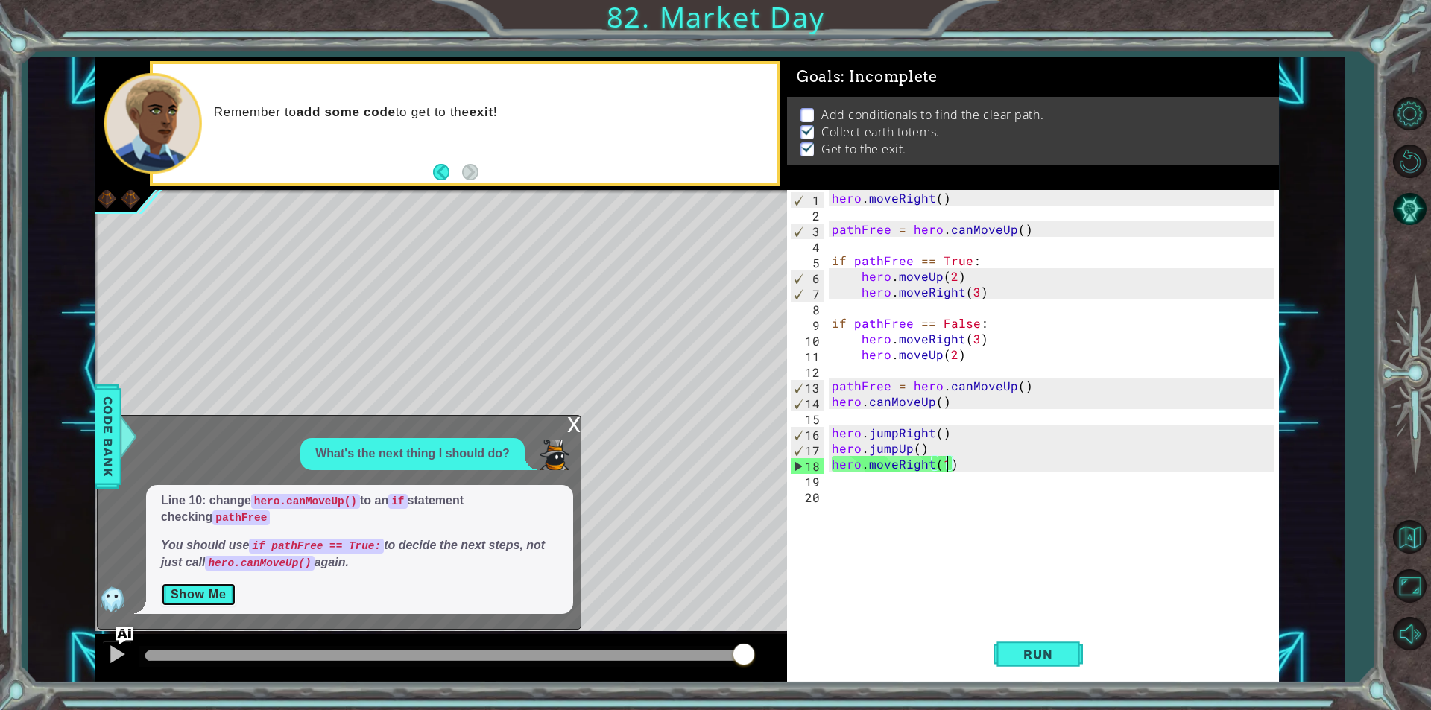
click at [227, 587] on button "Show Me" at bounding box center [198, 595] width 75 height 24
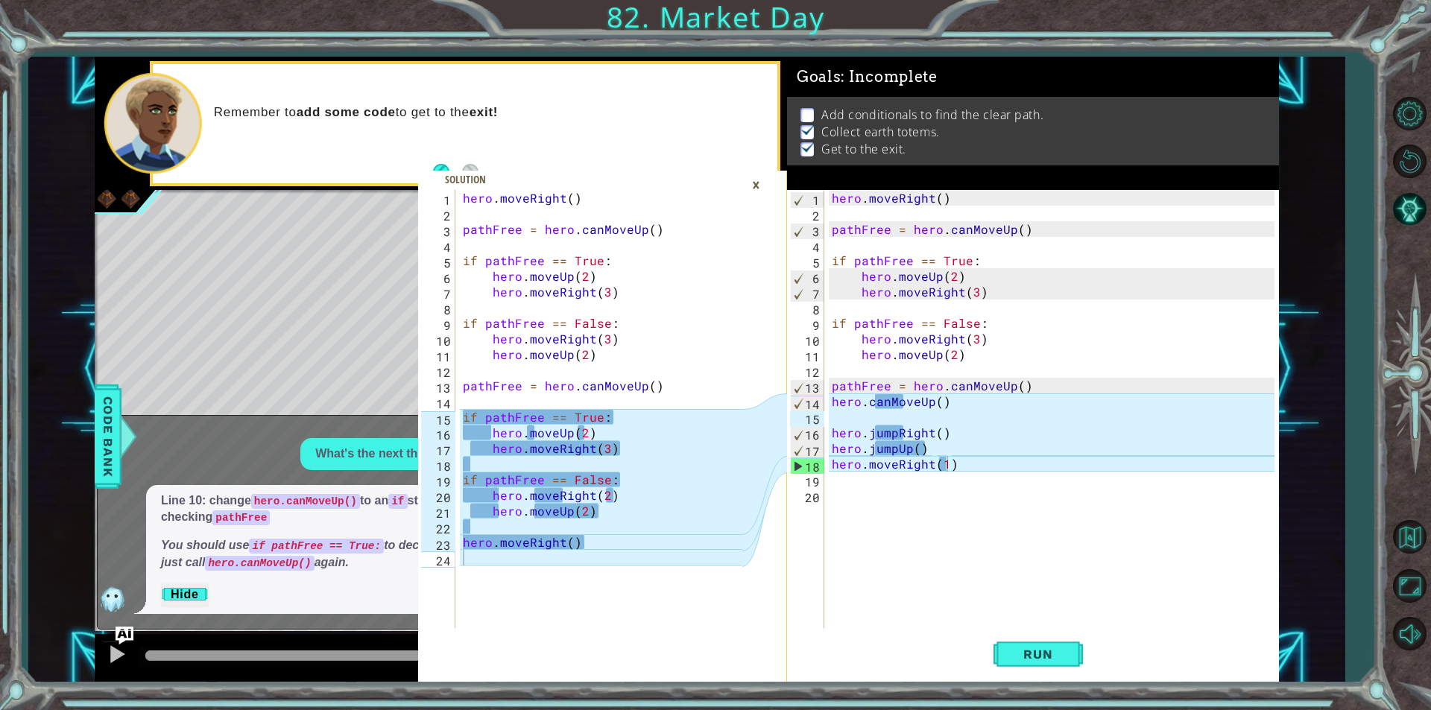
drag, startPoint x: 455, startPoint y: 195, endPoint x: 482, endPoint y: 207, distance: 29.7
click at [482, 207] on div "1 2 3 4 5 6 7 8 9 10 11 12 13 14 15 16 17 18 19 20 21 22 23 24 hero . moveRight…" at bounding box center [580, 409] width 324 height 438
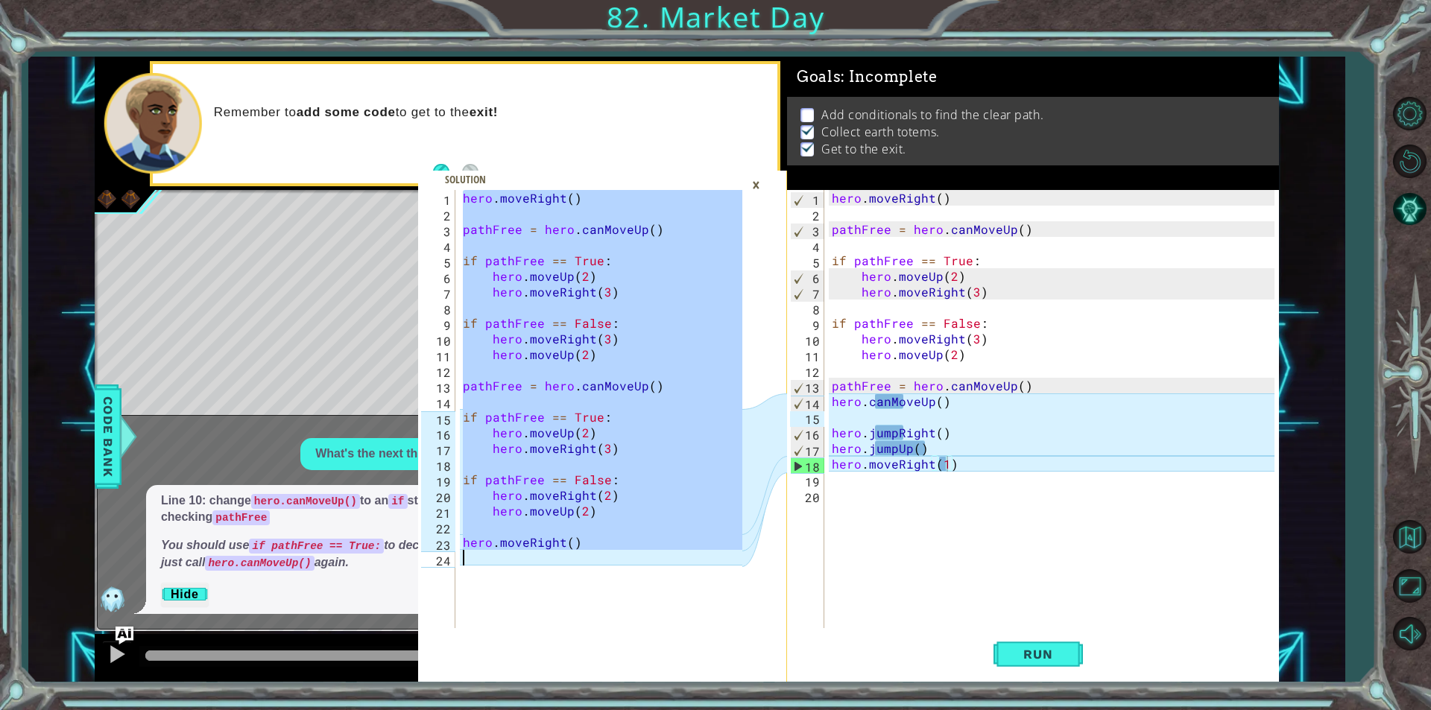
drag, startPoint x: 463, startPoint y: 198, endPoint x: 608, endPoint y: 553, distance: 384.1
click at [608, 553] on div "hero . moveRight ( ) pathFree = hero . canMoveUp ( ) if pathFree == True : hero…" at bounding box center [605, 425] width 290 height 470
type textarea "hero.moveRight()"
click at [762, 180] on div "×" at bounding box center [756, 184] width 23 height 25
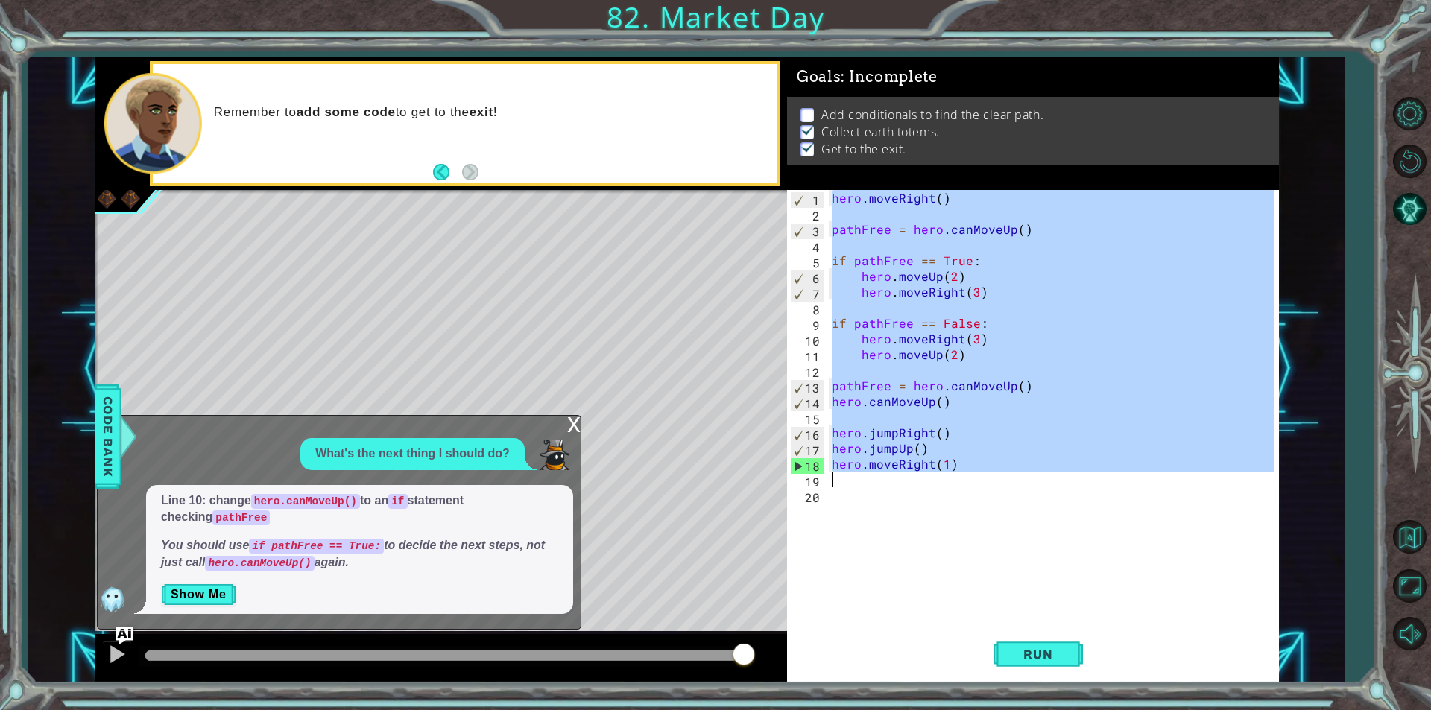
drag, startPoint x: 832, startPoint y: 194, endPoint x: 997, endPoint y: 475, distance: 325.7
click at [997, 475] on div "hero . moveRight ( ) pathFree = hero . canMoveUp ( ) if pathFree == True : hero…" at bounding box center [1055, 425] width 453 height 470
type textarea "hero.moveRight(1)"
click at [997, 475] on div "hero . moveRight ( ) pathFree = hero . canMoveUp ( ) if pathFree == True : hero…" at bounding box center [1052, 409] width 446 height 438
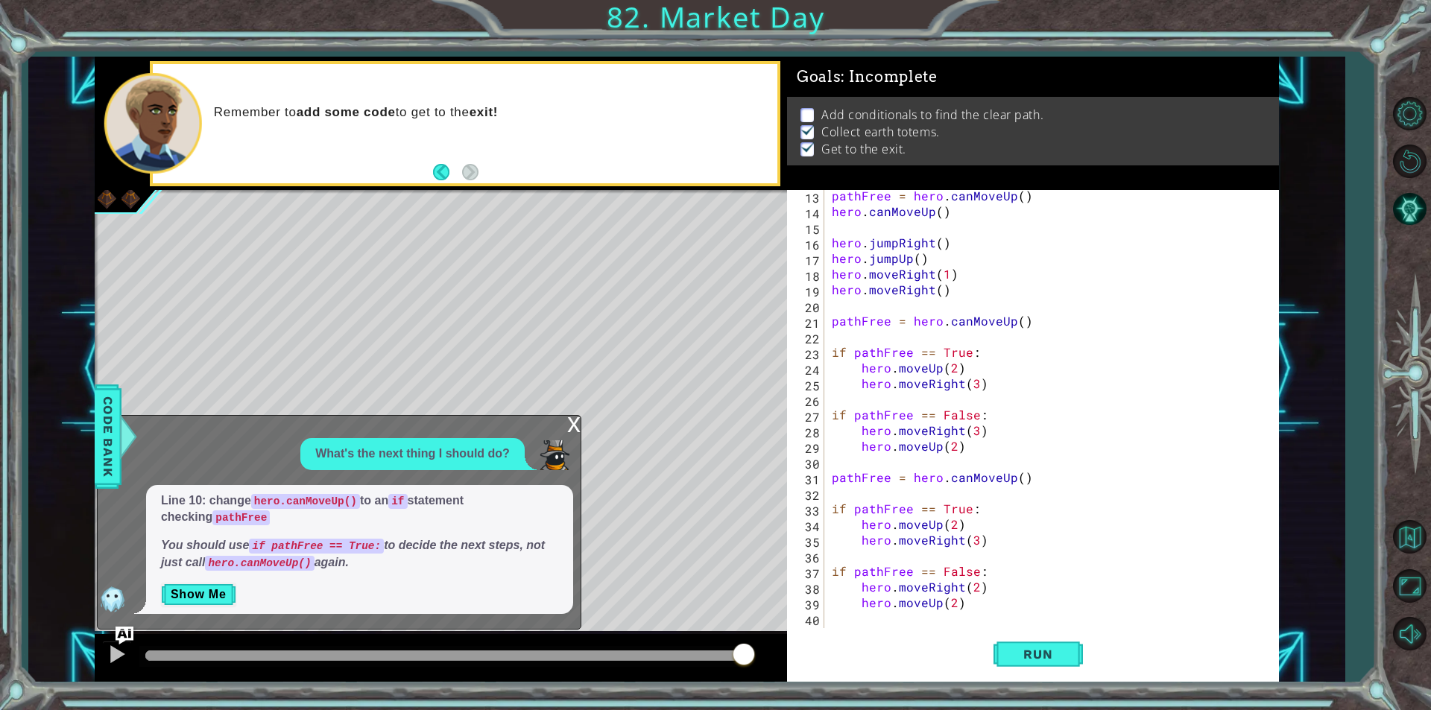
scroll to position [0, 0]
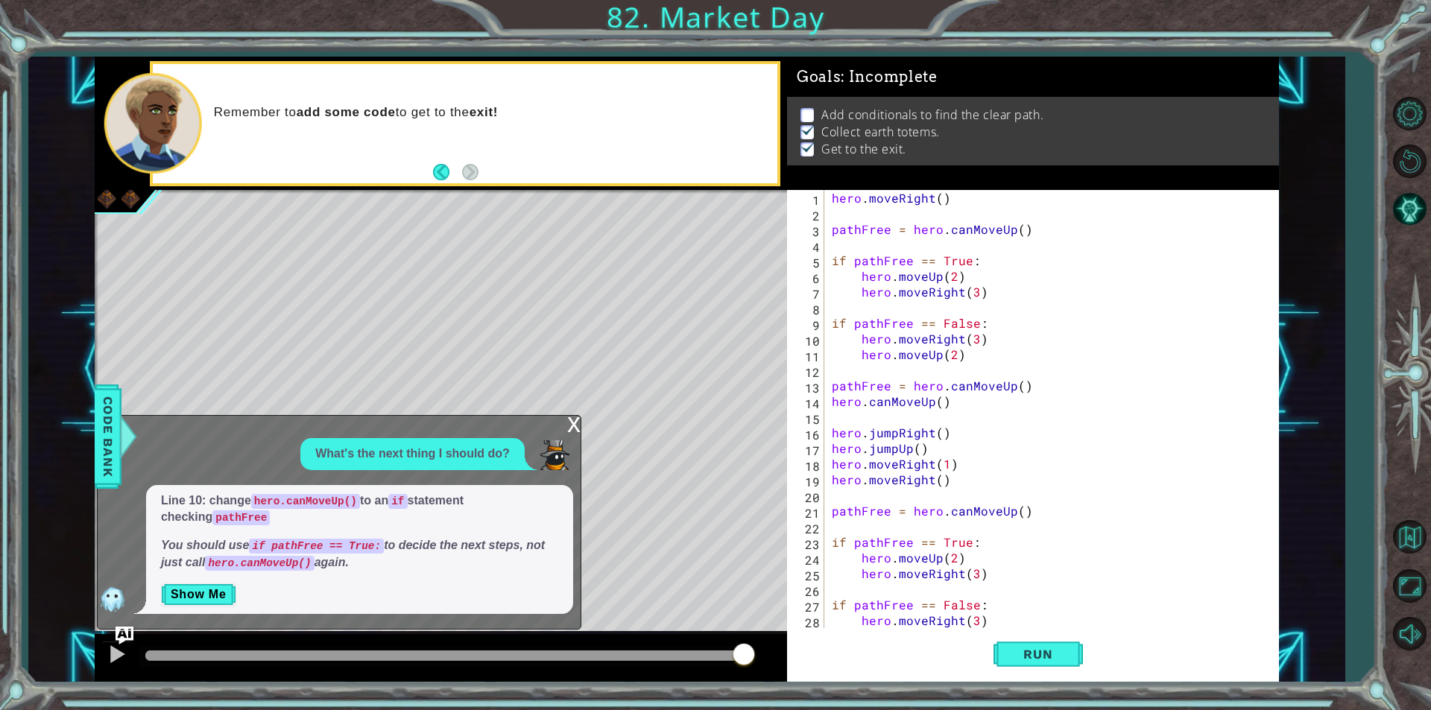
drag, startPoint x: 827, startPoint y: 193, endPoint x: 865, endPoint y: 262, distance: 78.7
click at [865, 262] on div "1 2 3 4 5 6 7 8 9 10 11 12 13 14 15 16 17 18 19 20 21 22 23 24 25 26 27 28 29 h…" at bounding box center [1030, 409] width 487 height 438
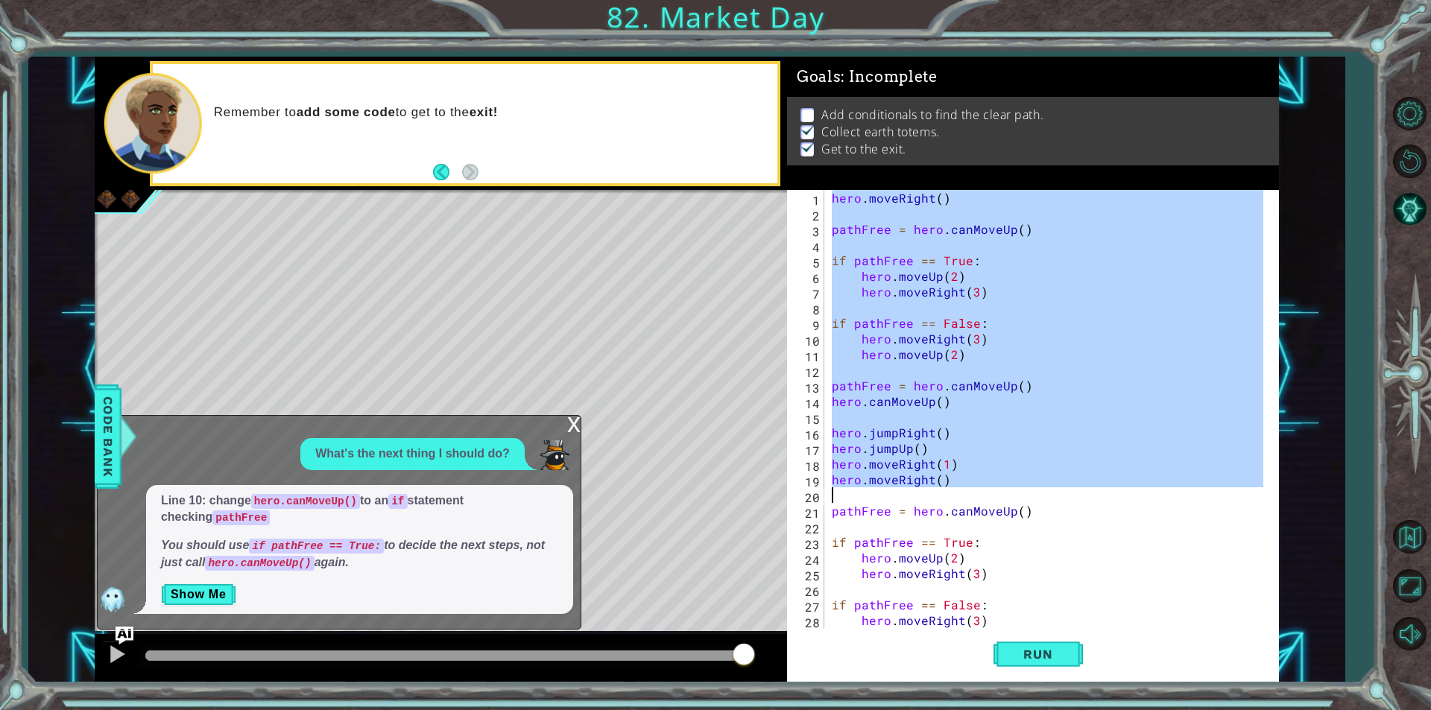
drag, startPoint x: 830, startPoint y: 196, endPoint x: 1035, endPoint y: 496, distance: 362.6
click at [1035, 496] on div "hero . moveRight ( ) pathFree = hero . canMoveUp ( ) if pathFree == True : hero…" at bounding box center [1050, 425] width 442 height 470
type textarea "hero.moveRight()"
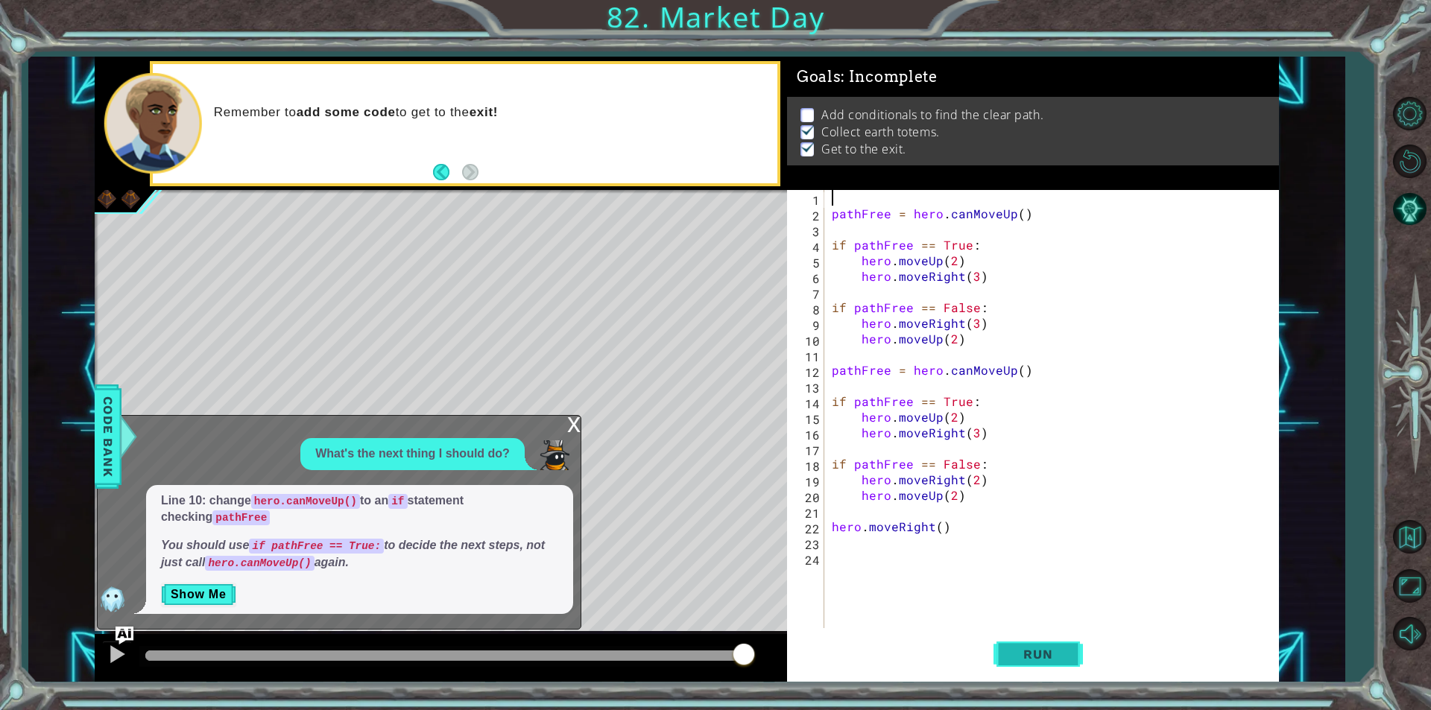
click at [1032, 647] on span "Run" at bounding box center [1037, 654] width 59 height 15
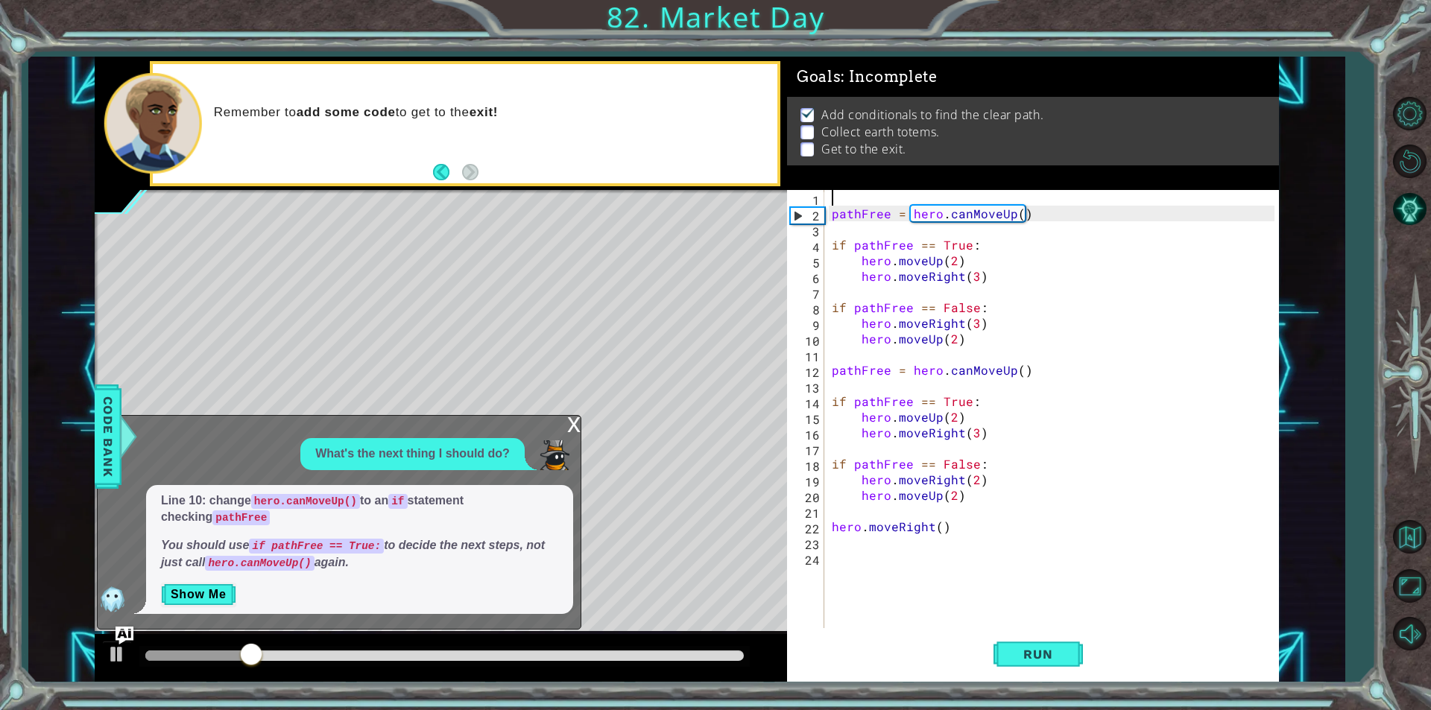
click at [572, 422] on div "x" at bounding box center [573, 423] width 13 height 15
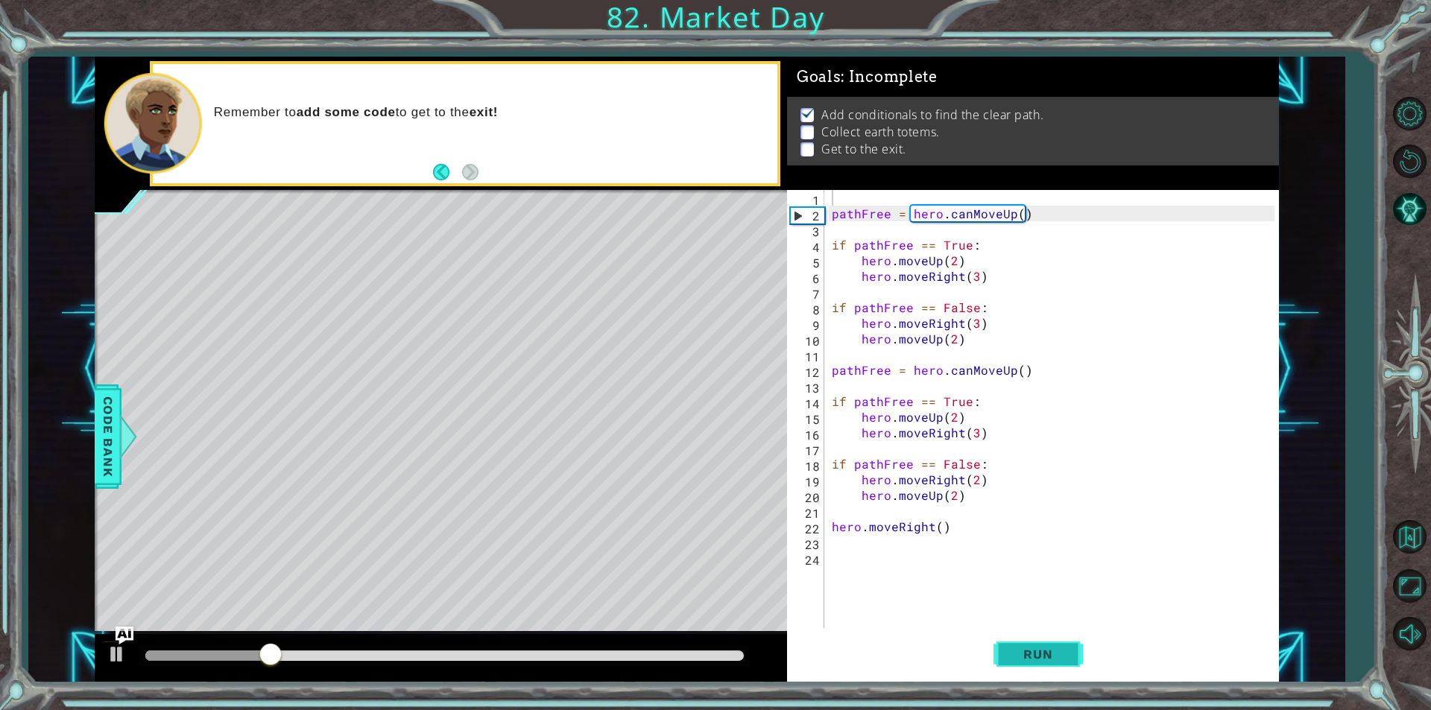
click at [1030, 667] on button "Run" at bounding box center [1038, 654] width 89 height 49
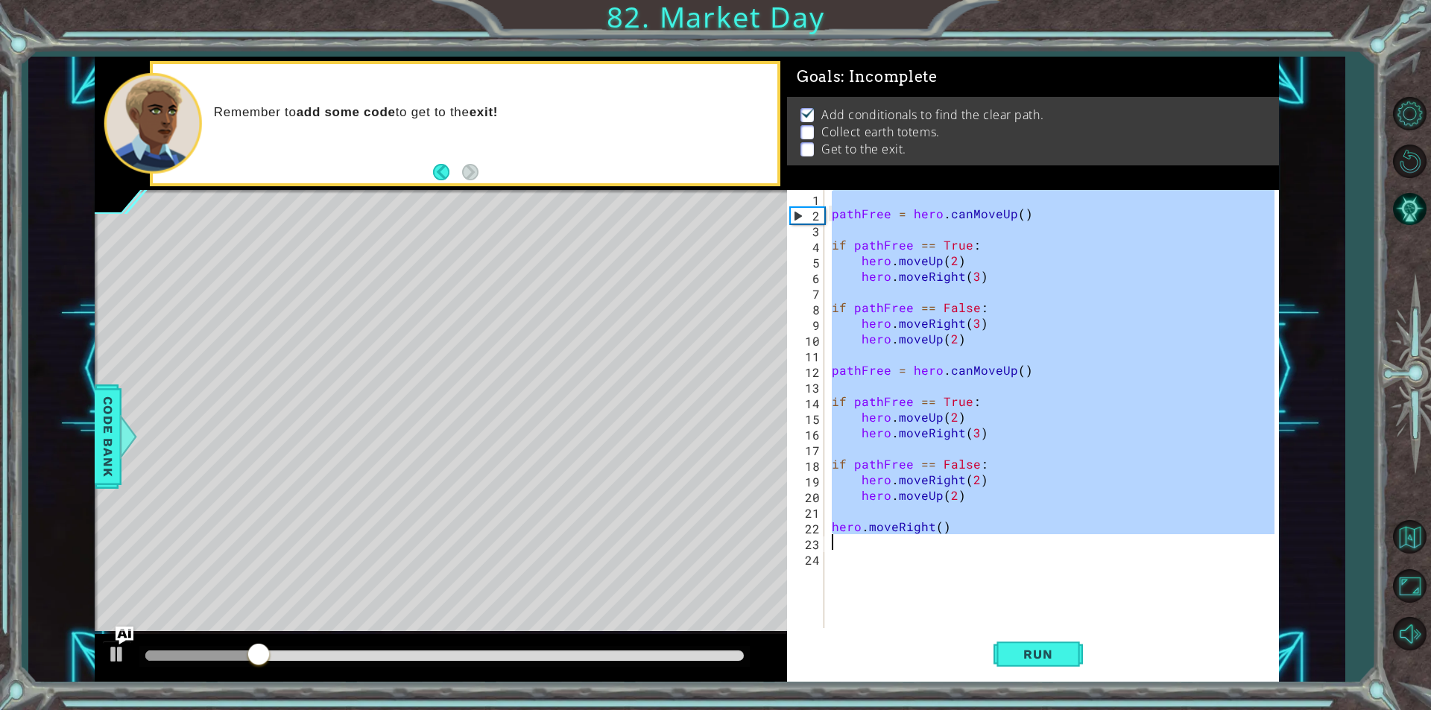
drag, startPoint x: 1087, startPoint y: 202, endPoint x: 1164, endPoint y: 549, distance: 355.6
click at [1164, 549] on div "pathFree = hero . canMoveUp ( ) if pathFree == True : hero . moveUp ( 2 ) hero …" at bounding box center [1055, 425] width 453 height 470
type textarea "hero.moveRight()"
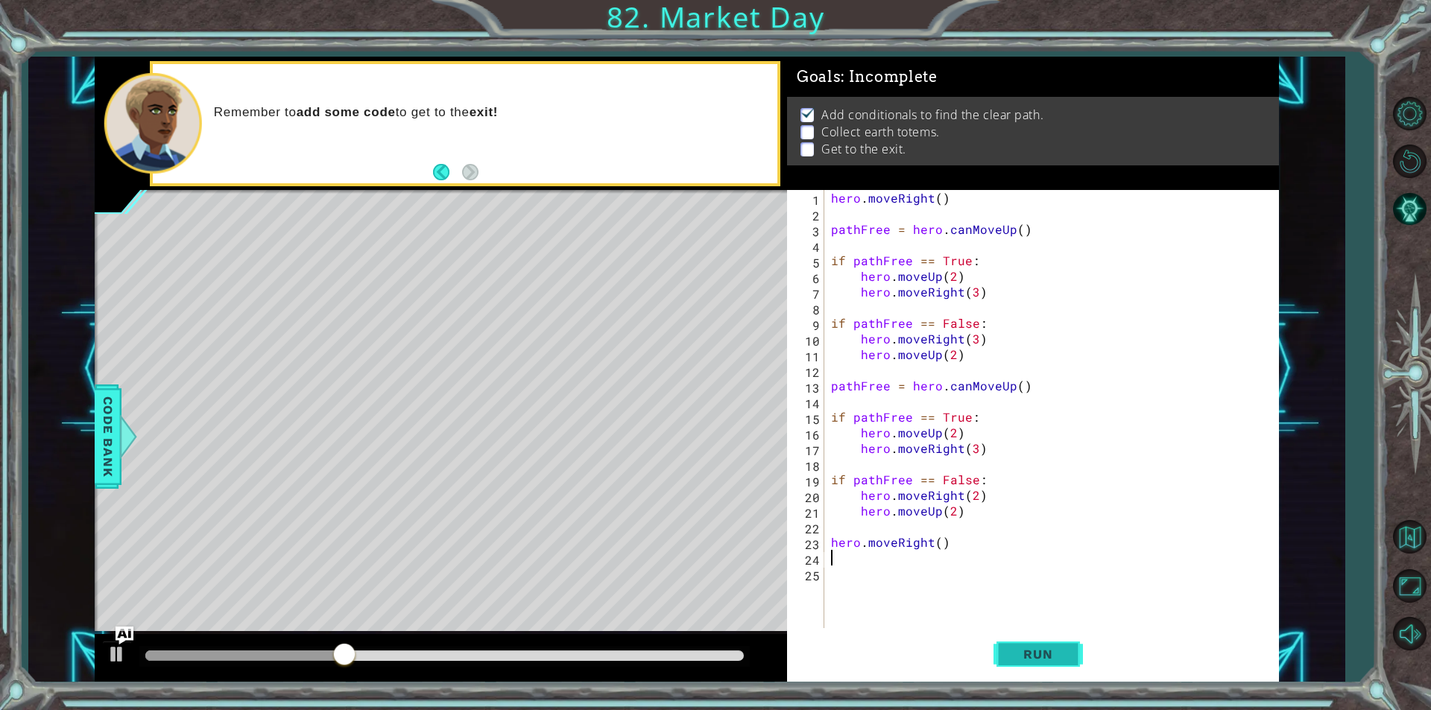
click at [1061, 652] on span "Run" at bounding box center [1037, 654] width 59 height 15
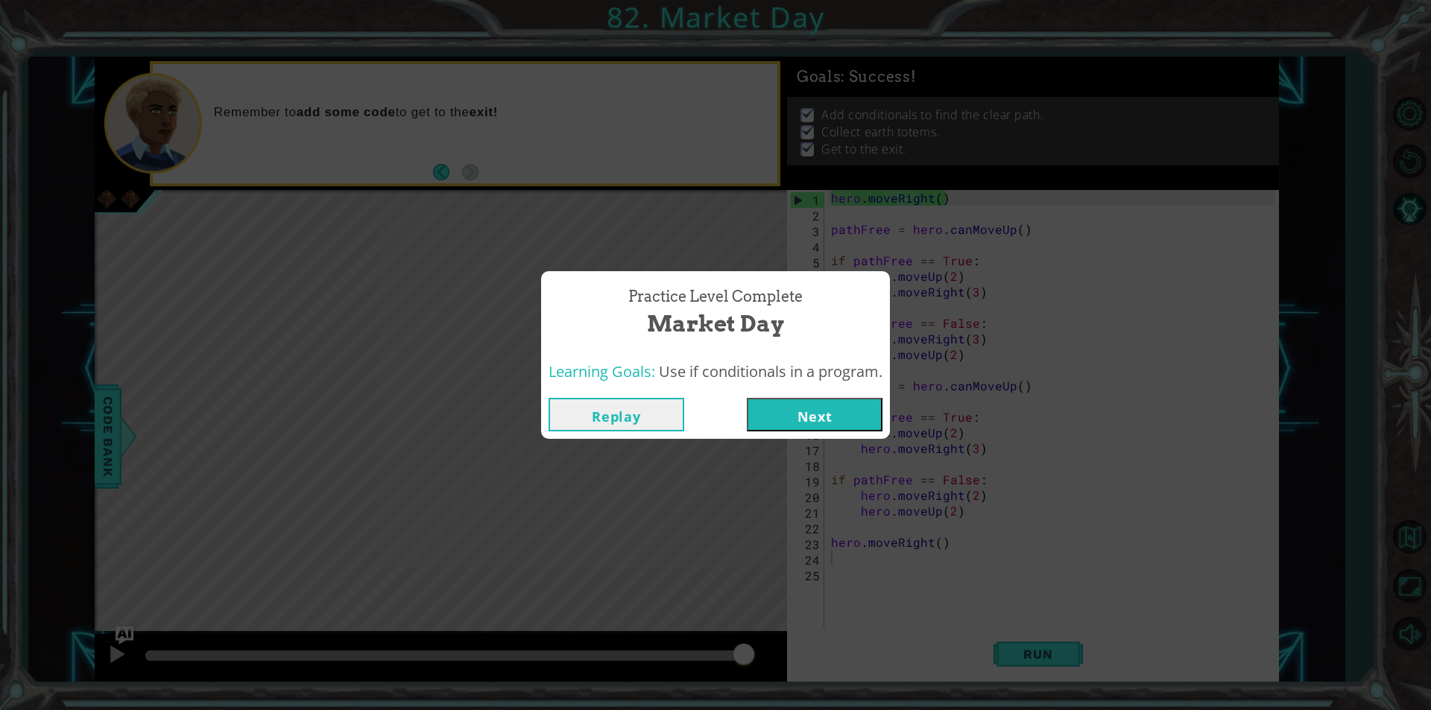
click at [803, 408] on button "Next" at bounding box center [815, 415] width 136 height 34
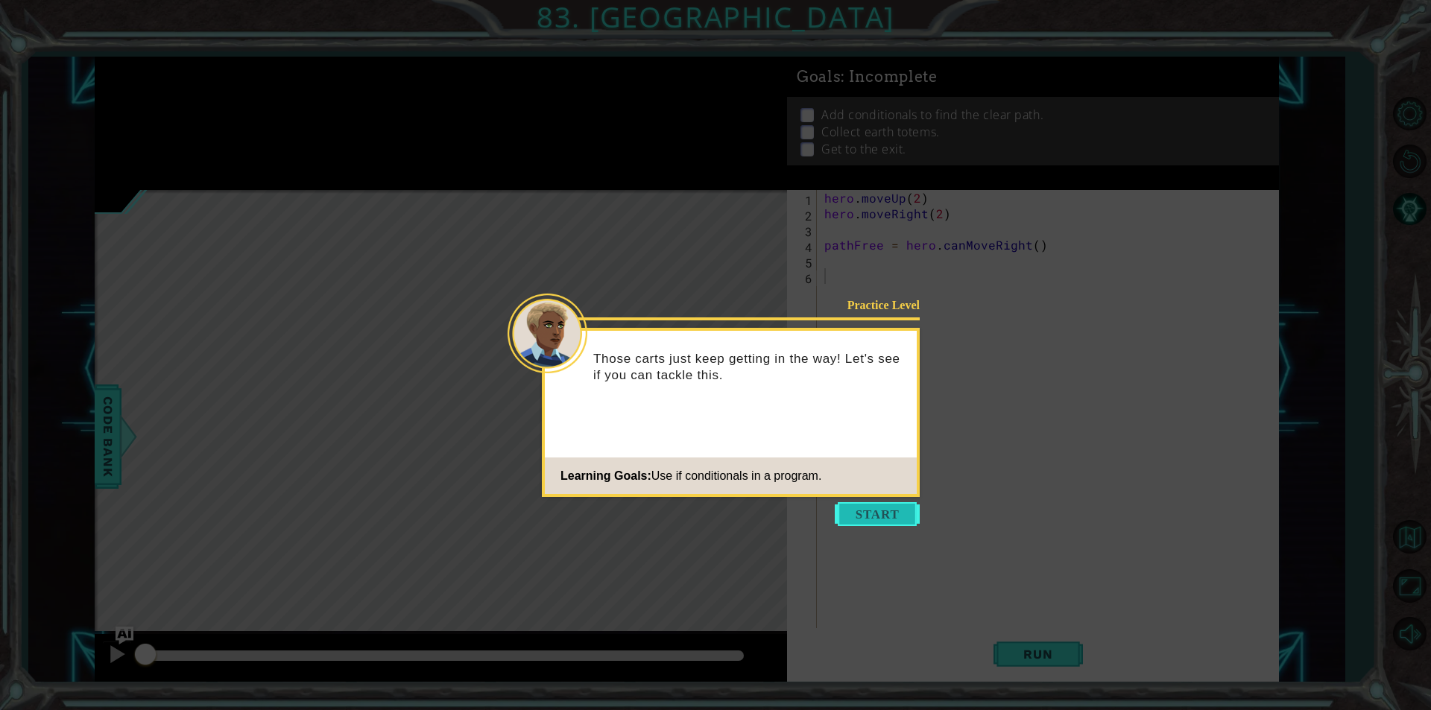
click at [859, 514] on button "Start" at bounding box center [877, 514] width 85 height 24
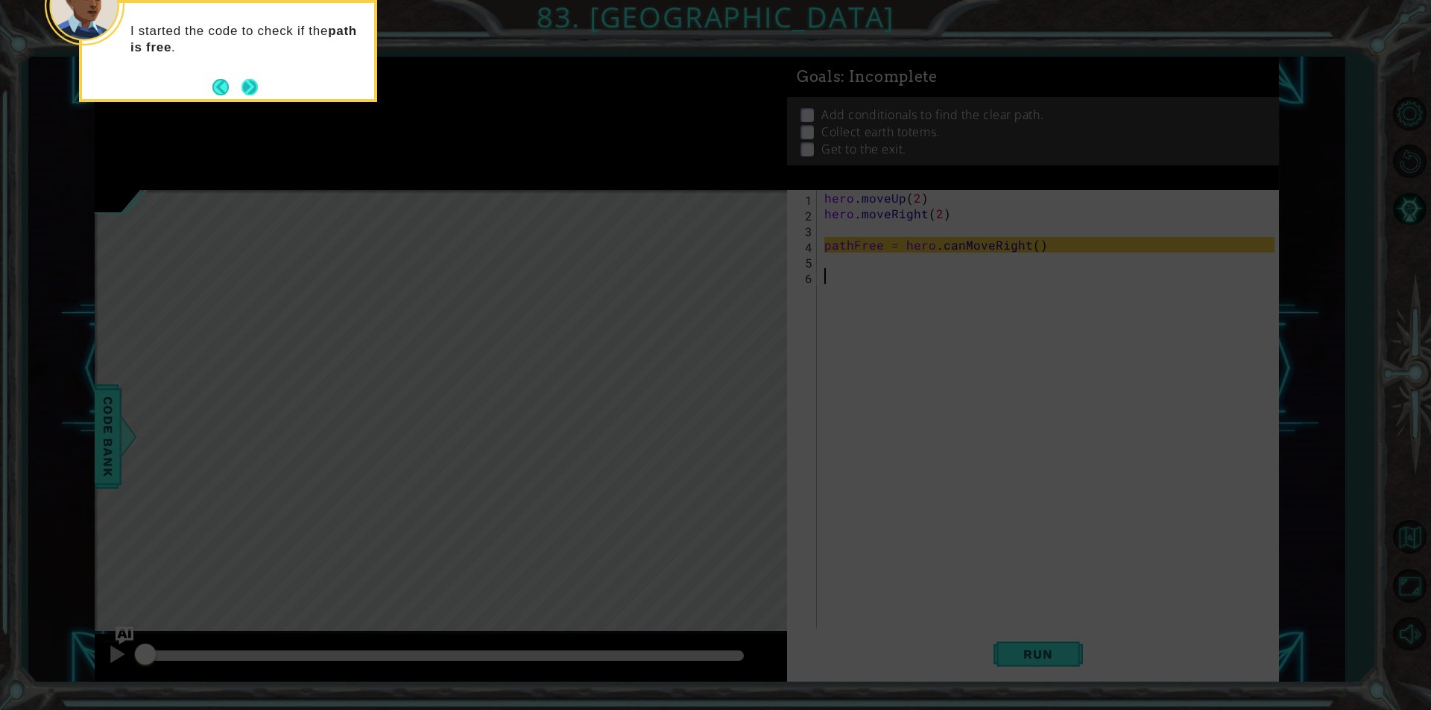
click at [245, 81] on button "Next" at bounding box center [249, 87] width 16 height 16
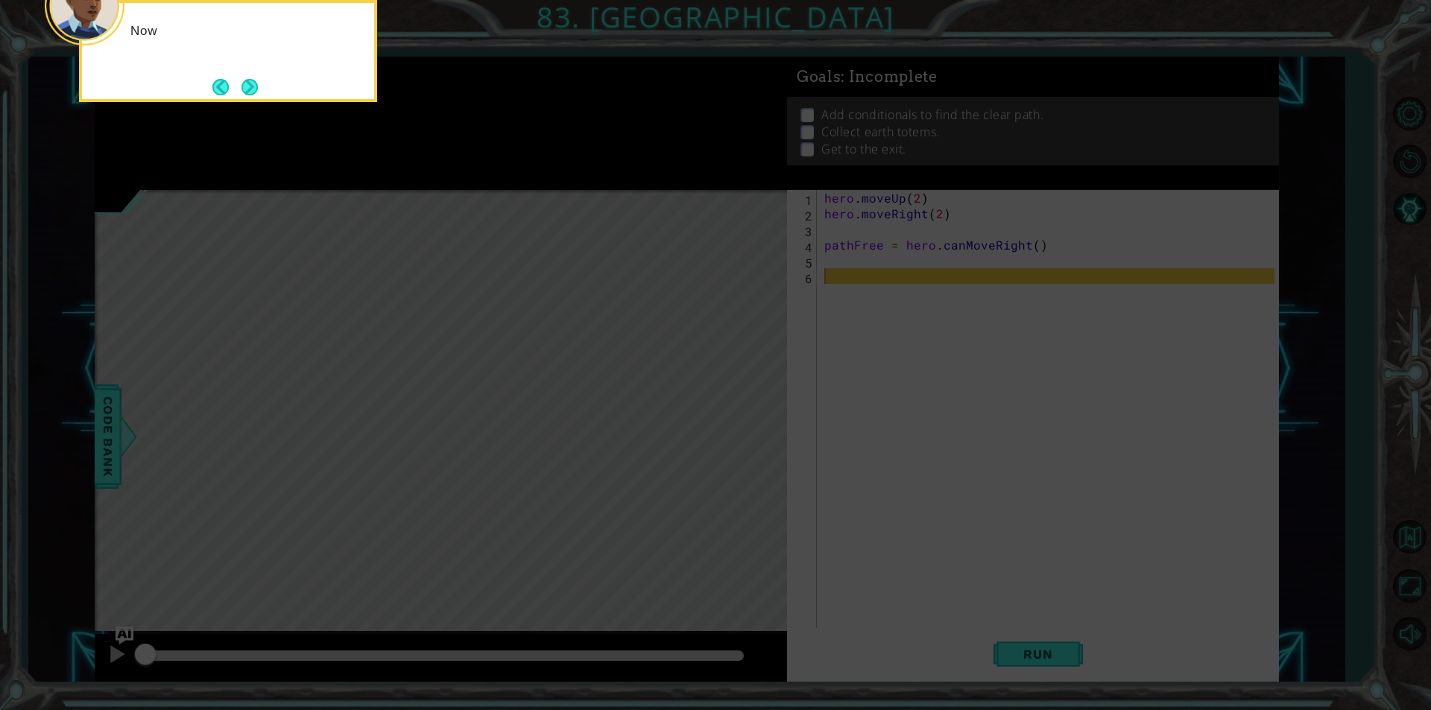
click at [245, 81] on button "Next" at bounding box center [249, 86] width 17 height 17
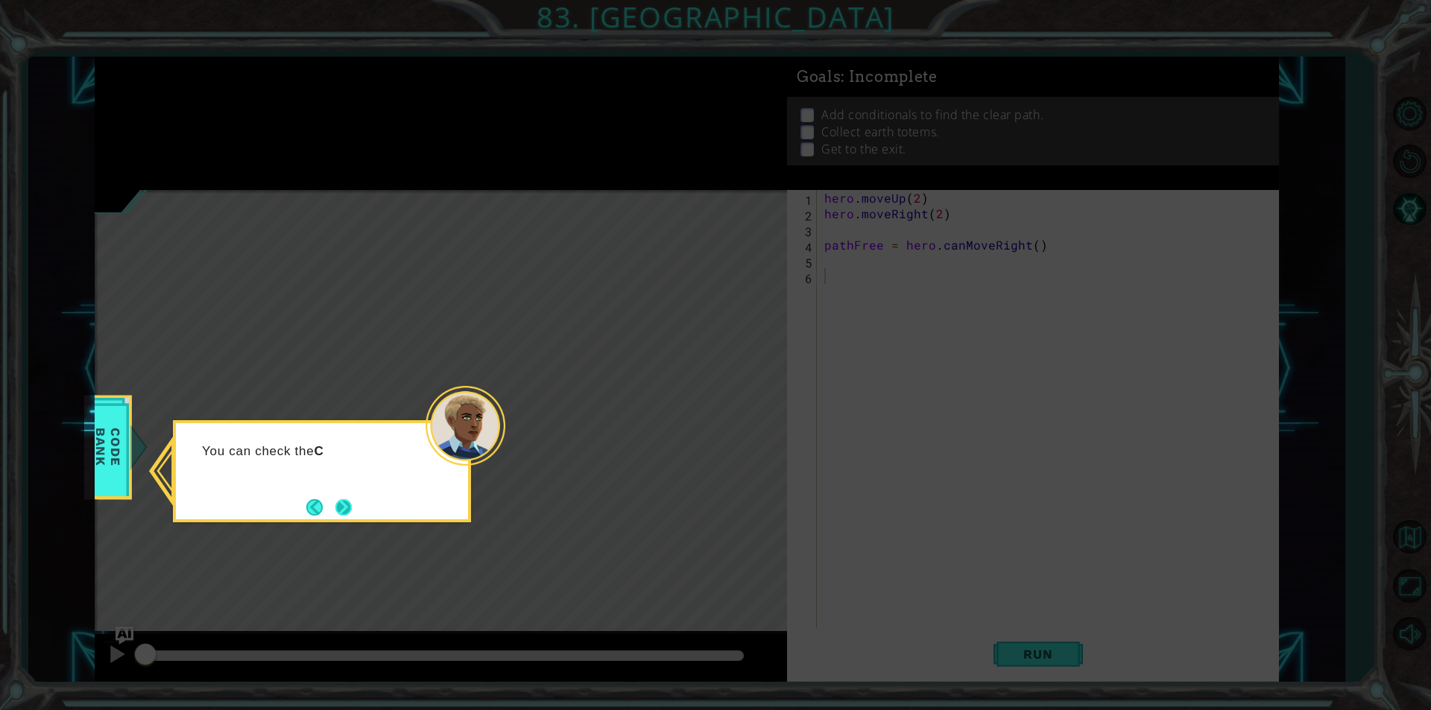
click at [335, 516] on button "Next" at bounding box center [343, 507] width 17 height 17
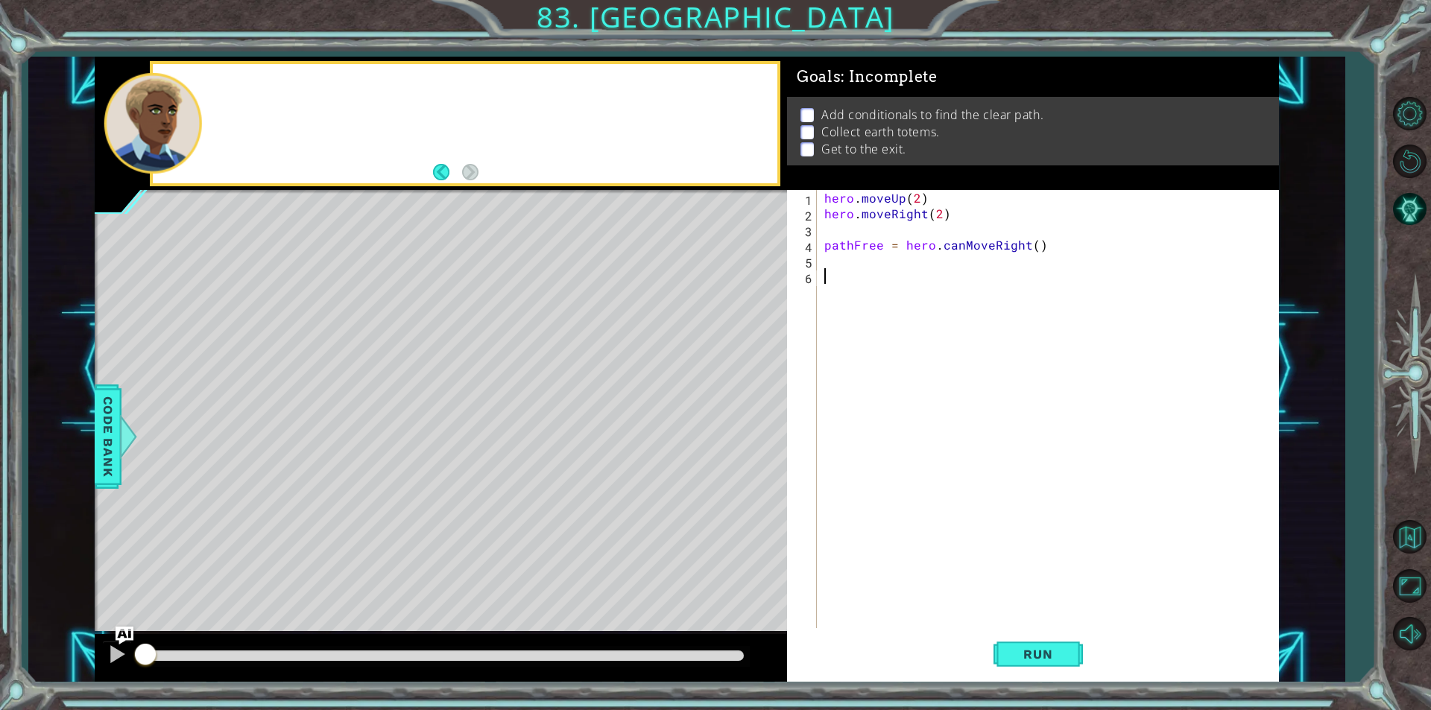
click at [335, 516] on div "Level Map" at bounding box center [439, 409] width 689 height 439
click at [1006, 648] on button "Run" at bounding box center [1038, 654] width 89 height 49
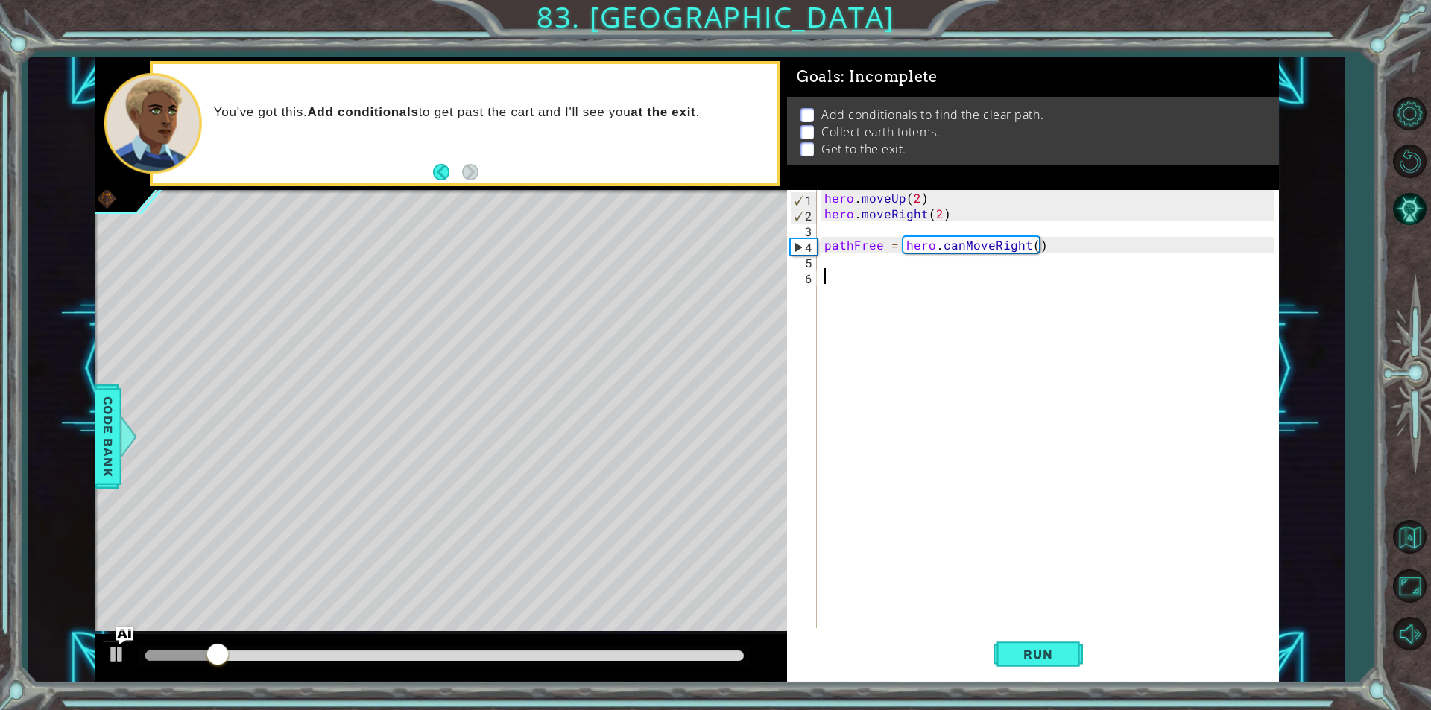
drag, startPoint x: 1032, startPoint y: 650, endPoint x: 631, endPoint y: 525, distance: 420.1
click at [631, 525] on div "Level Map" at bounding box center [439, 409] width 689 height 439
click at [898, 292] on div "hero . moveUp ( 2 ) hero . moveRight ( 2 ) pathFree = hero . canMoveRight ( )" at bounding box center [1051, 425] width 461 height 470
click at [888, 275] on div "hero . moveUp ( 2 ) hero . moveRight ( 2 ) pathFree = hero . canMoveRight ( )" at bounding box center [1051, 425] width 461 height 470
type textarea "pathFree = hero.canMoveRight()"
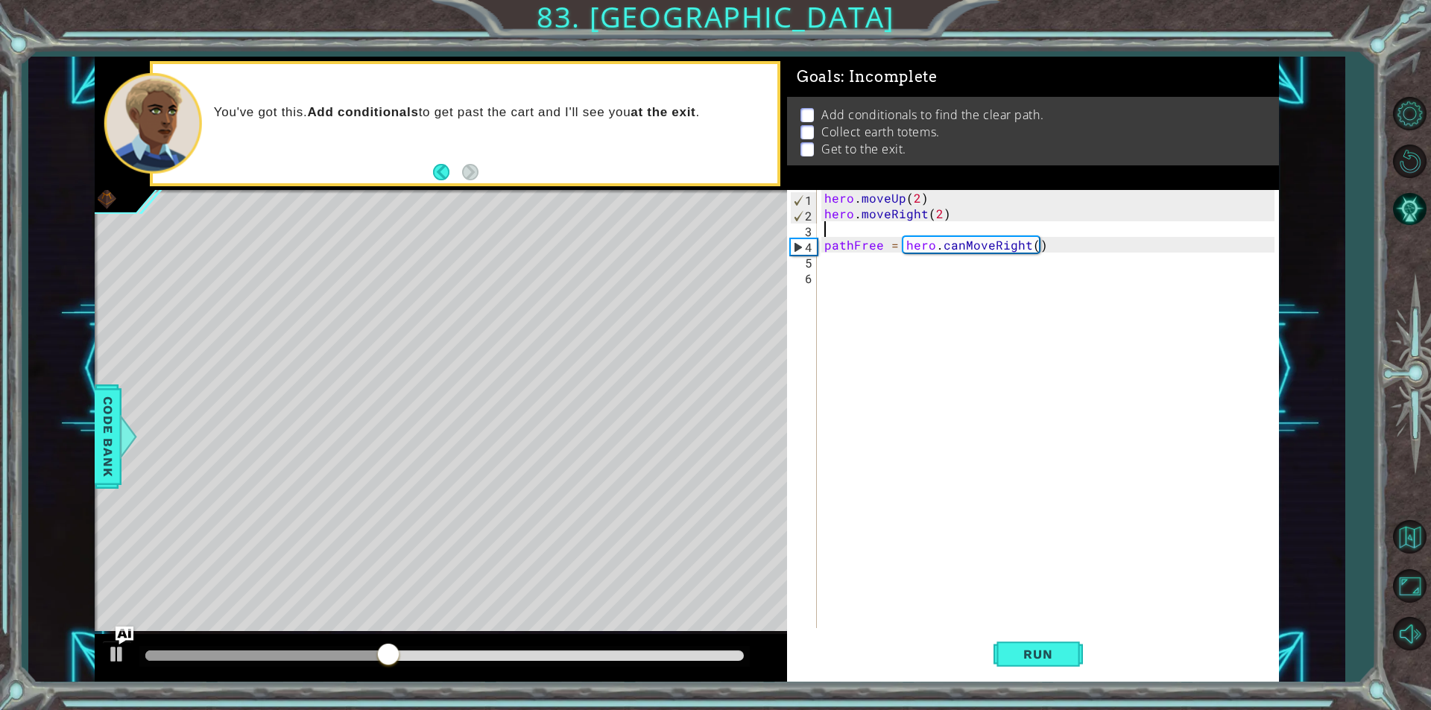
type textarea "hero.moveRight(2)"
type textarea "pathFree = hero.canMoveRight()"
type textarea "hero.moveRight(2)"
type textarea "pathFree = hero.canMoveRight()"
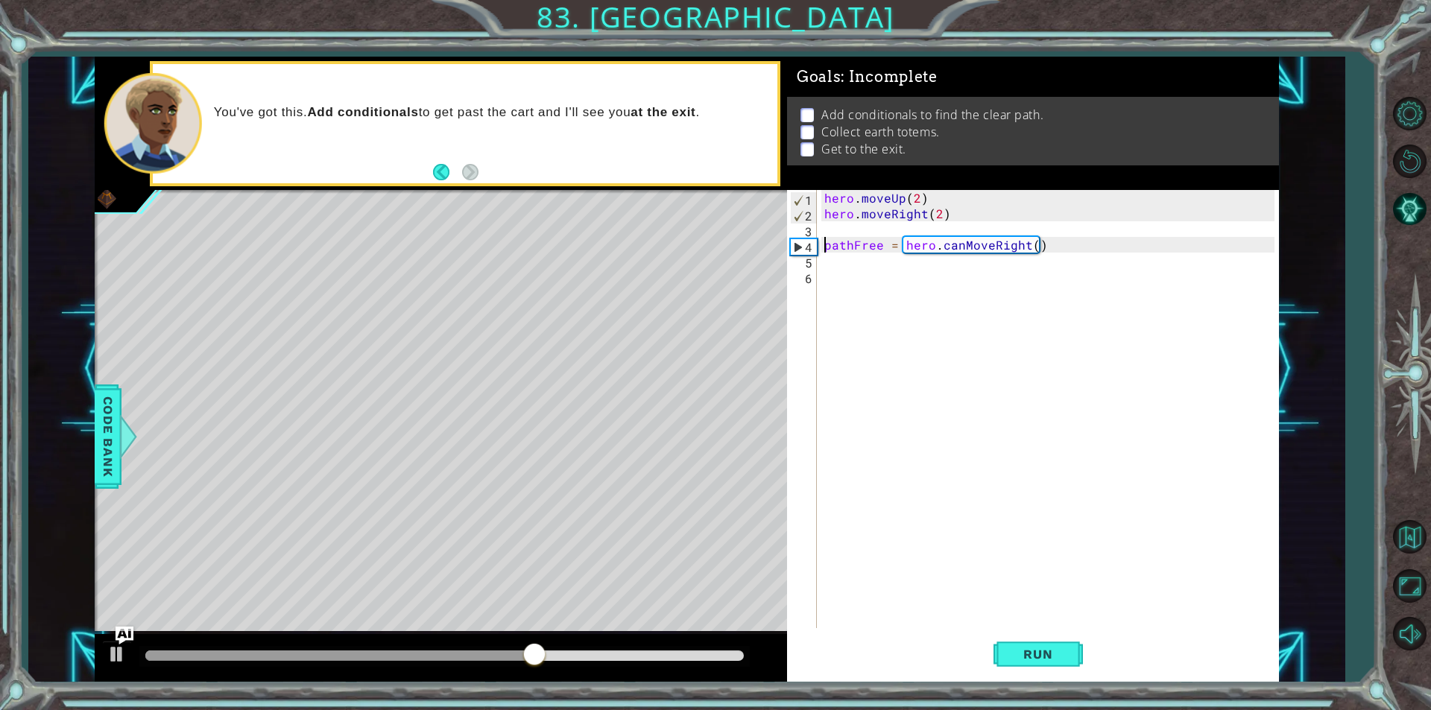
type textarea "hero.moveRight(2)"
type textarea "pathFree = hero.canMoveRight()"
type textarea "hero.moveRight(2)"
type textarea "pathFree = hero.canMoveRight()"
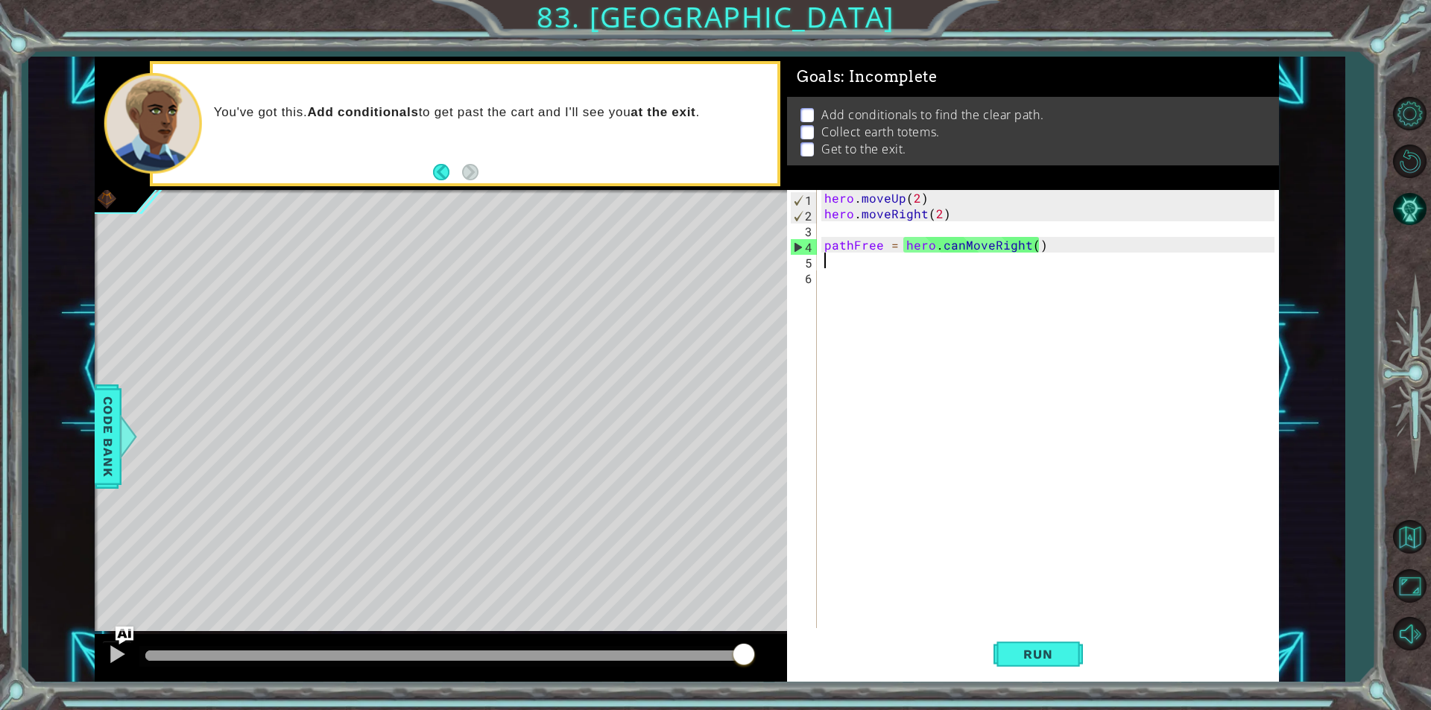
type textarea "pathFree = hero.canMoveRight()"
type textarea "hero.moveRight(2)"
type textarea "pathFree = hero.canMoveRight()"
click at [916, 275] on div "hero . moveUp ( 2 ) hero . moveRight ( 2 ) pathFree = hero . canMoveRight ( )" at bounding box center [1051, 425] width 461 height 470
click at [906, 261] on div "hero . moveUp ( 2 ) hero . moveRight ( 2 ) pathFree = hero . canMoveRight ( )" at bounding box center [1051, 425] width 461 height 470
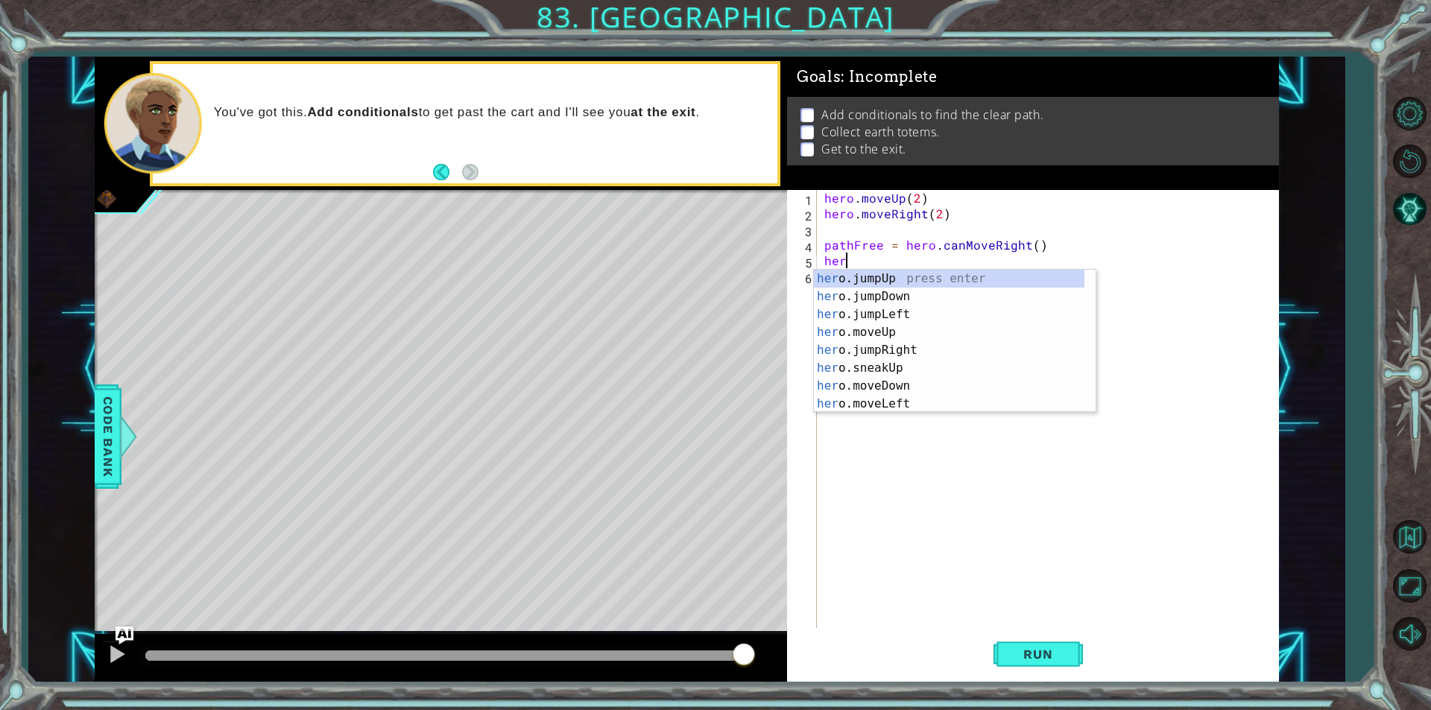
type textarea "hero"
click at [946, 274] on div "hero .jumpUp press enter hero .jumpDown press enter hero .jumpLeft press enter …" at bounding box center [949, 359] width 271 height 179
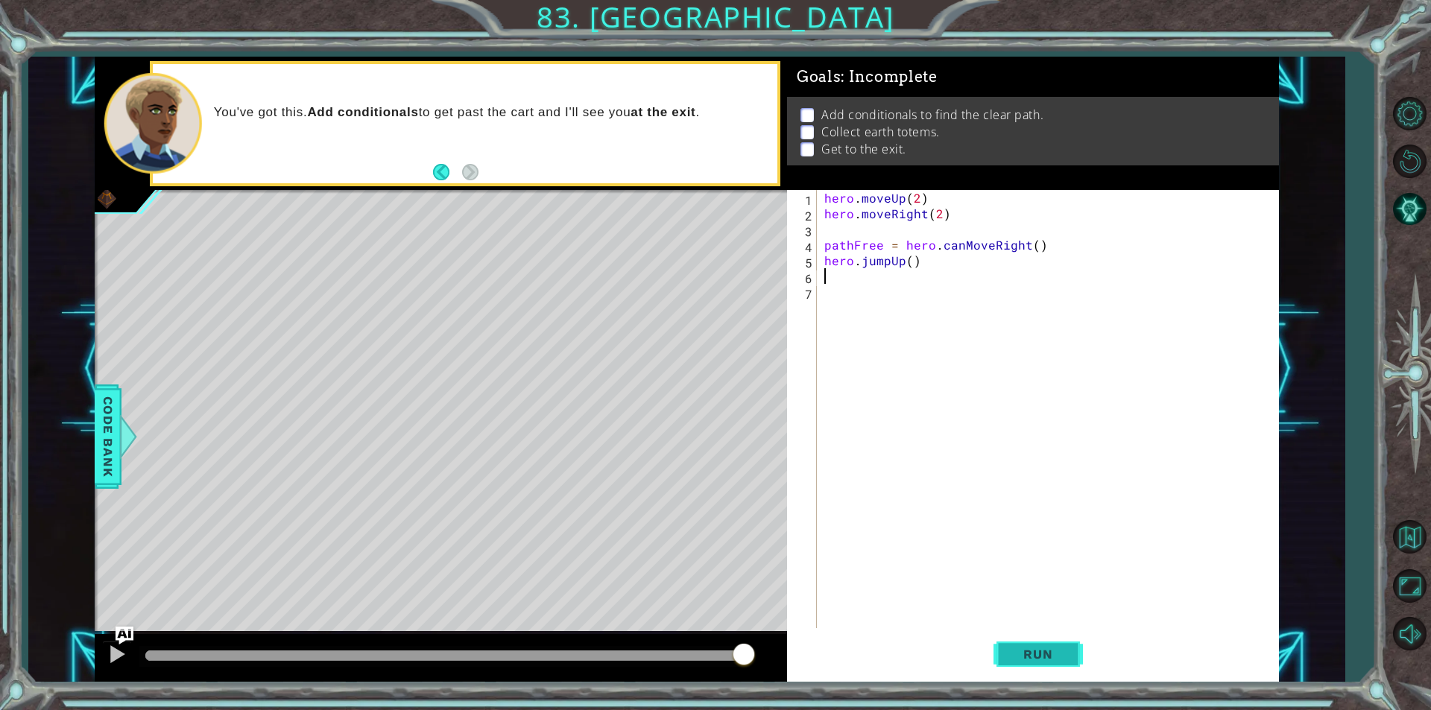
click at [1017, 640] on button "Run" at bounding box center [1038, 654] width 89 height 49
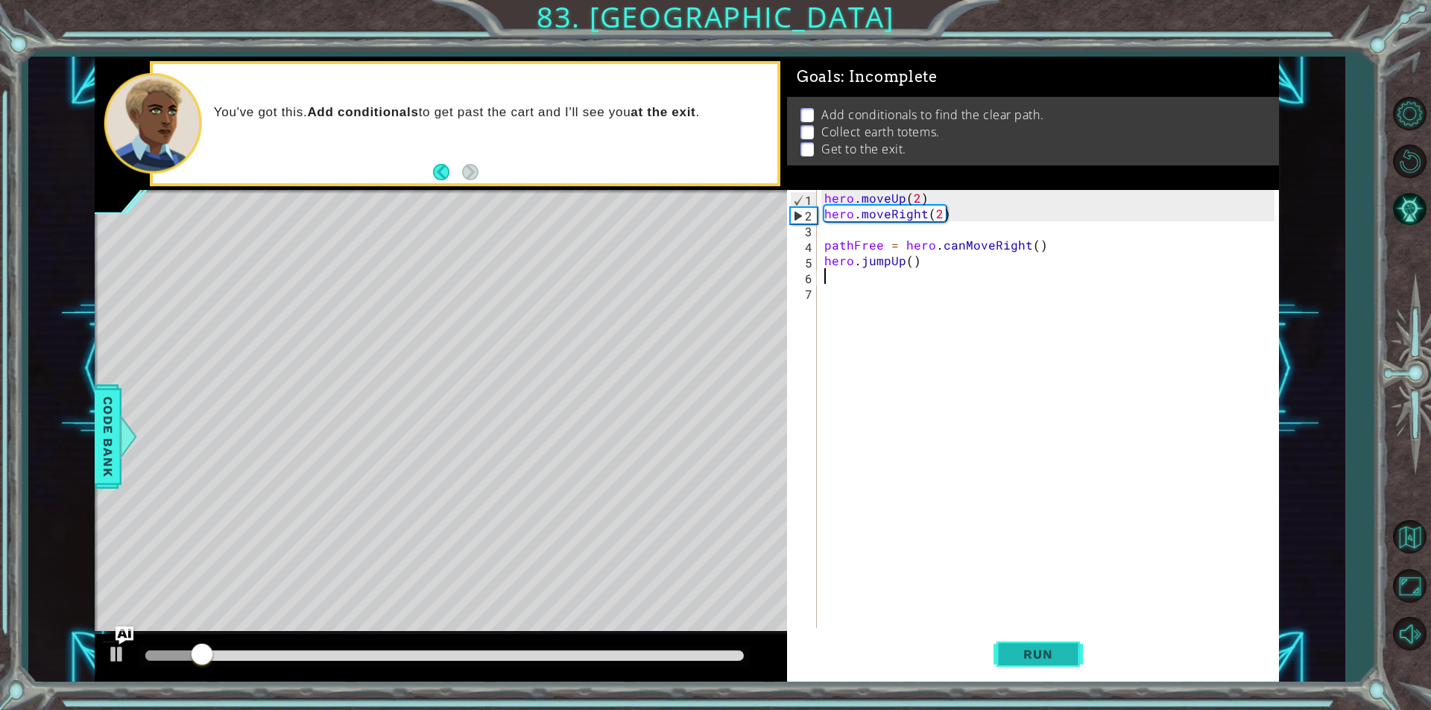
click at [1060, 647] on span "Run" at bounding box center [1037, 654] width 59 height 15
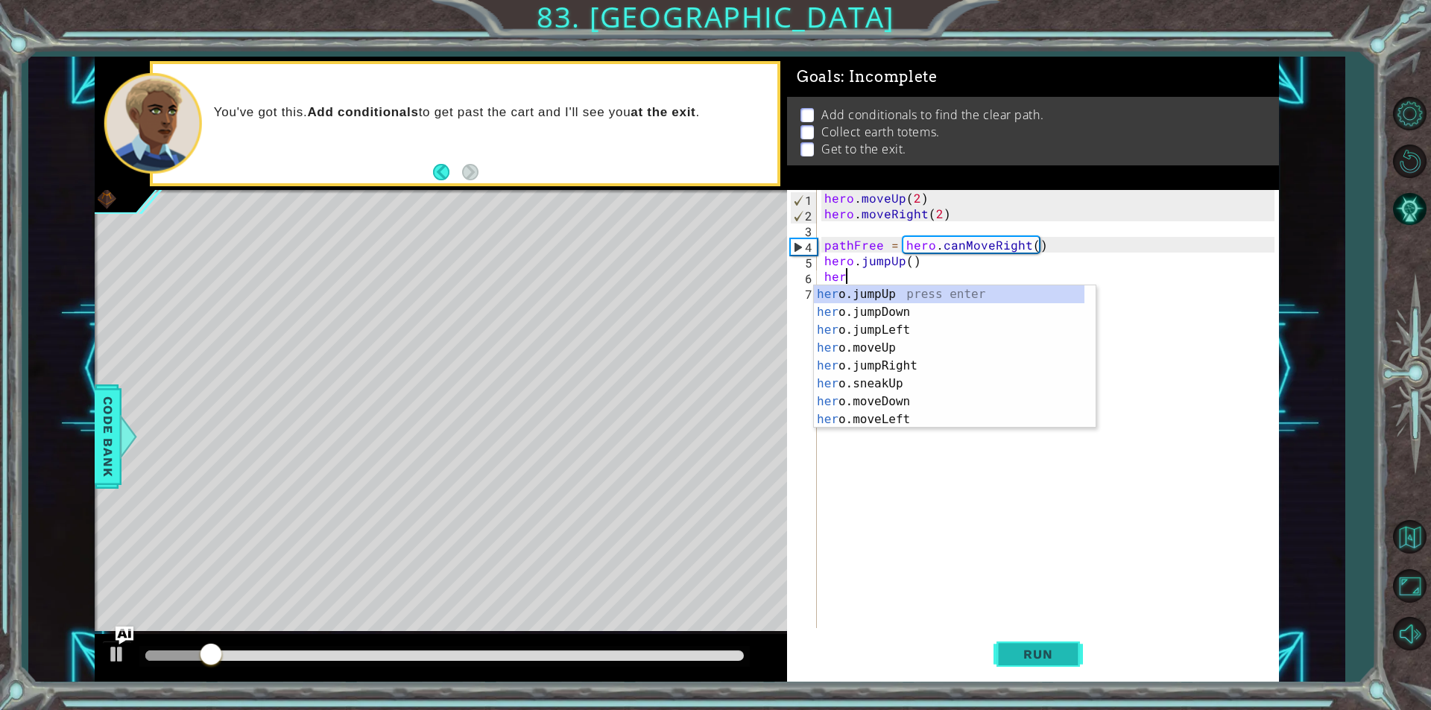
scroll to position [0, 1]
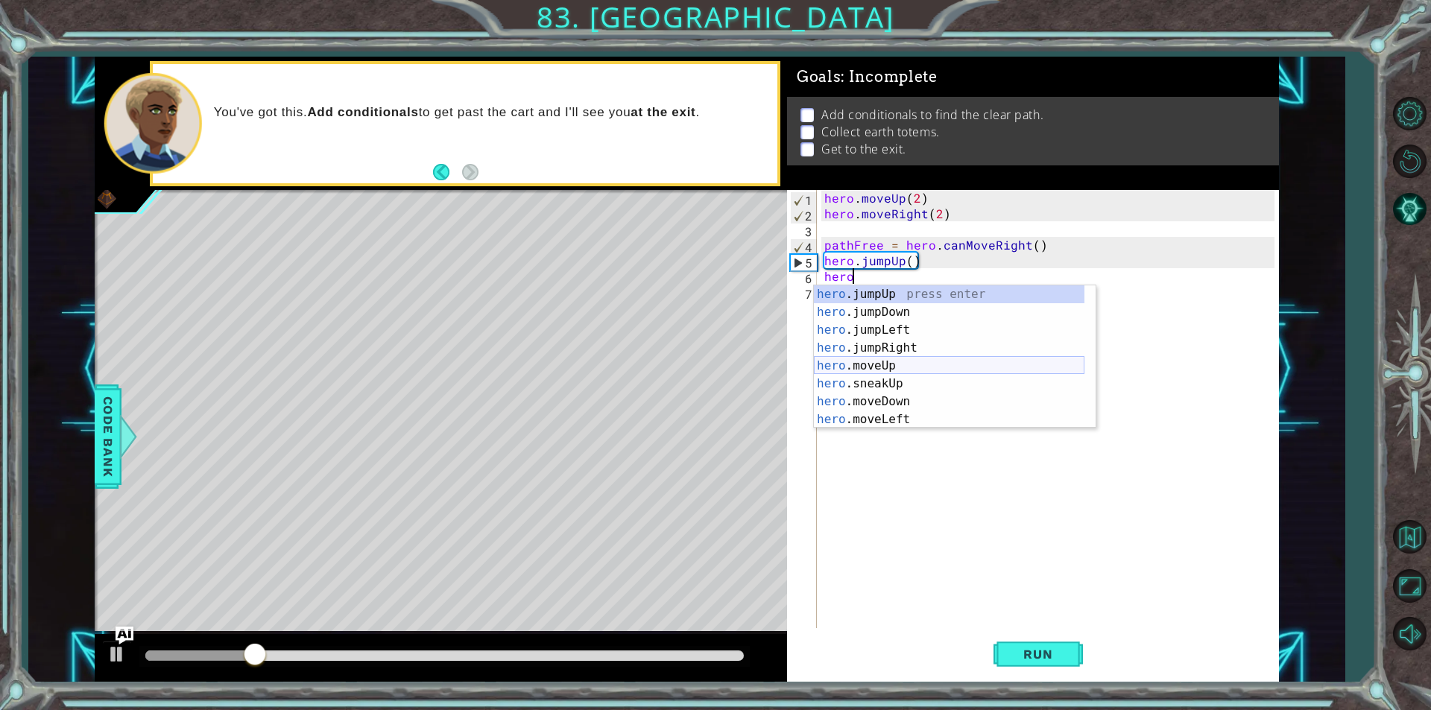
click at [903, 362] on div "hero .jumpUp press enter hero .jumpDown press enter hero .jumpLeft press enter …" at bounding box center [949, 374] width 271 height 179
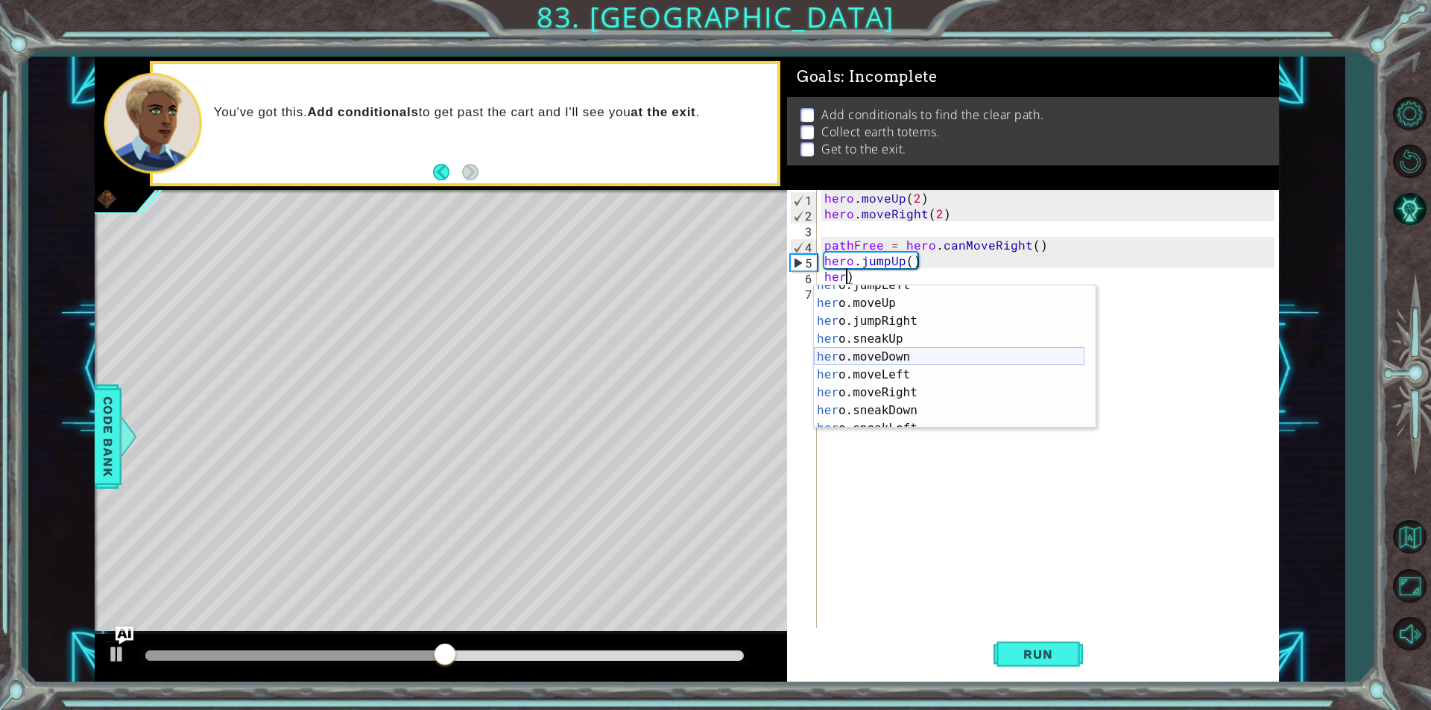
scroll to position [89, 0]
click at [911, 394] on div "her o.sneakUp press enter her o.moveDown press enter her o.moveLeft press enter…" at bounding box center [949, 374] width 271 height 179
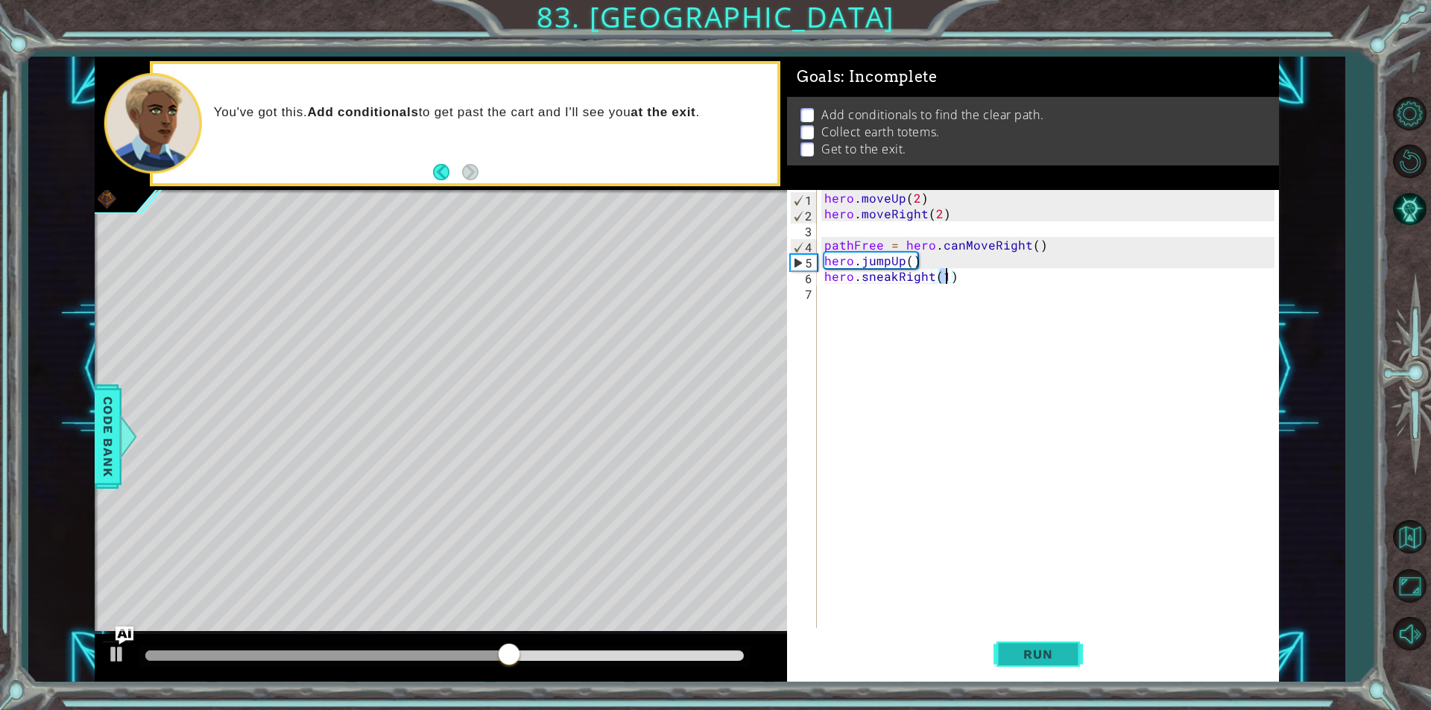
type textarea "hero.sneakRight(1)"
click at [1016, 644] on button "Run" at bounding box center [1038, 654] width 89 height 49
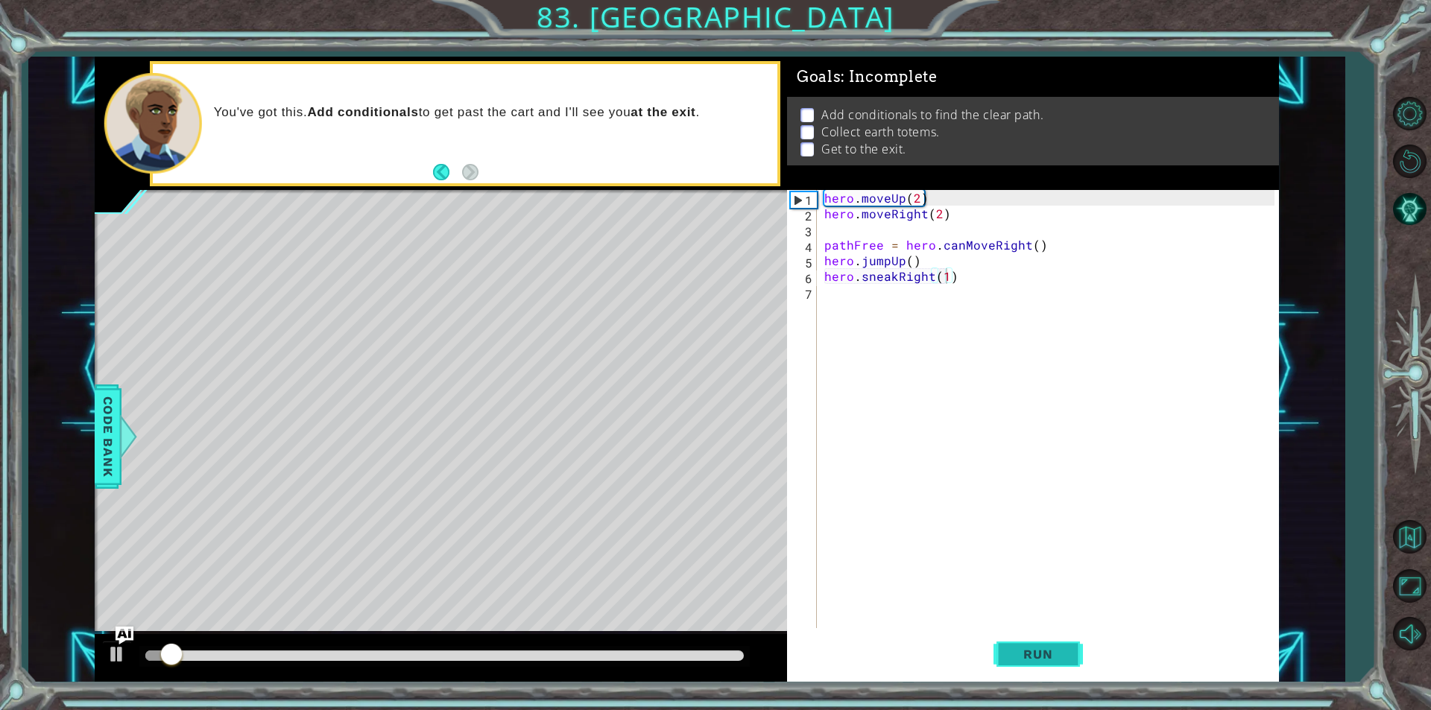
click at [1016, 644] on button "Run" at bounding box center [1038, 654] width 89 height 49
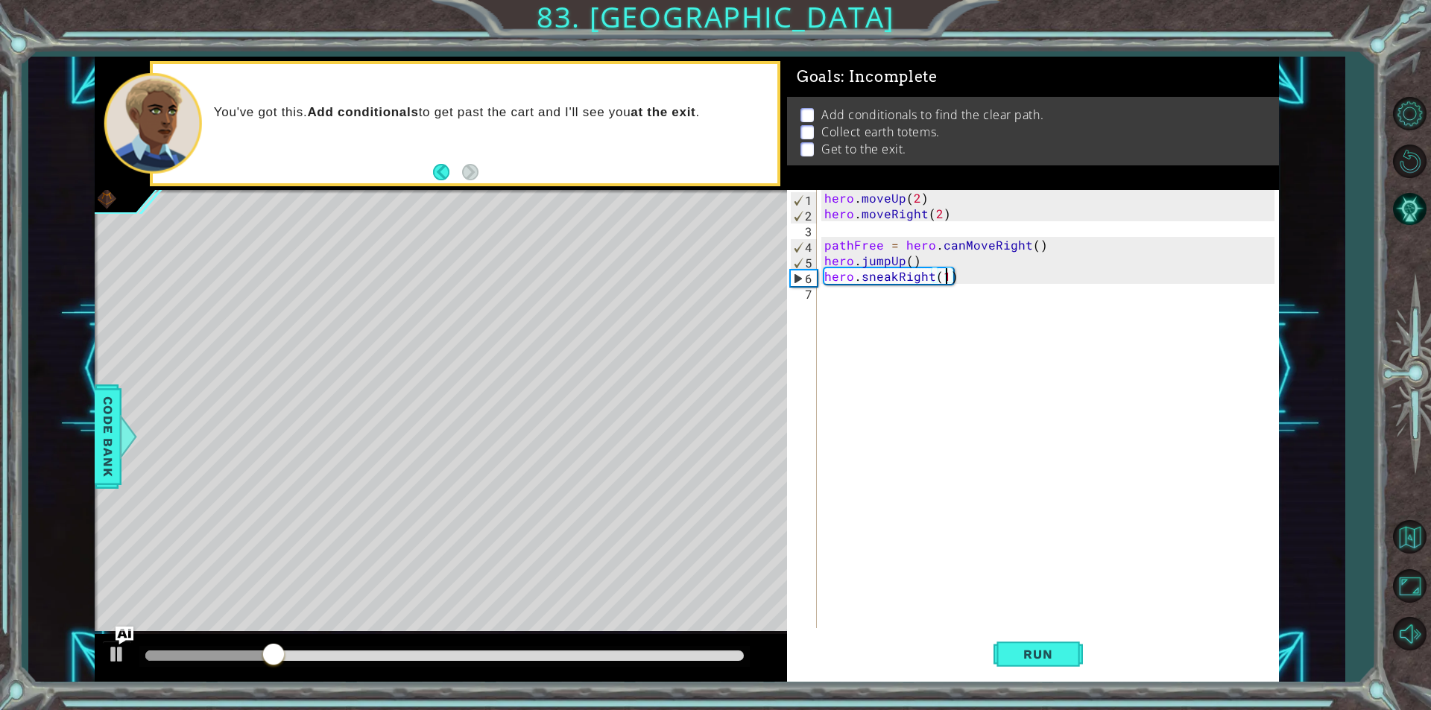
drag, startPoint x: 1020, startPoint y: 647, endPoint x: 912, endPoint y: 350, distance: 316.4
click at [912, 350] on div "hero . moveUp ( 2 ) hero . moveRight ( 2 ) pathFree = hero . canMoveRight ( ) h…" at bounding box center [1051, 425] width 461 height 470
click at [942, 271] on div "hero . moveUp ( 2 ) hero . moveRight ( 2 ) pathFree = hero . canMoveRight ( ) h…" at bounding box center [1051, 425] width 461 height 470
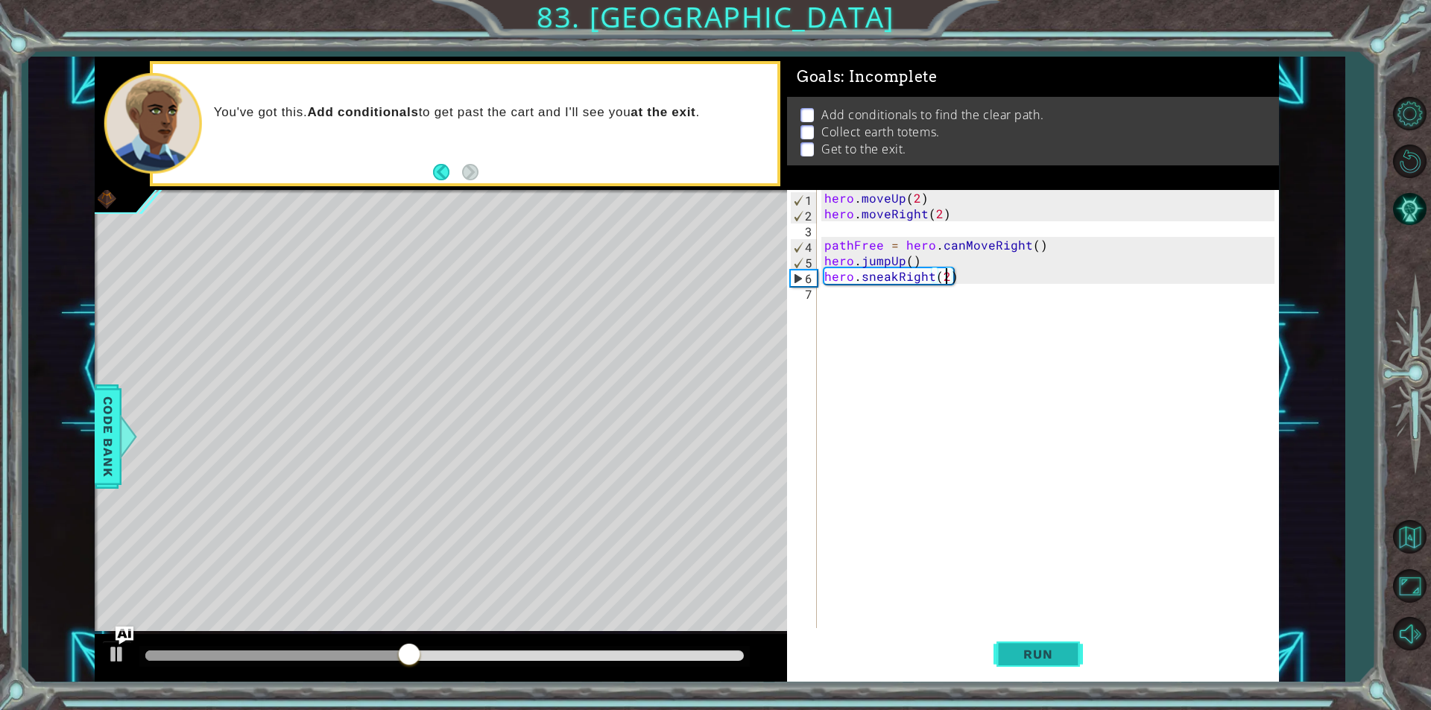
type textarea "hero.sneakRight(2)"
click at [1032, 645] on button "Run" at bounding box center [1038, 654] width 89 height 49
click at [1003, 645] on button "Run" at bounding box center [1038, 654] width 89 height 49
click at [900, 297] on div "hero . moveUp ( 2 ) hero . moveRight ( 2 ) pathFree = hero . canMoveRight ( ) h…" at bounding box center [1051, 425] width 461 height 470
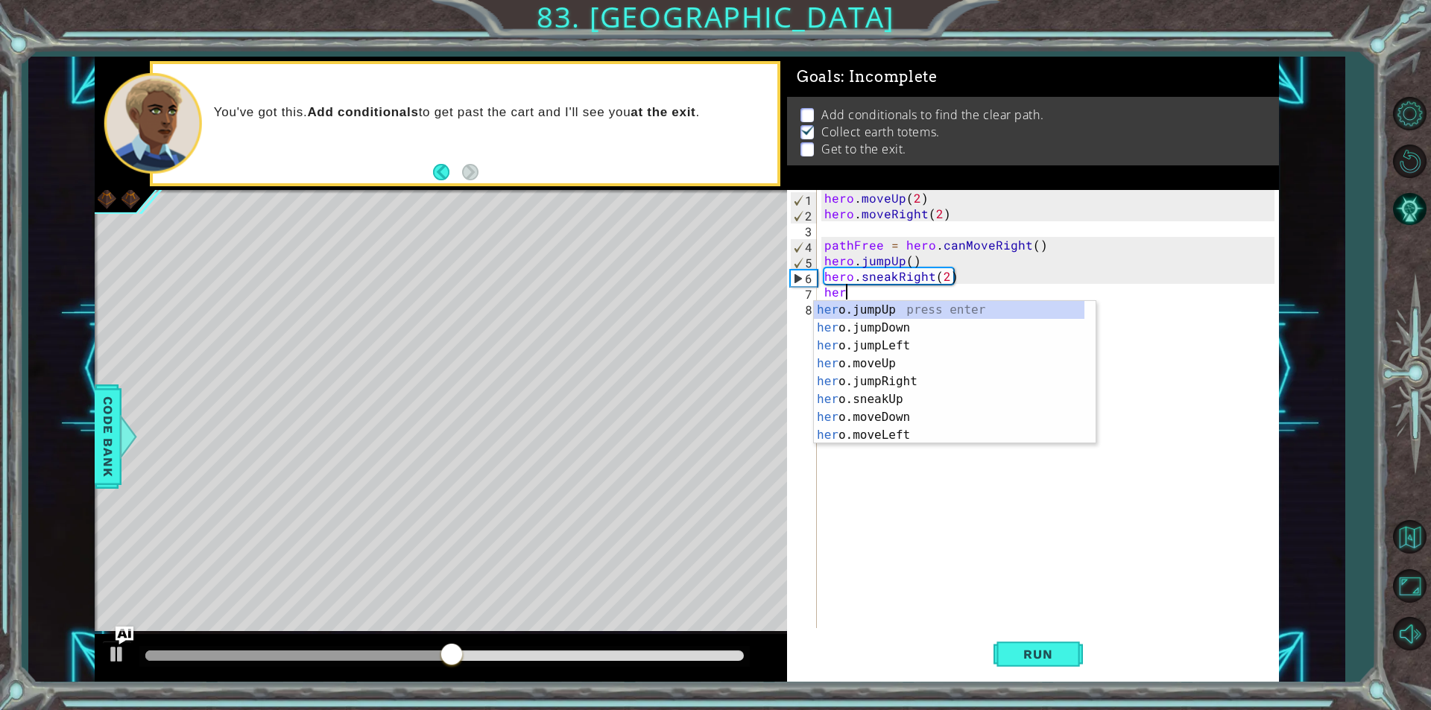
scroll to position [0, 1]
click at [918, 376] on div "hero .jumpUp press enter hero .jumpDown press enter hero .jumpLeft press enter …" at bounding box center [949, 390] width 271 height 179
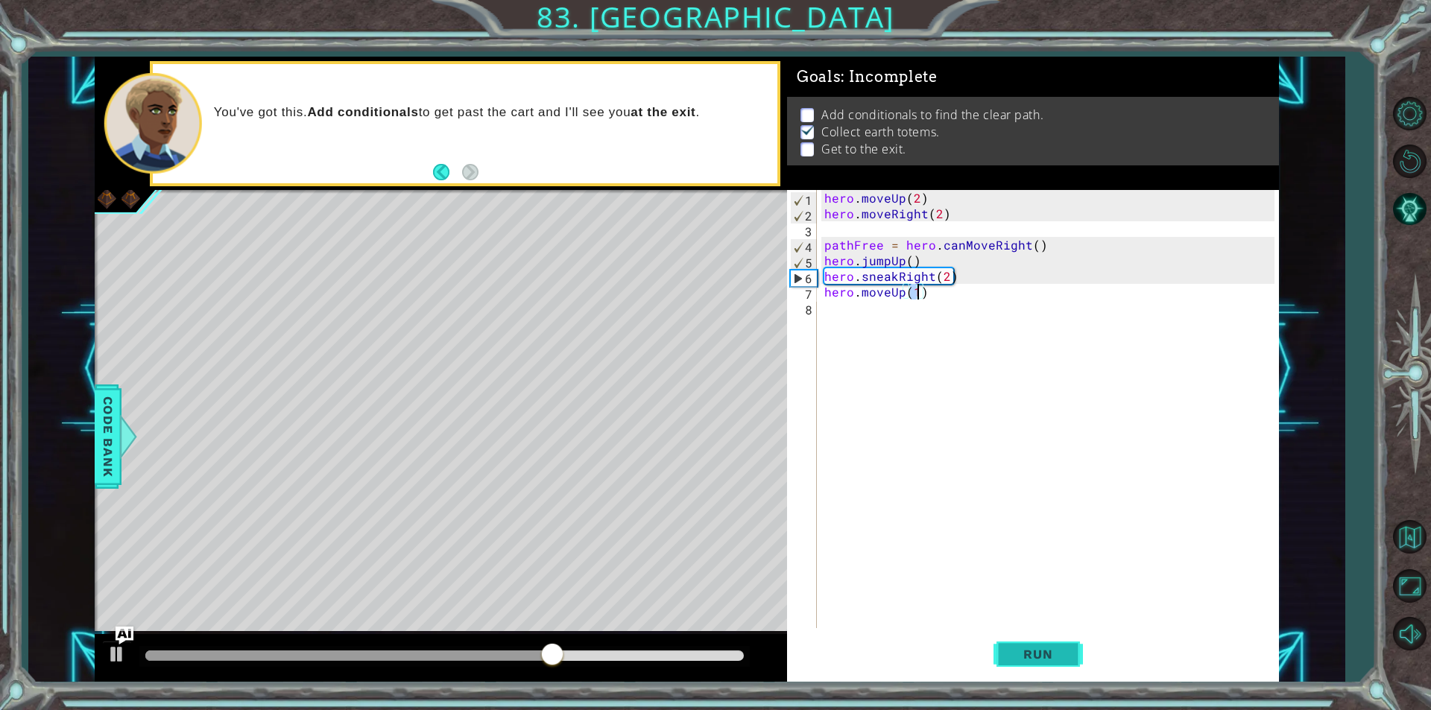
type textarea "hero.moveUp(1)"
click at [1062, 648] on span "Run" at bounding box center [1037, 654] width 59 height 15
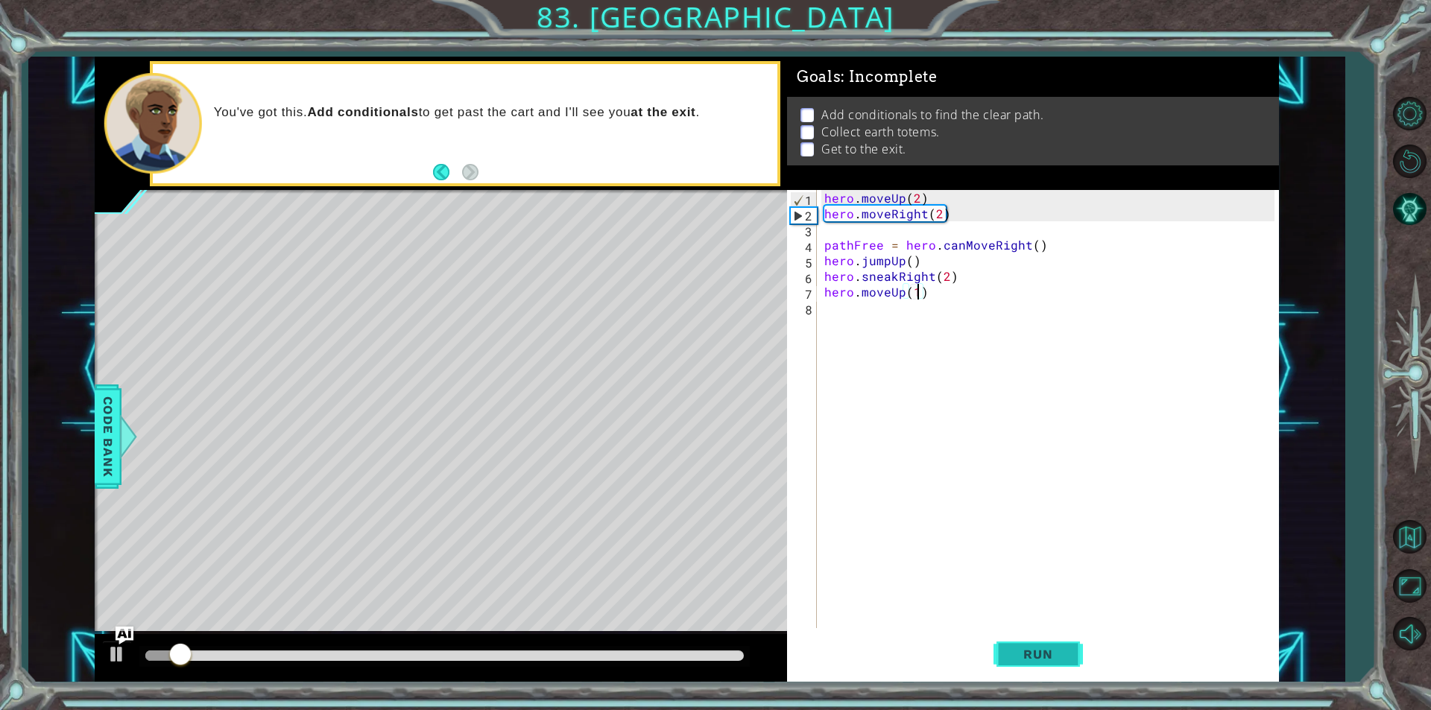
click at [1045, 639] on button "Run" at bounding box center [1038, 654] width 89 height 49
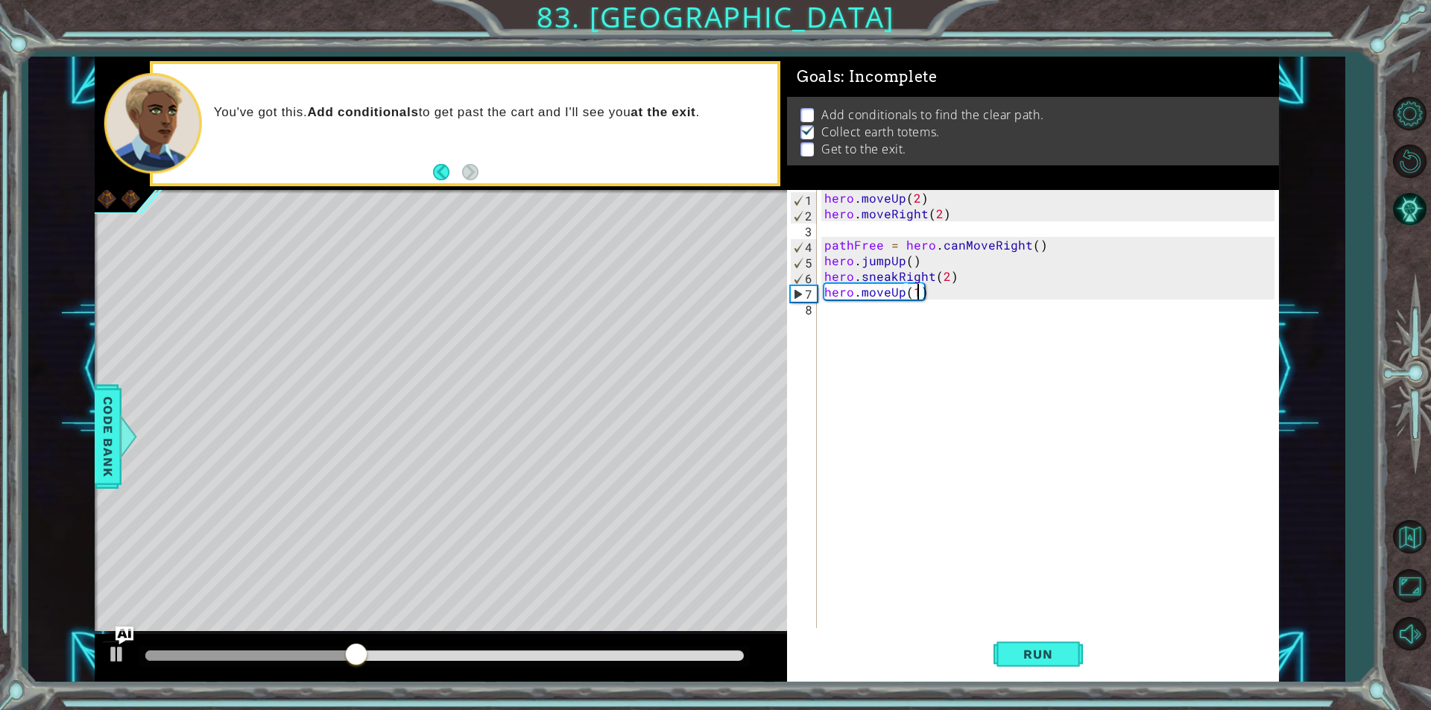
click at [853, 329] on div "hero . moveUp ( 2 ) hero . moveRight ( 2 ) pathFree = hero . canMoveRight ( ) h…" at bounding box center [1051, 425] width 461 height 470
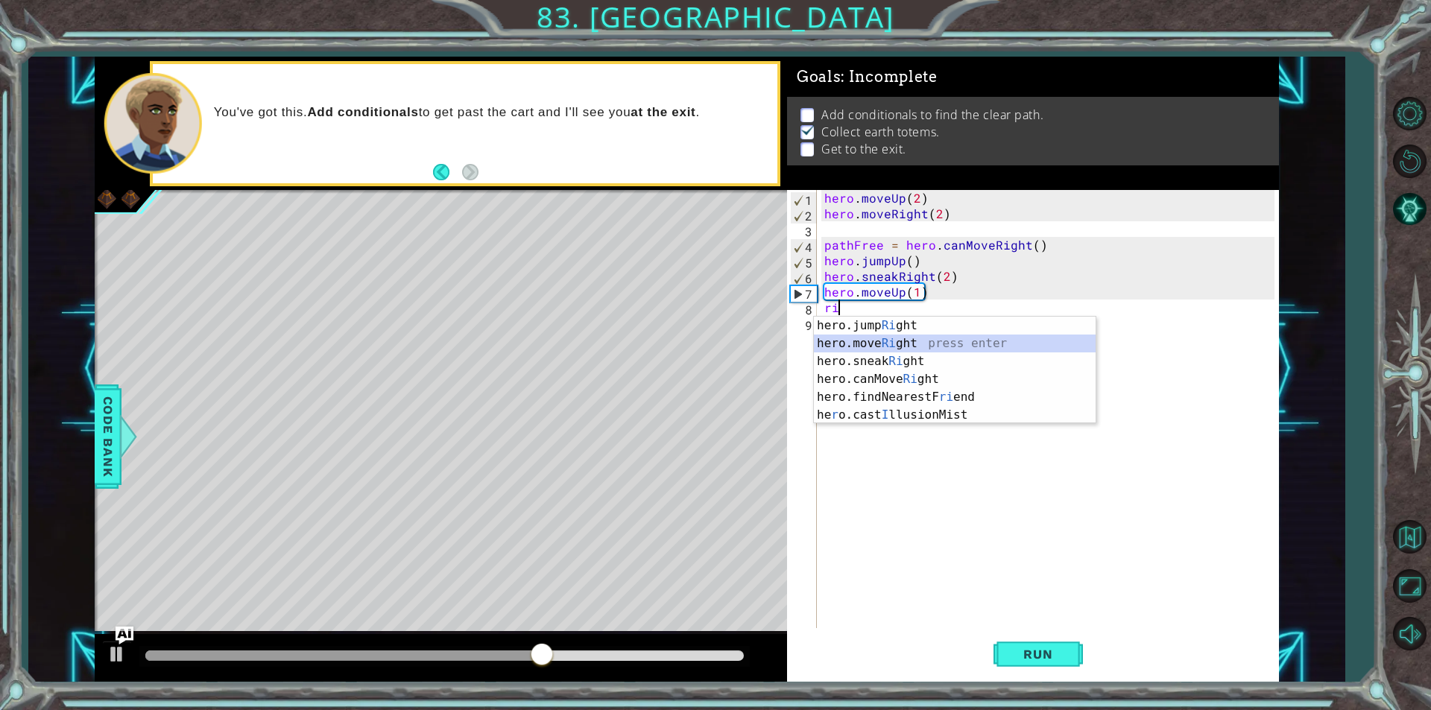
click at [923, 344] on div "hero.jump Ri ght press enter hero.move Ri ght press enter hero.sneak Ri ght pre…" at bounding box center [955, 388] width 282 height 143
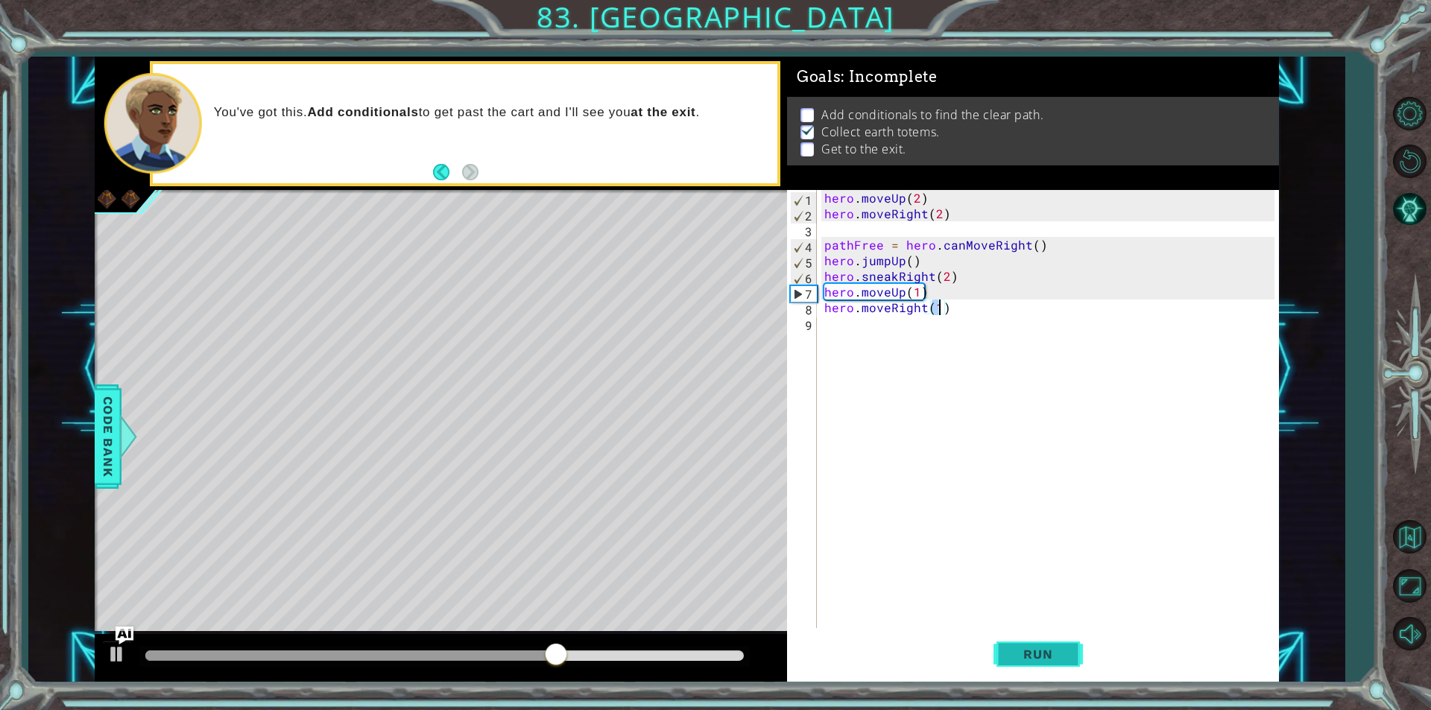
type textarea "hero.moveRight(1)"
click at [1014, 640] on button "Run" at bounding box center [1038, 654] width 89 height 49
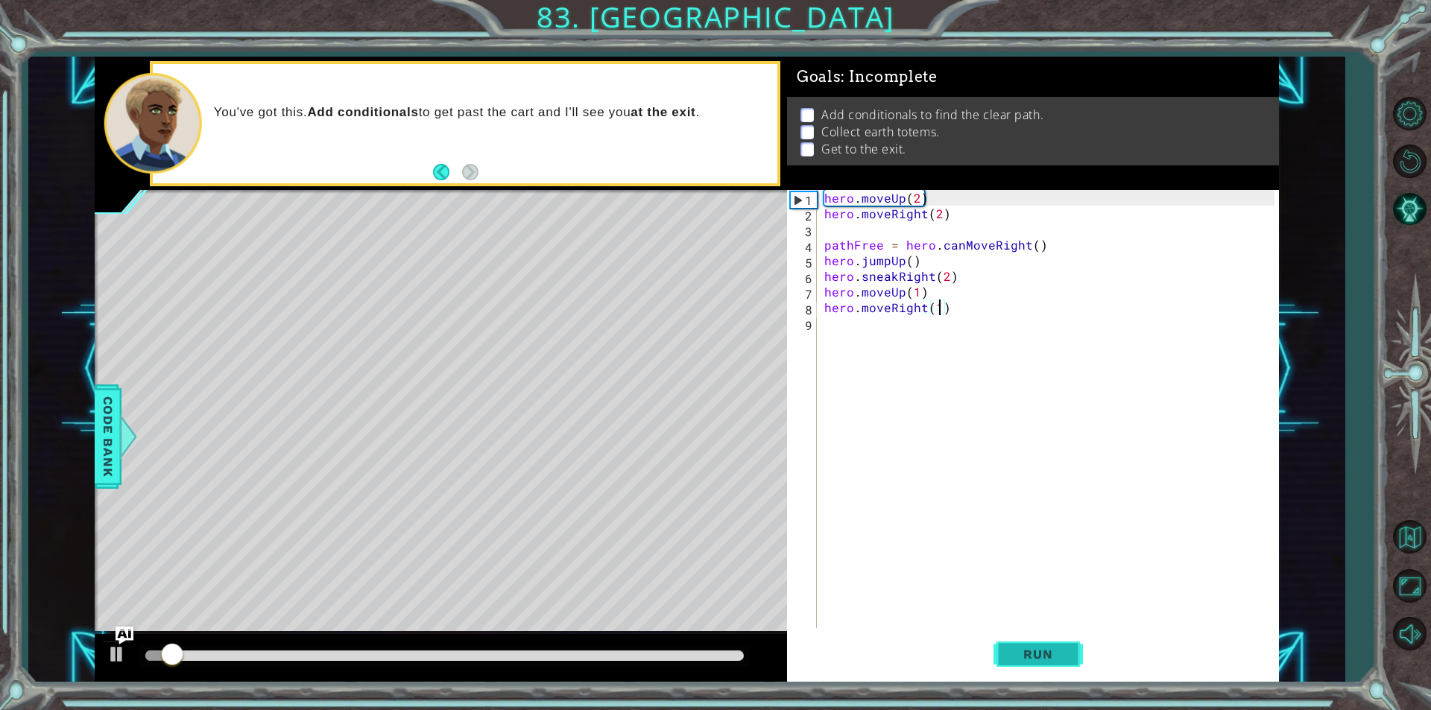
click at [1011, 638] on button "Run" at bounding box center [1038, 654] width 89 height 49
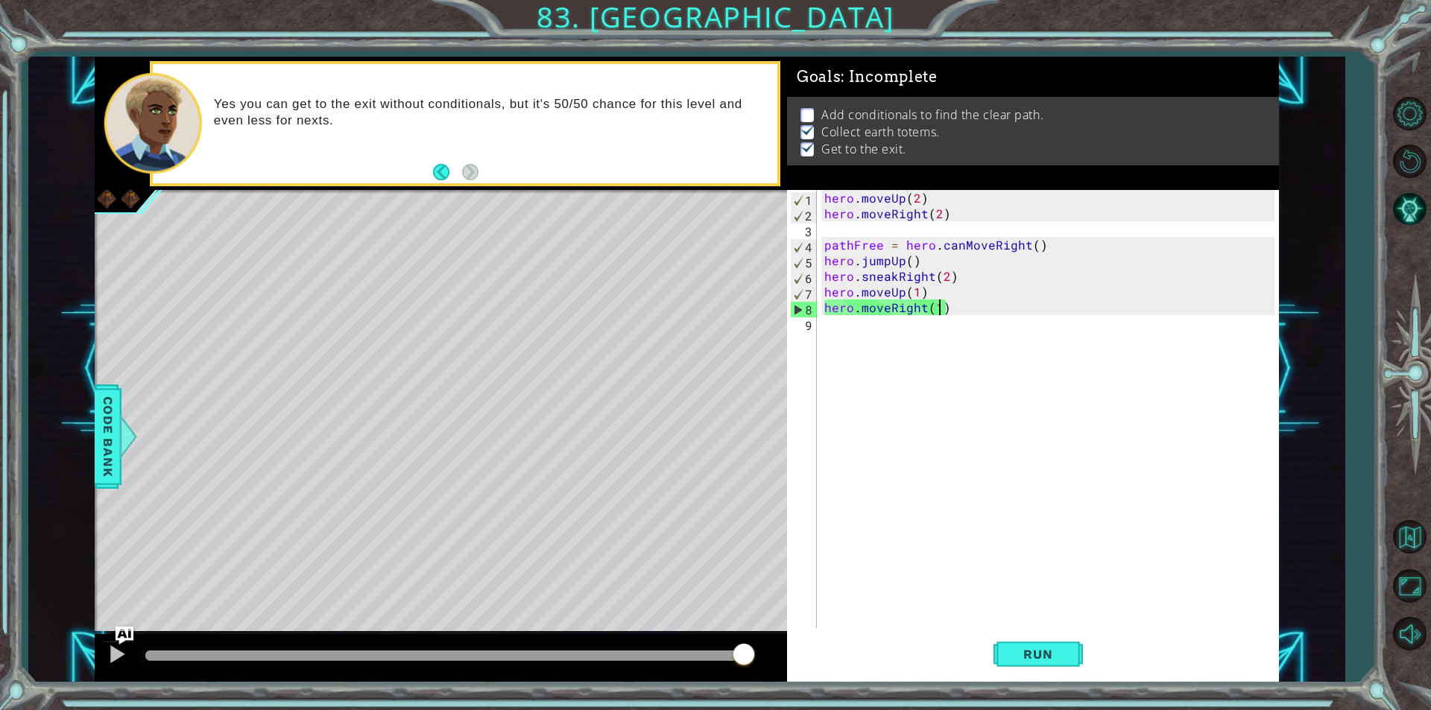
click at [127, 625] on div "Level Map" at bounding box center [439, 409] width 689 height 439
click at [124, 632] on img "Ask AI" at bounding box center [124, 635] width 19 height 19
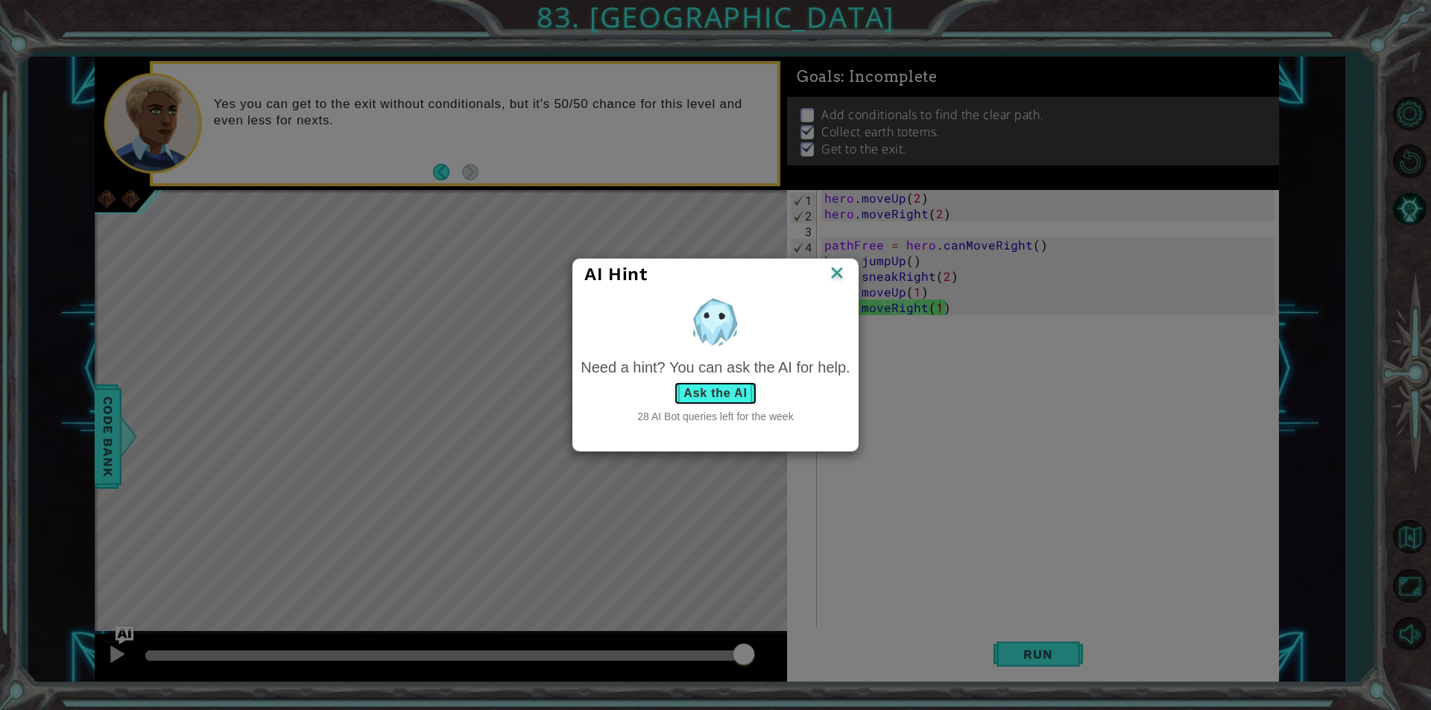
click at [697, 397] on button "Ask the AI" at bounding box center [715, 394] width 83 height 24
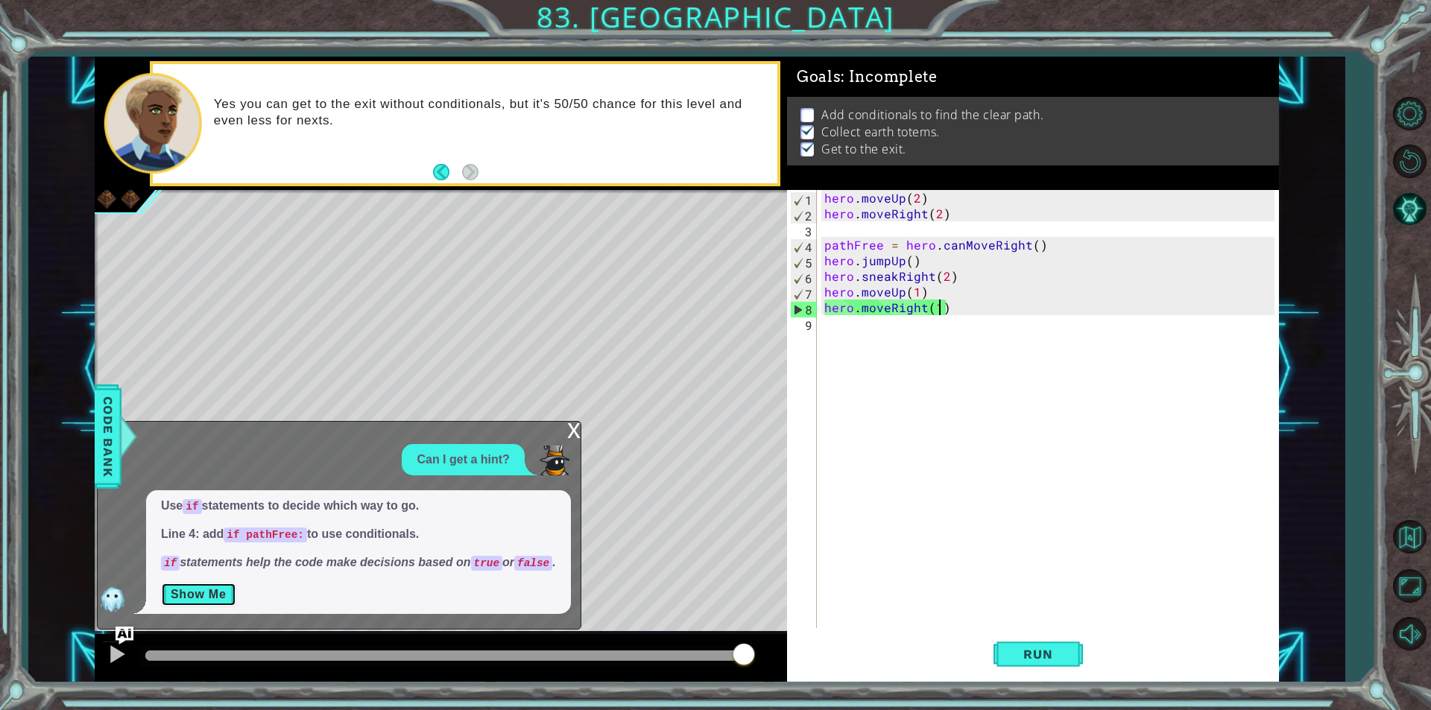
click at [220, 593] on button "Show Me" at bounding box center [198, 595] width 75 height 24
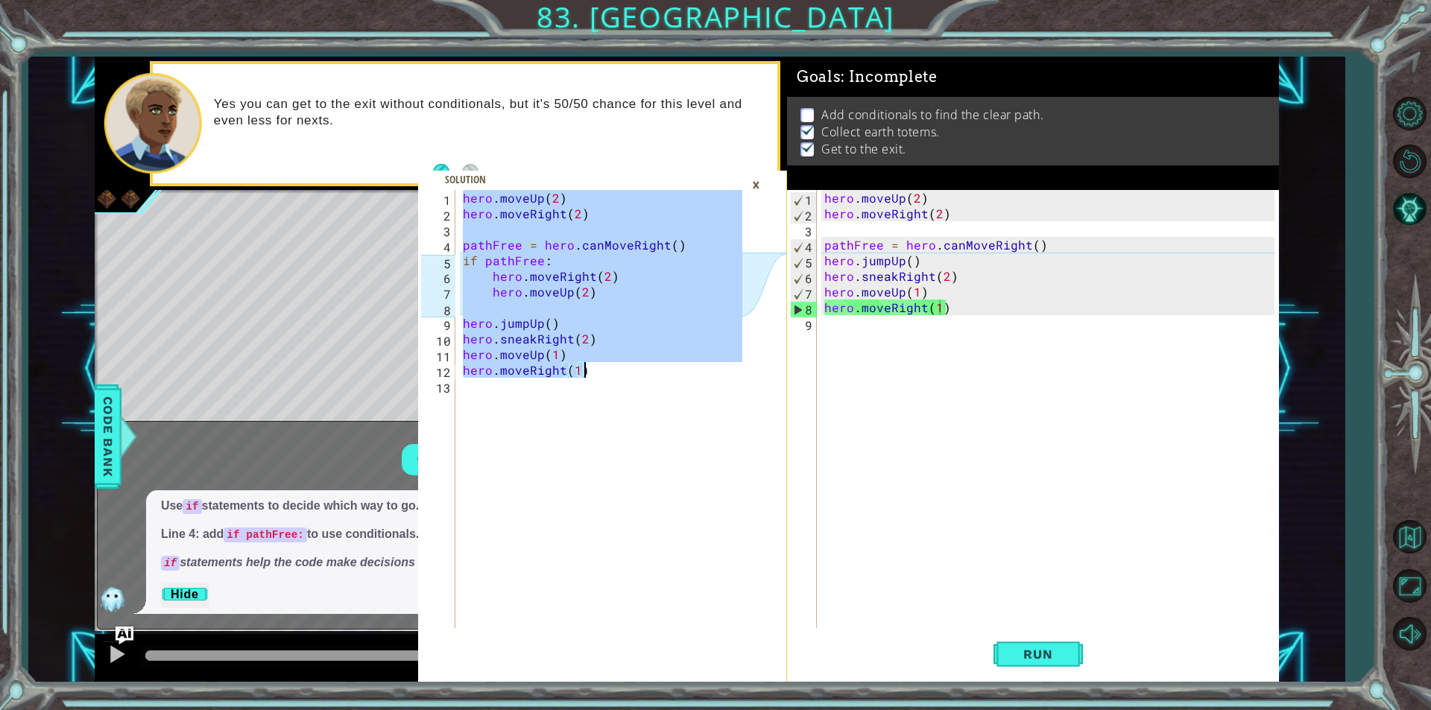
drag, startPoint x: 461, startPoint y: 194, endPoint x: 611, endPoint y: 373, distance: 233.9
click at [611, 373] on div "hero . moveUp ( 2 ) hero . moveRight ( 2 ) pathFree = hero . canMoveRight ( ) i…" at bounding box center [605, 425] width 290 height 470
type textarea "hero.moveUp(1) hero.moveRight(1)"
click at [750, 184] on div "×" at bounding box center [756, 184] width 23 height 25
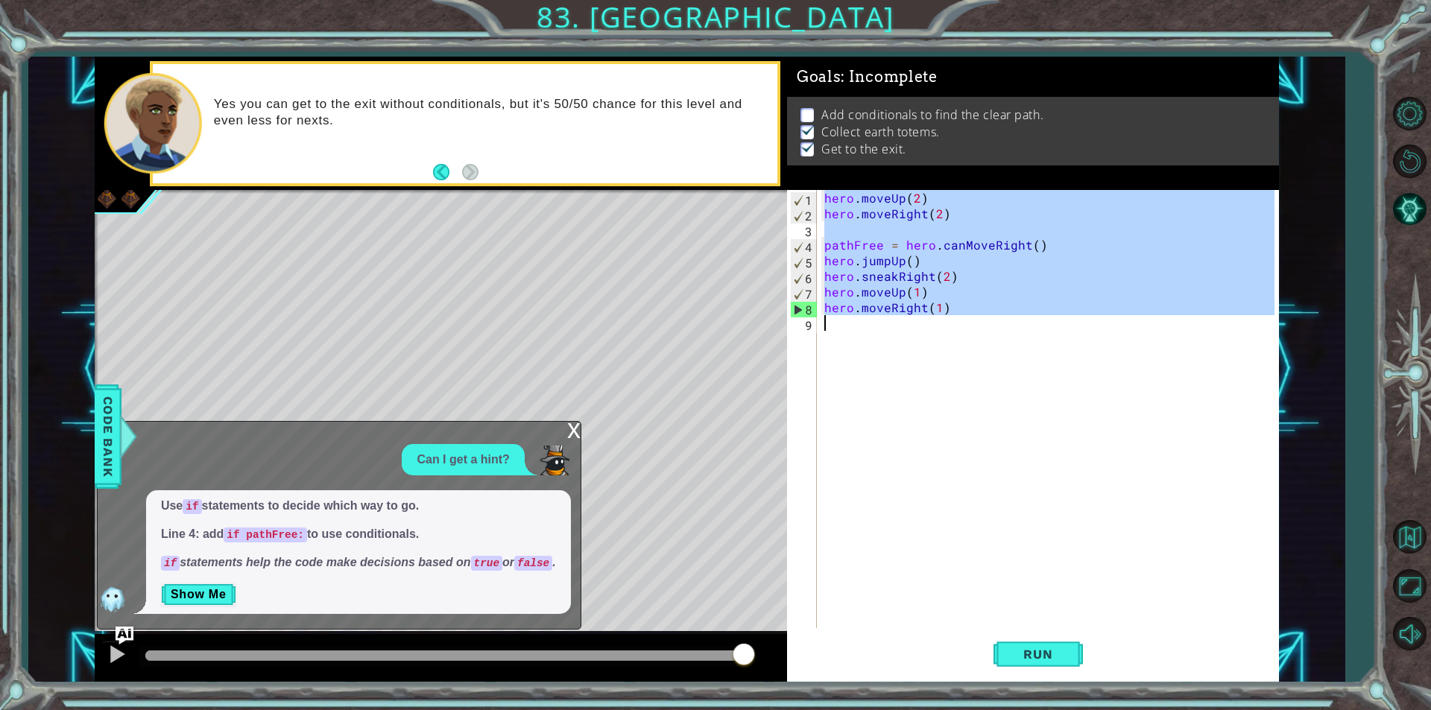
drag, startPoint x: 823, startPoint y: 192, endPoint x: 959, endPoint y: 341, distance: 201.0
click at [959, 341] on div "hero . moveUp ( 2 ) hero . moveRight ( 2 ) pathFree = hero . canMoveRight ( ) h…" at bounding box center [1051, 425] width 461 height 470
type textarea "hero.moveRight(1)"
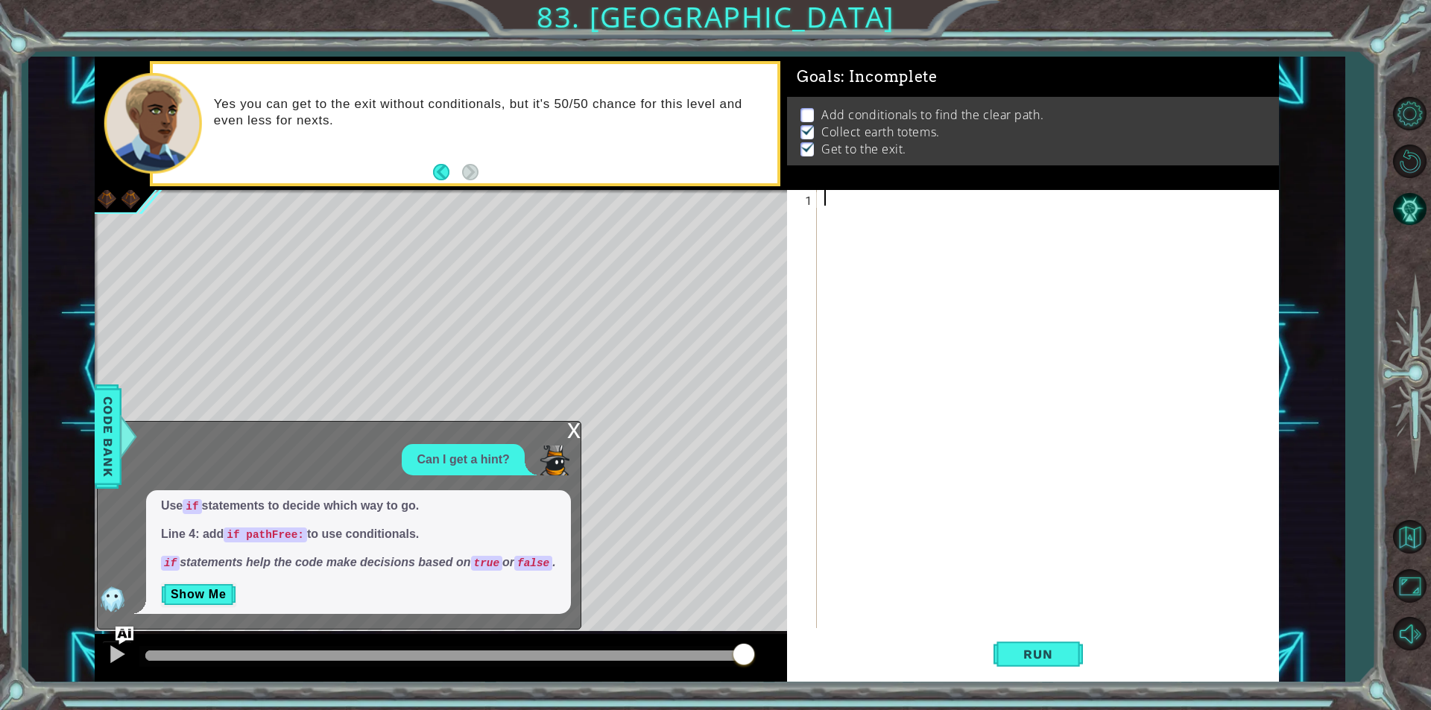
paste textarea "hero.moveRight(1)"
type textarea "hero.moveRight(1)"
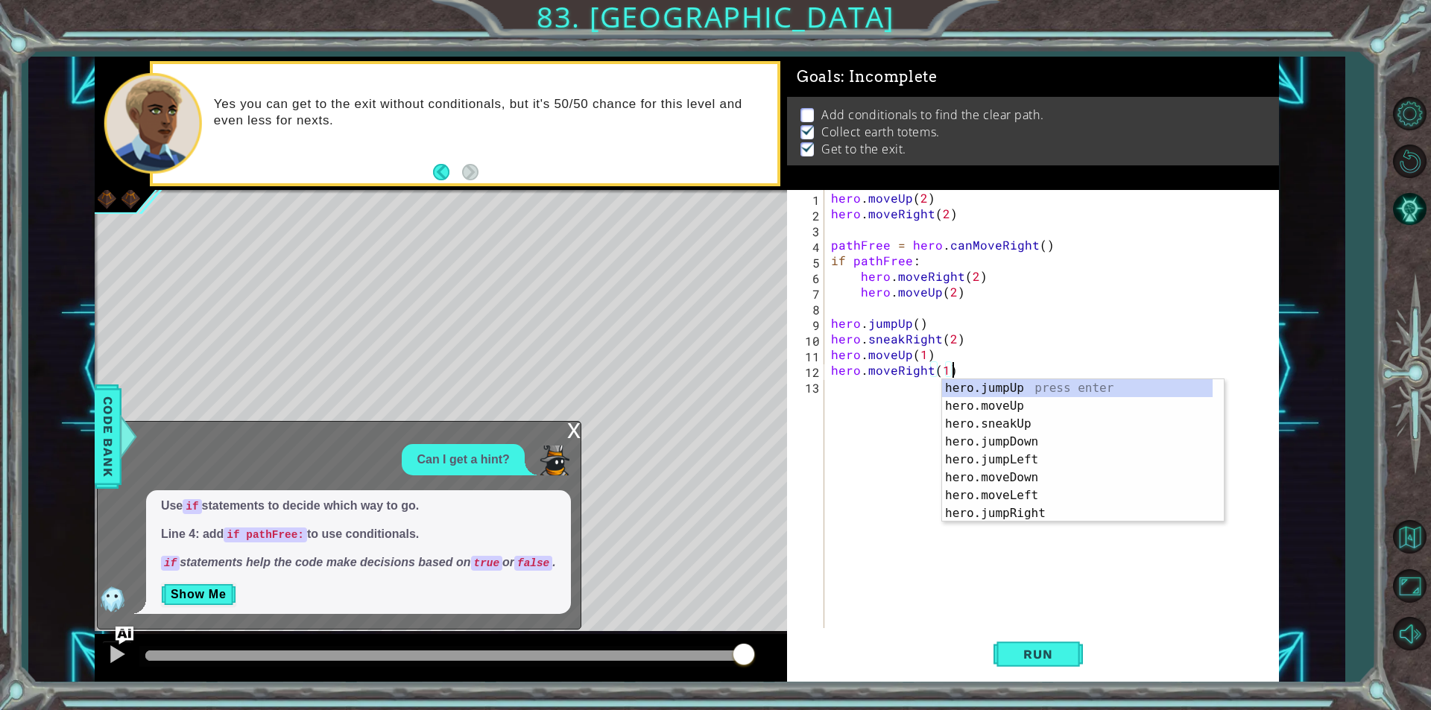
click at [879, 387] on div "hero . moveUp ( 2 ) hero . moveRight ( 2 ) pathFree = hero . canMoveRight ( ) i…" at bounding box center [1055, 425] width 454 height 470
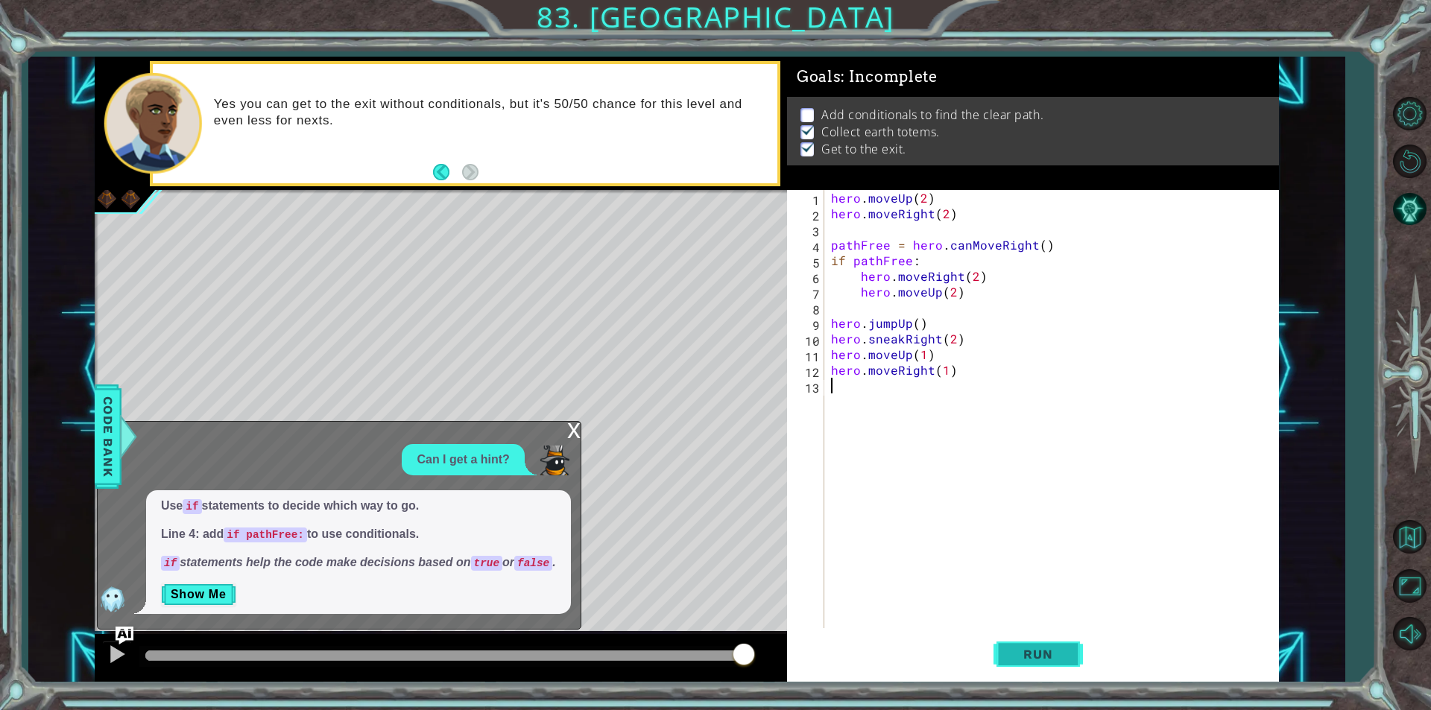
click at [1044, 649] on span "Run" at bounding box center [1037, 654] width 59 height 15
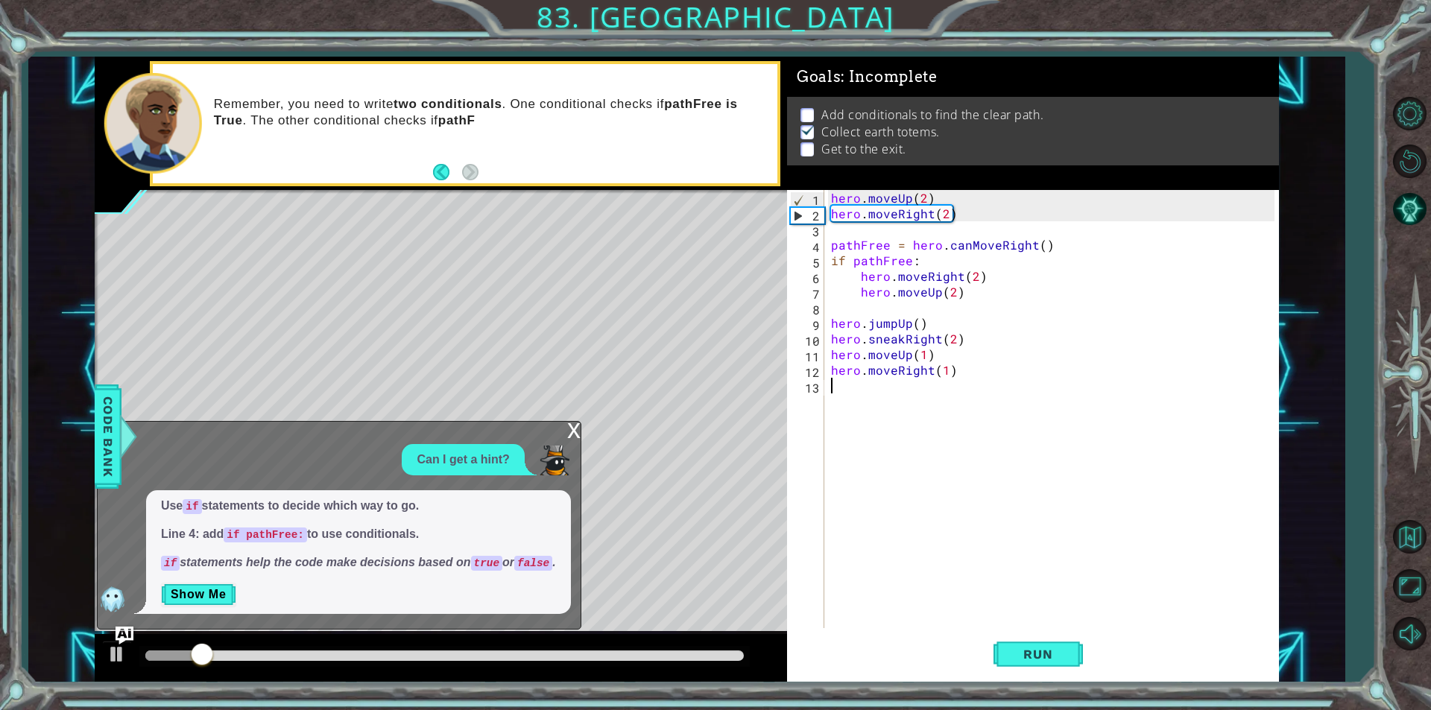
click at [575, 422] on div "x" at bounding box center [573, 429] width 13 height 15
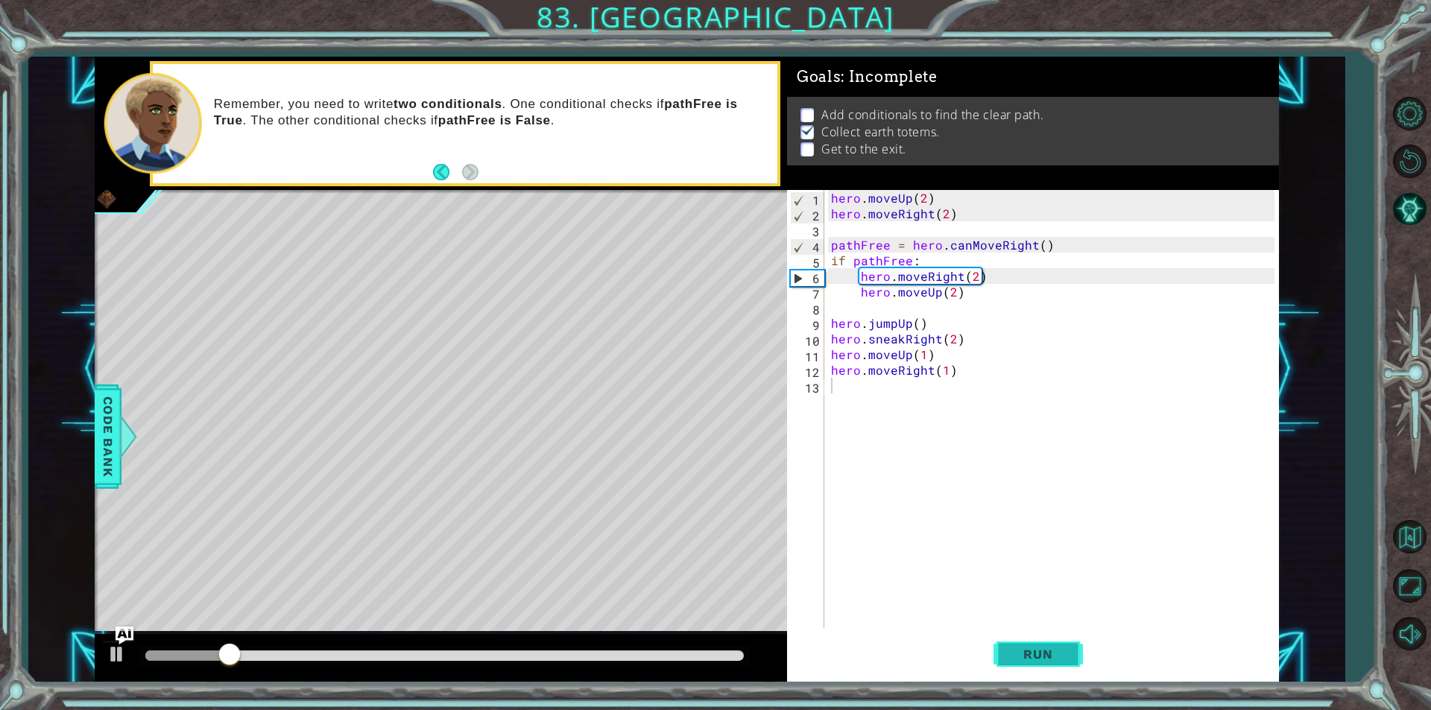
click at [1006, 654] on button "Run" at bounding box center [1038, 654] width 89 height 49
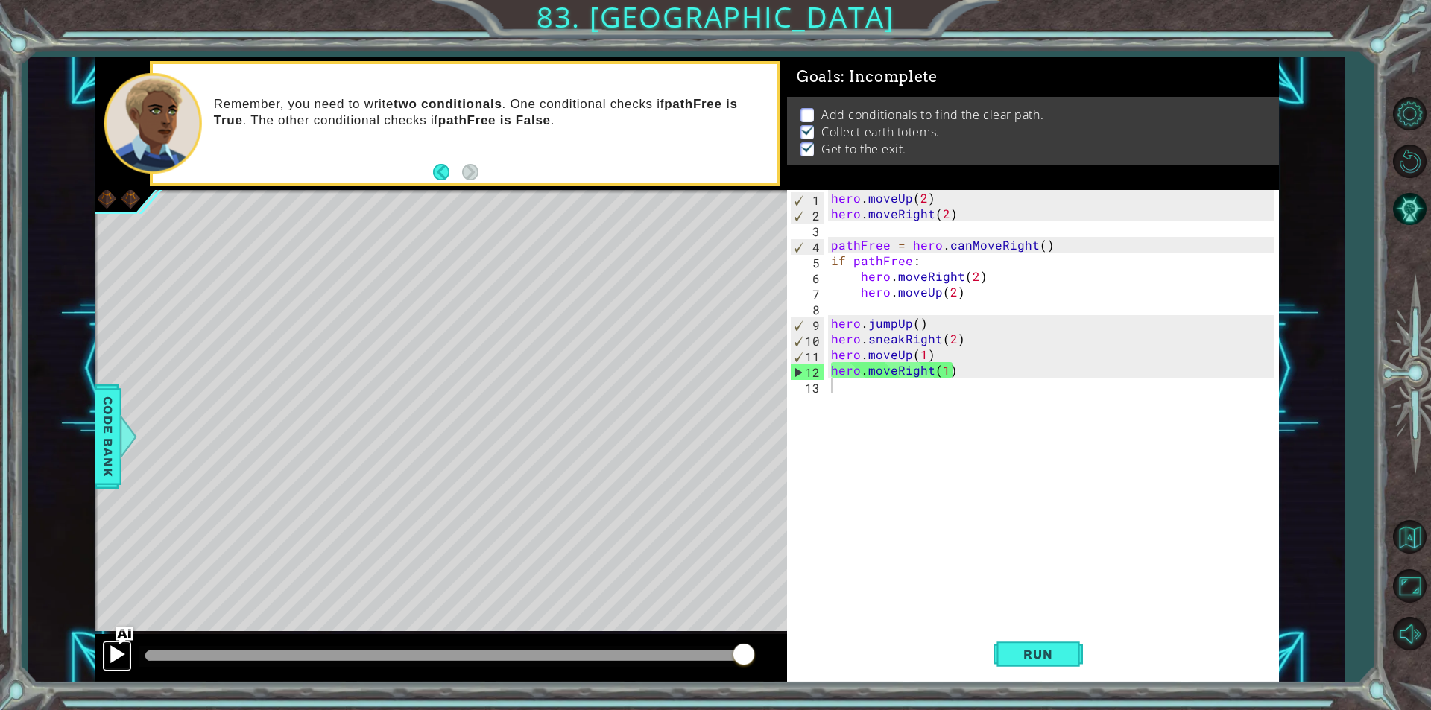
click at [116, 667] on button at bounding box center [117, 656] width 30 height 31
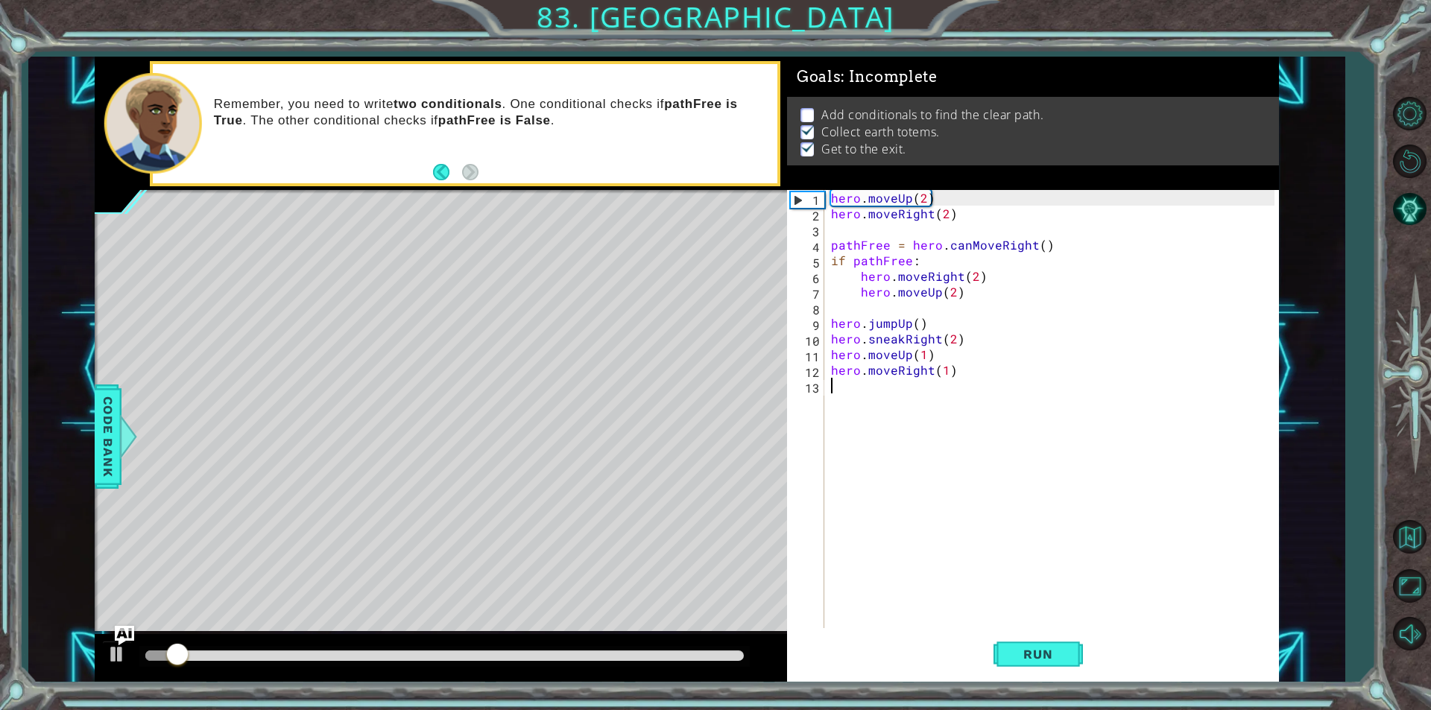
click at [127, 631] on img "Ask AI" at bounding box center [124, 635] width 19 height 19
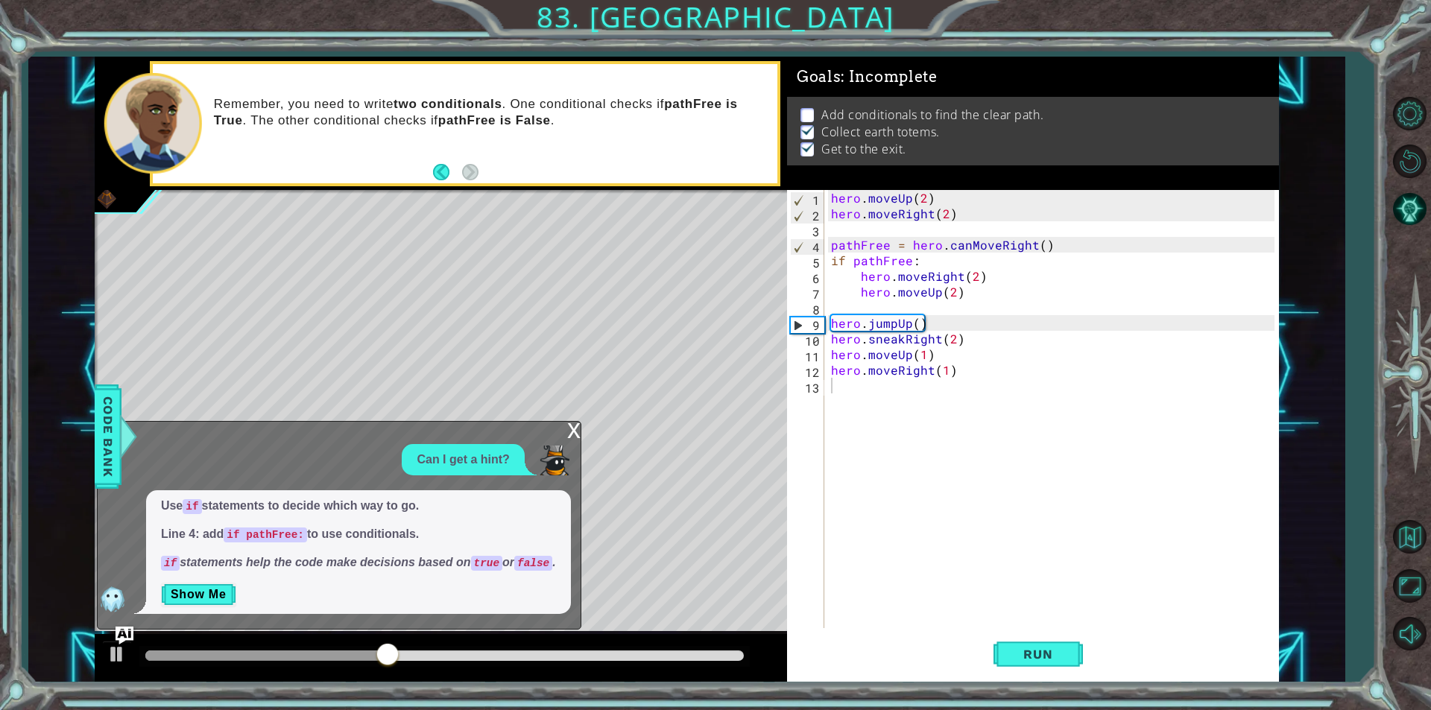
click at [572, 422] on div "x" at bounding box center [573, 429] width 13 height 15
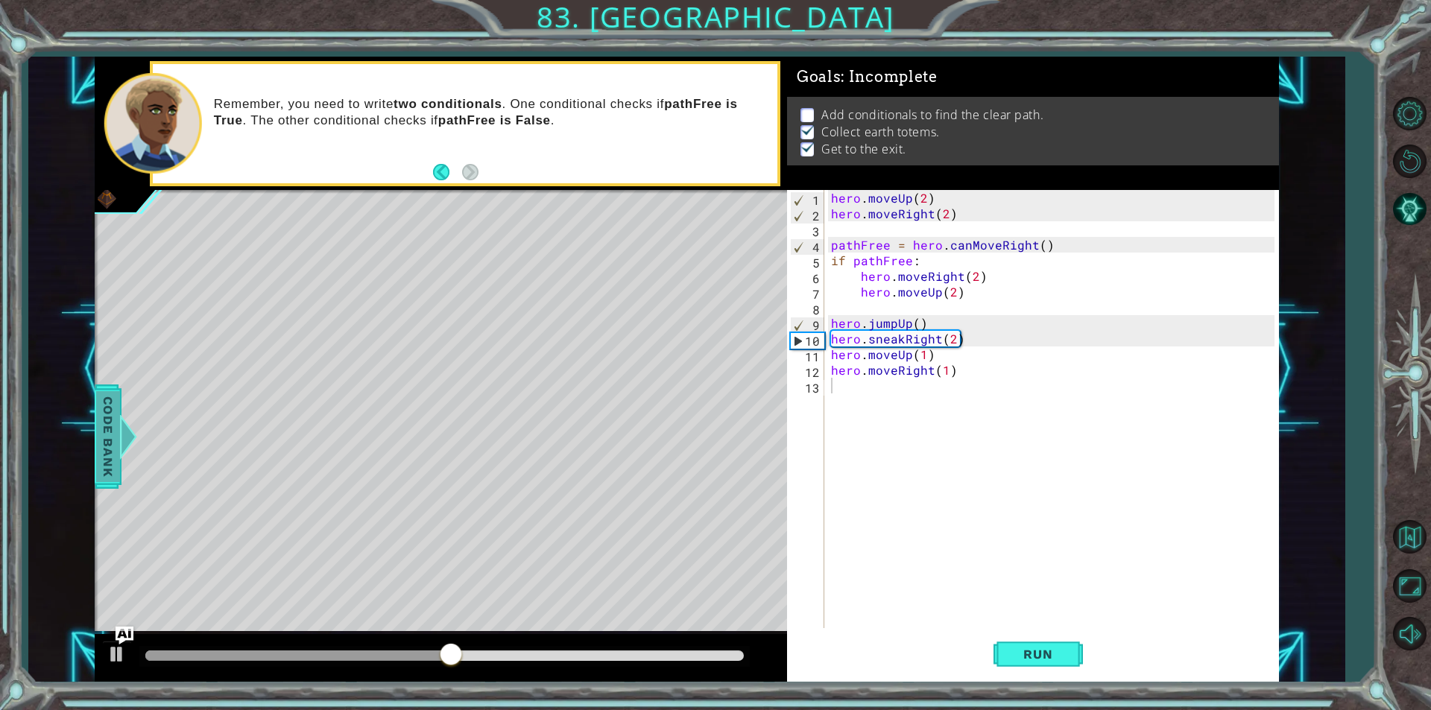
click at [115, 449] on span "Code Bank" at bounding box center [108, 436] width 24 height 91
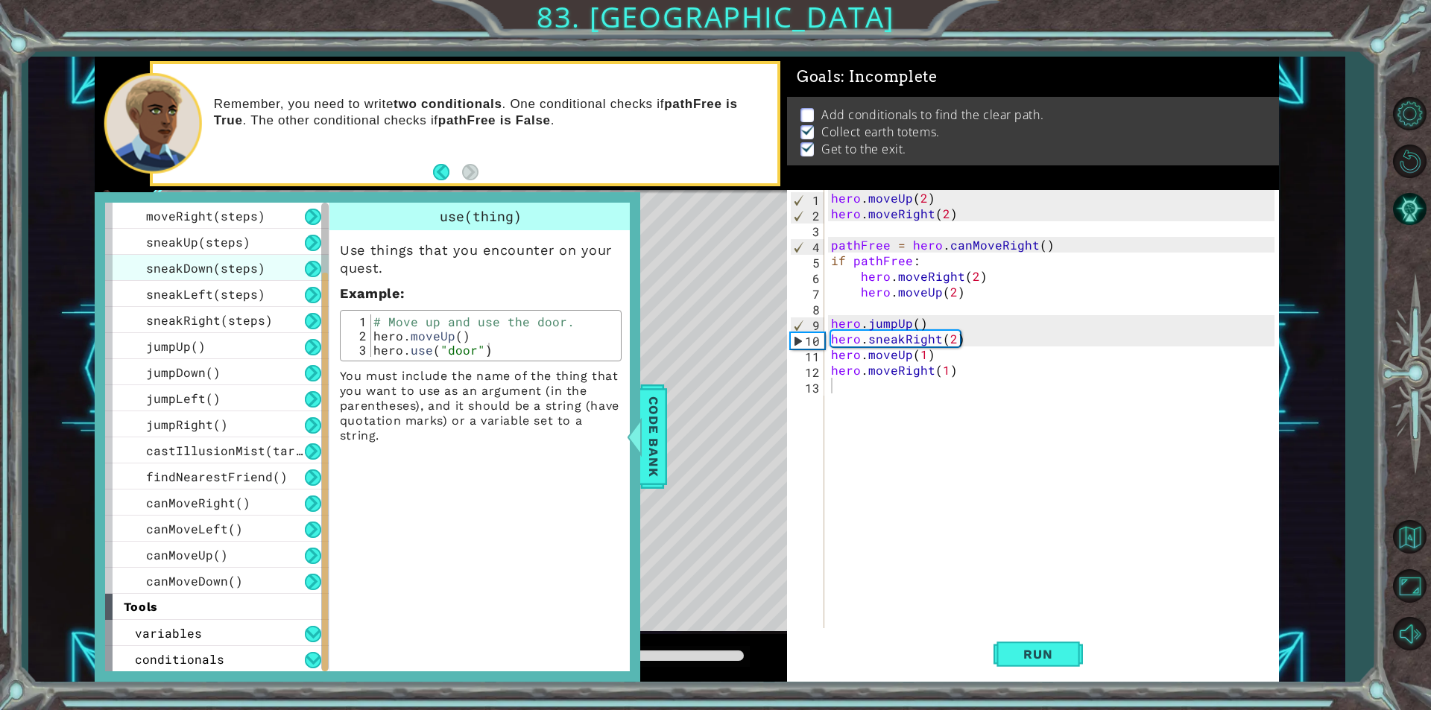
scroll to position [157, 0]
click at [645, 420] on span "Code Bank" at bounding box center [654, 436] width 24 height 91
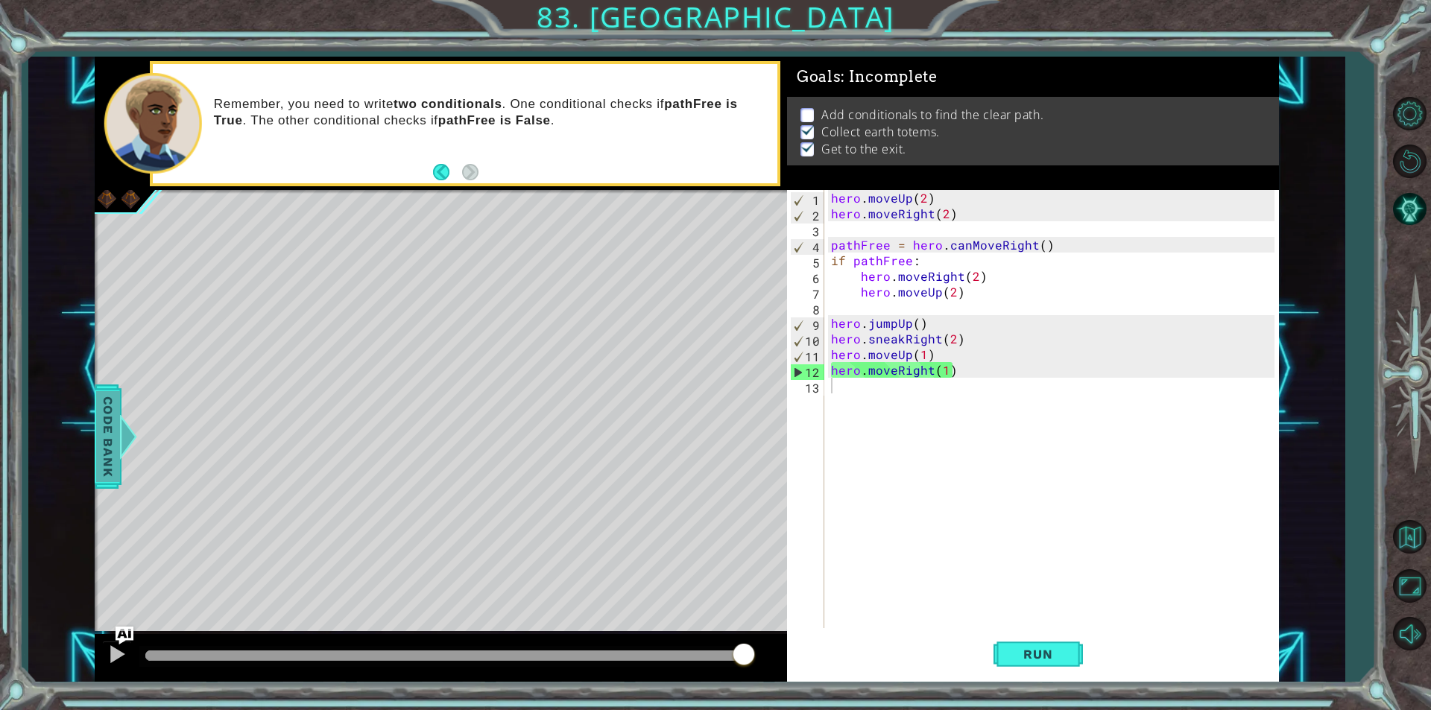
click at [123, 440] on div at bounding box center [128, 436] width 19 height 45
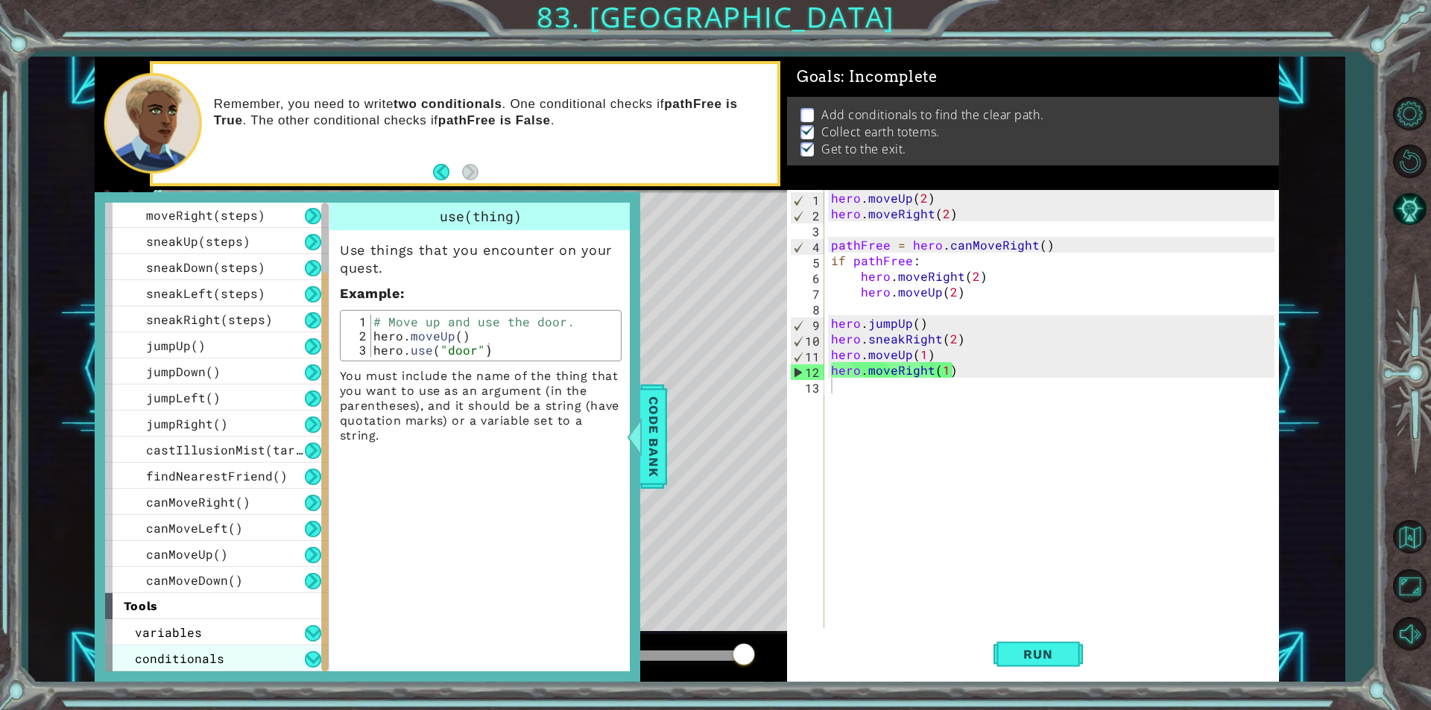
click at [205, 657] on span "conditionals" at bounding box center [179, 659] width 89 height 16
click at [214, 659] on span "if statement" at bounding box center [190, 659] width 89 height 16
